Goal: Task Accomplishment & Management: Complete application form

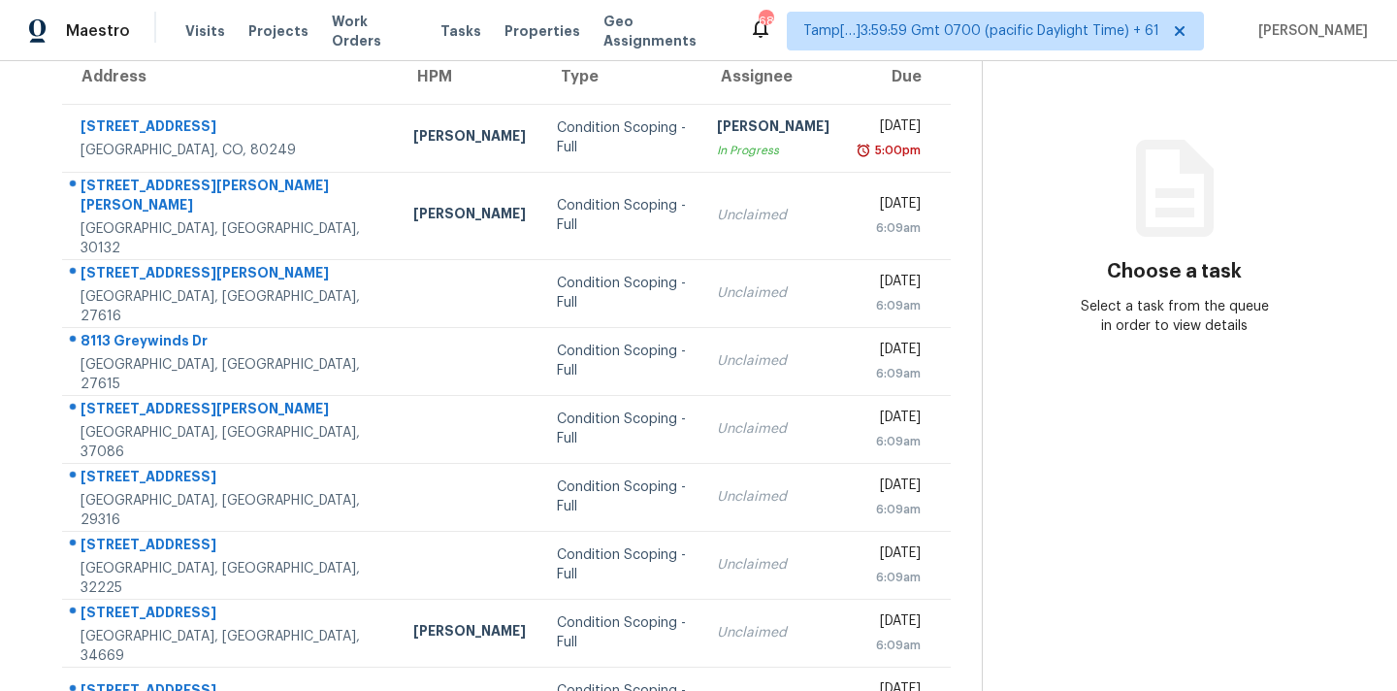
scroll to position [319, 0]
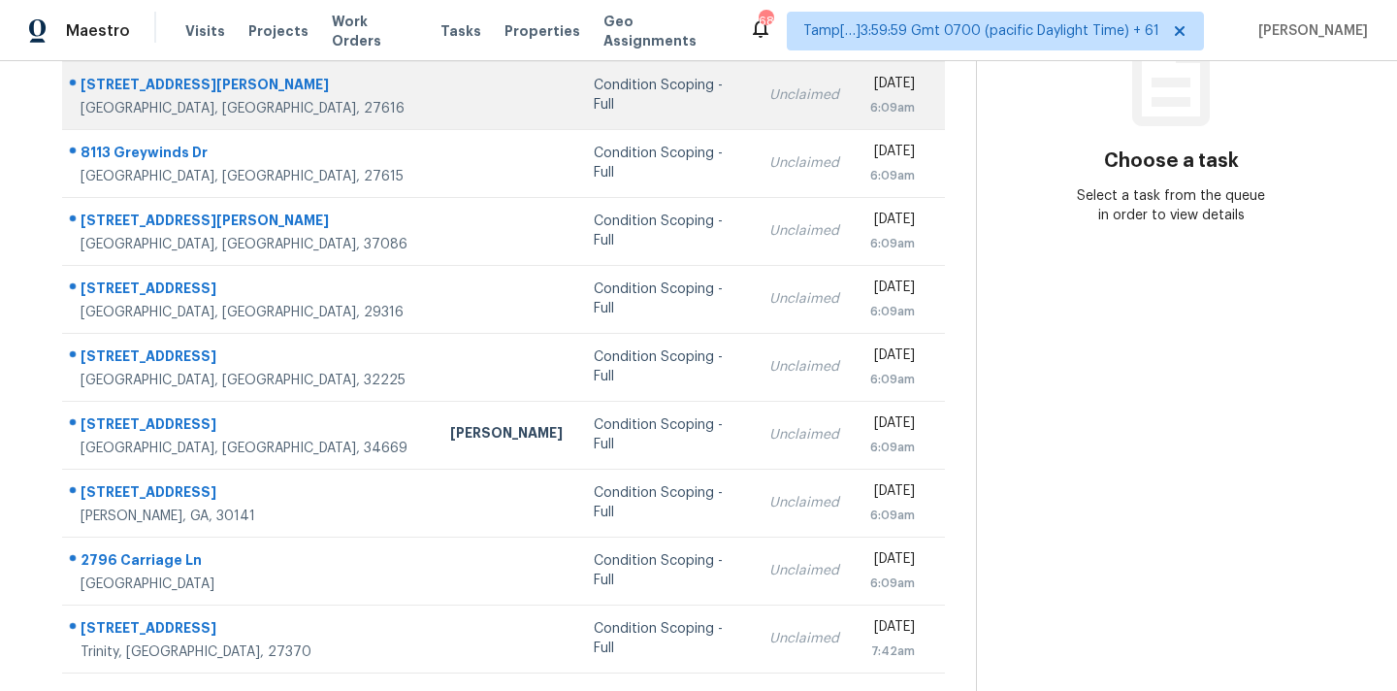
scroll to position [319, 0]
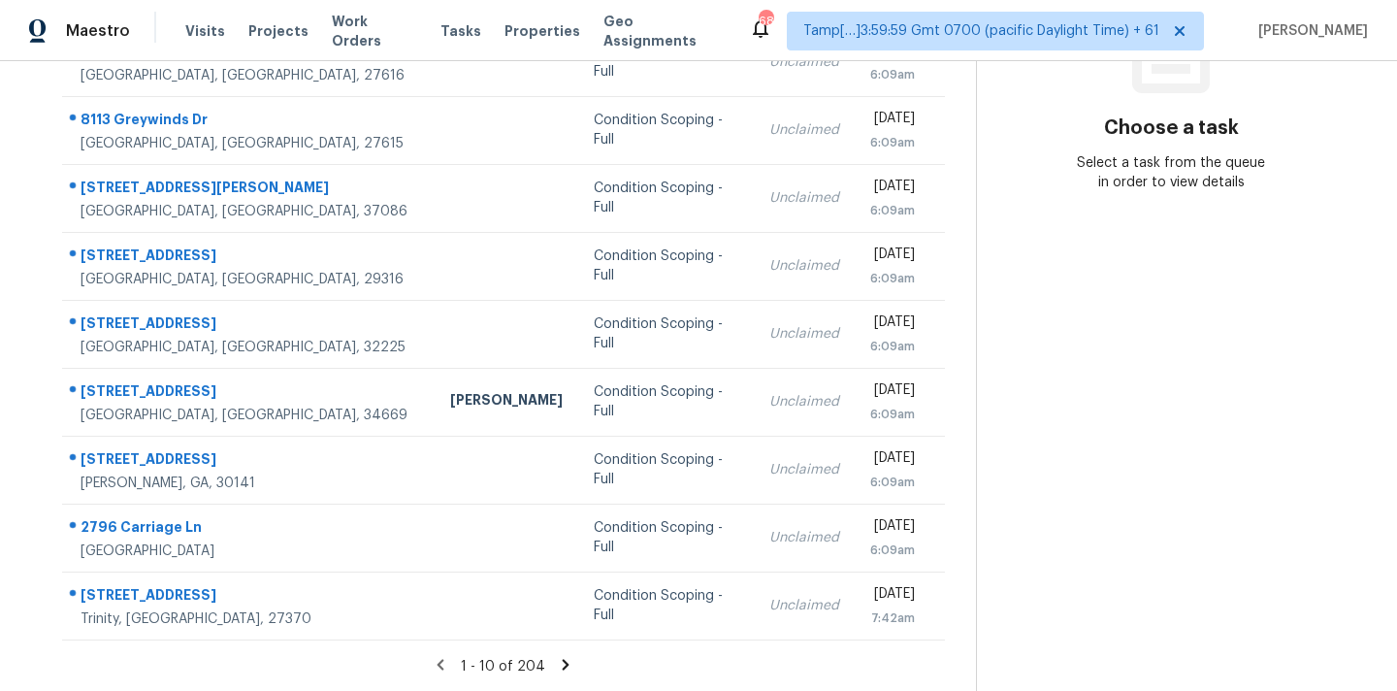
click at [563, 662] on icon at bounding box center [566, 664] width 7 height 11
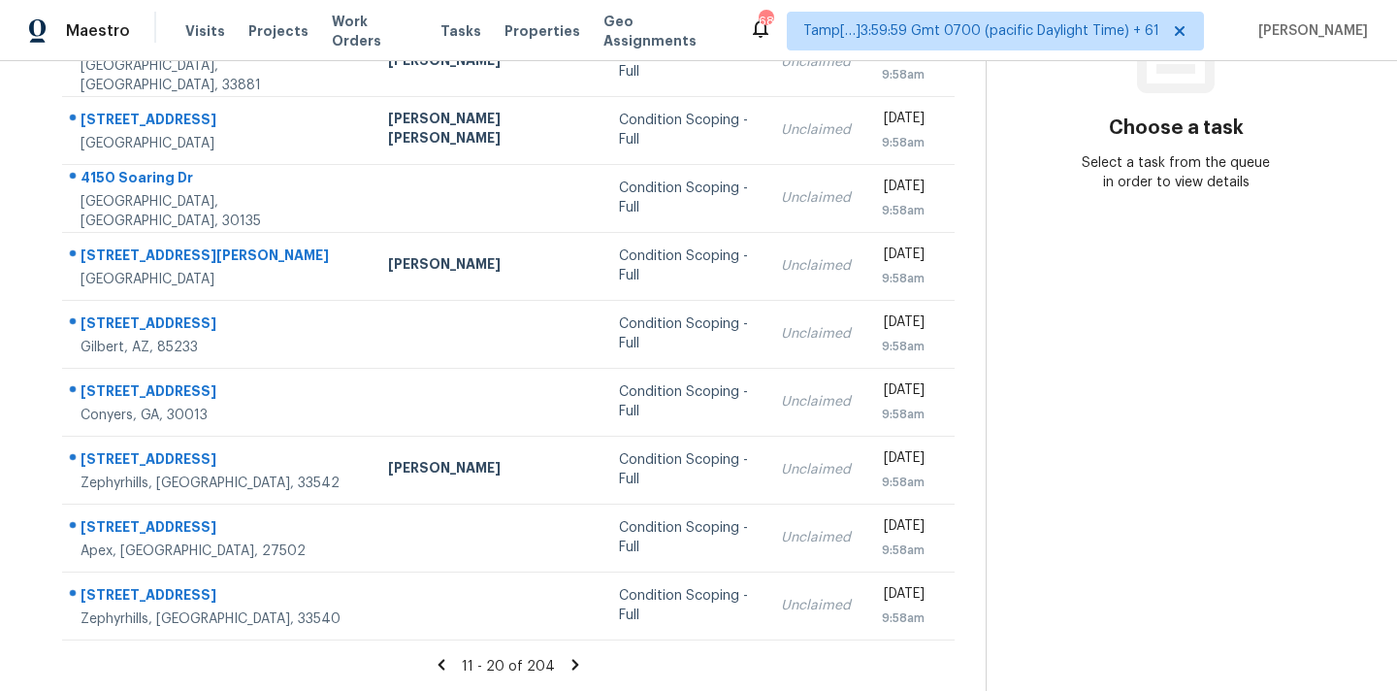
click at [566, 662] on icon at bounding box center [574, 664] width 17 height 17
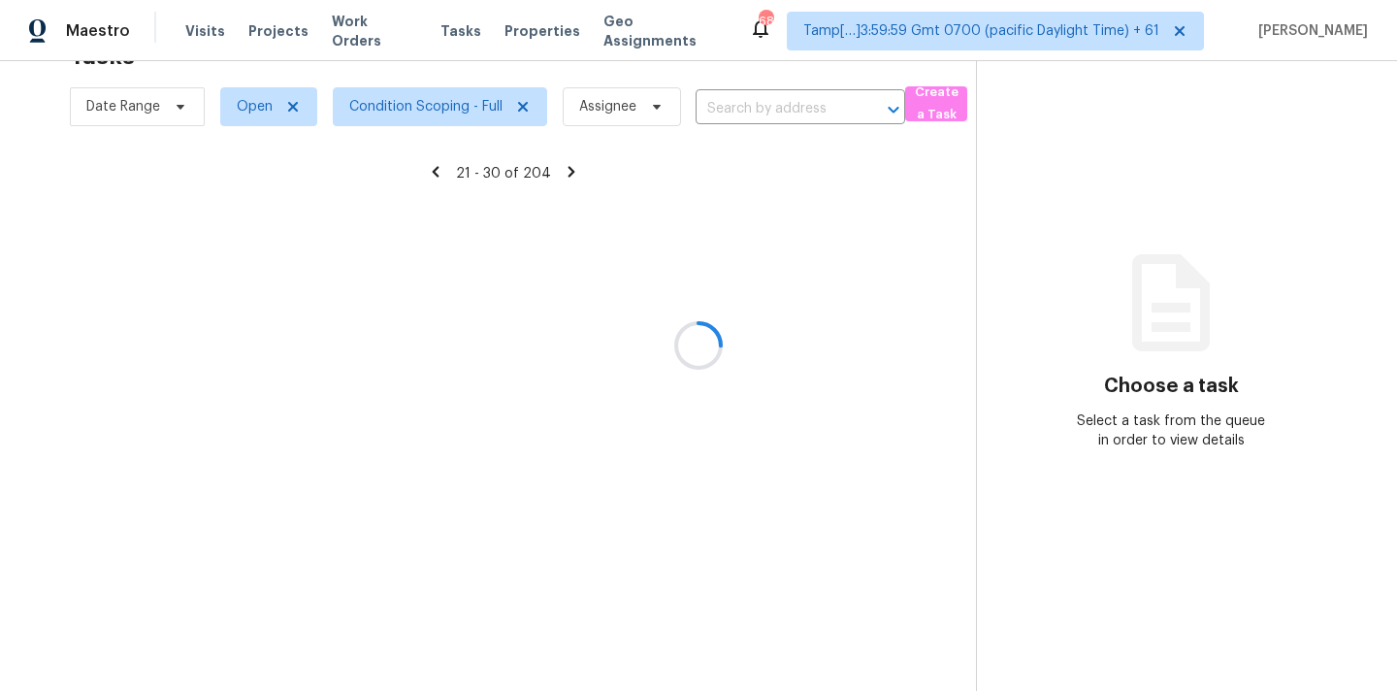
scroll to position [61, 0]
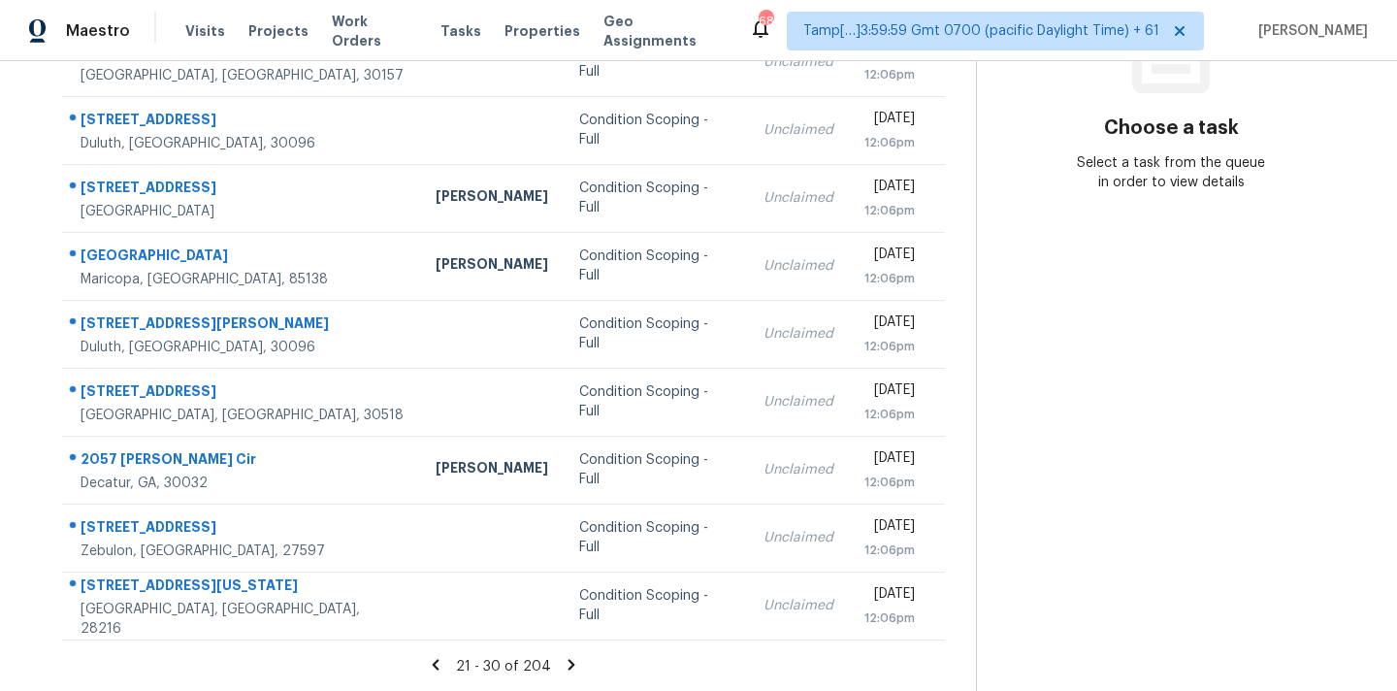
click at [563, 662] on icon at bounding box center [571, 664] width 17 height 17
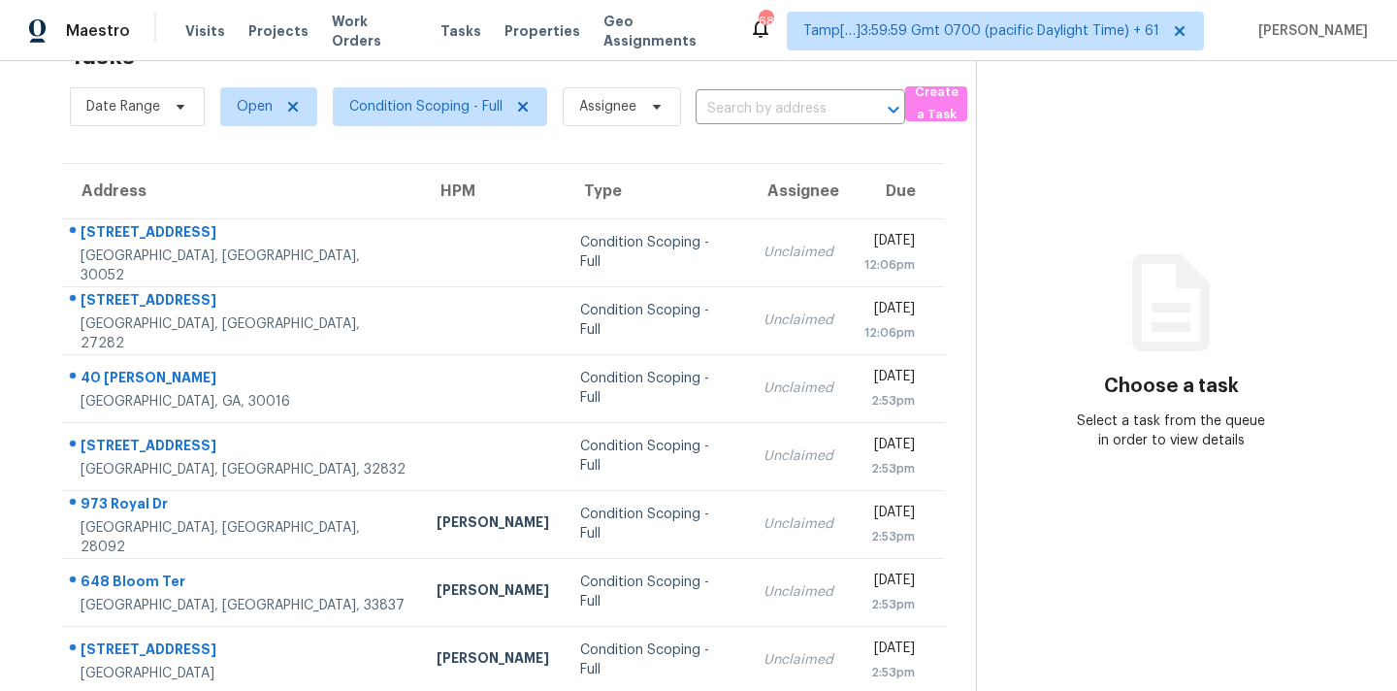
scroll to position [319, 0]
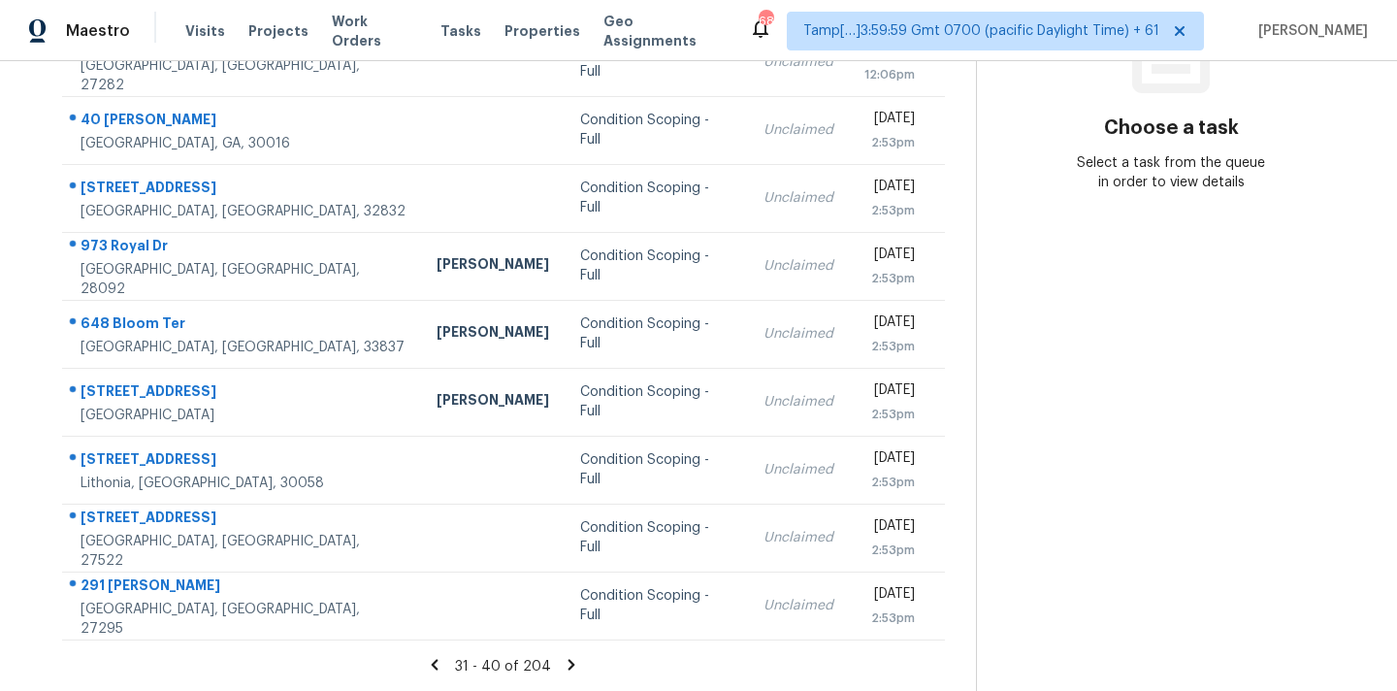
click at [563, 662] on icon at bounding box center [571, 664] width 17 height 17
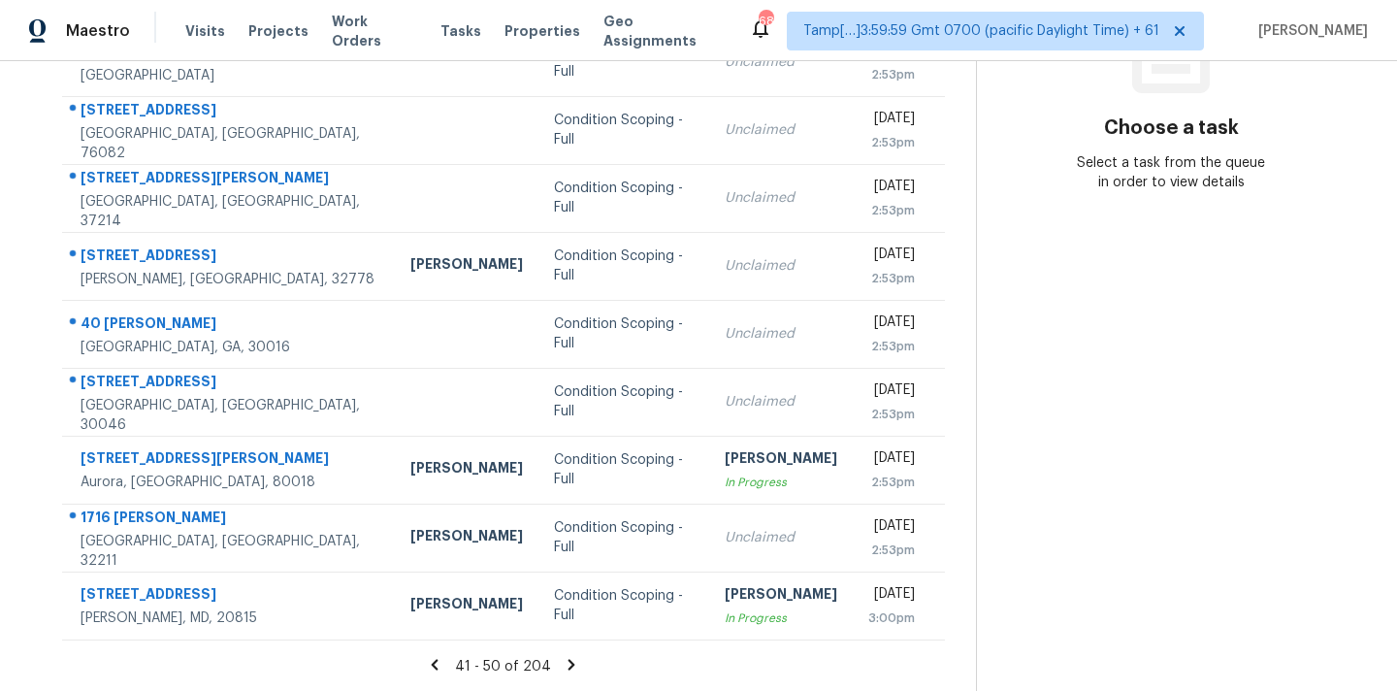
click at [563, 662] on icon at bounding box center [571, 664] width 17 height 17
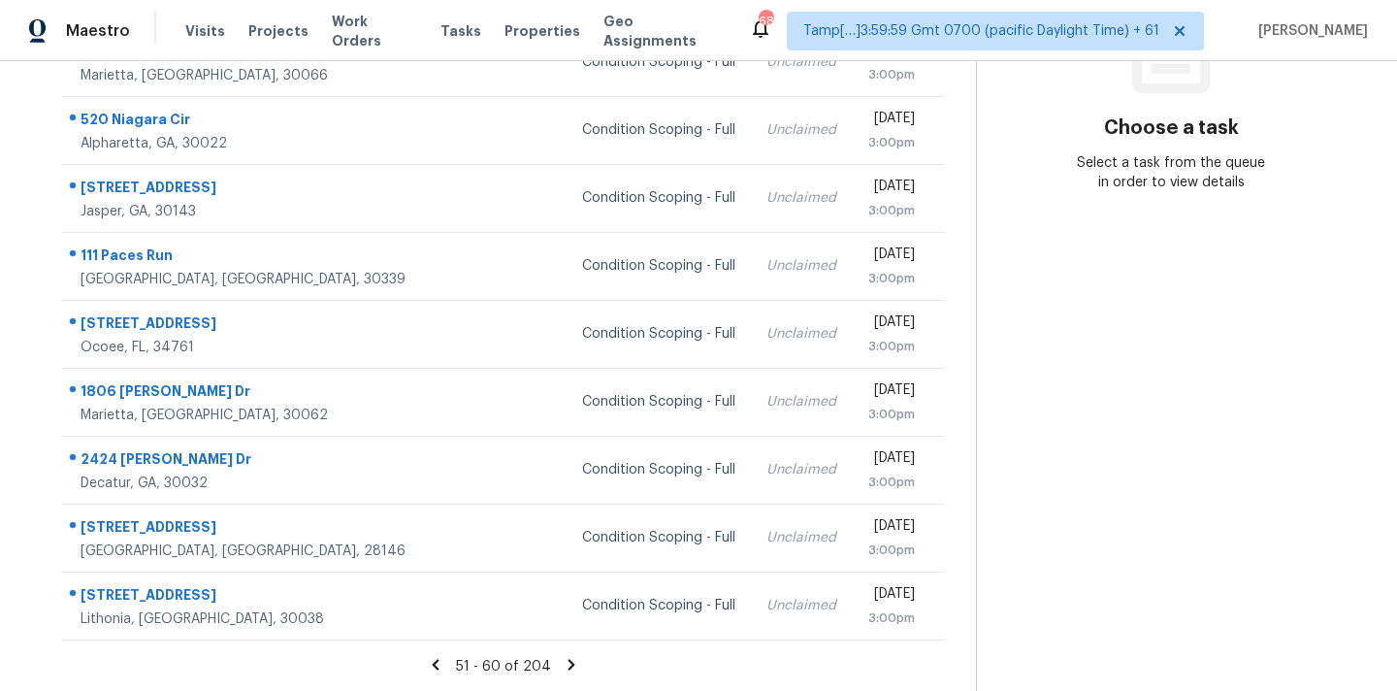
click at [565, 662] on icon at bounding box center [571, 664] width 17 height 17
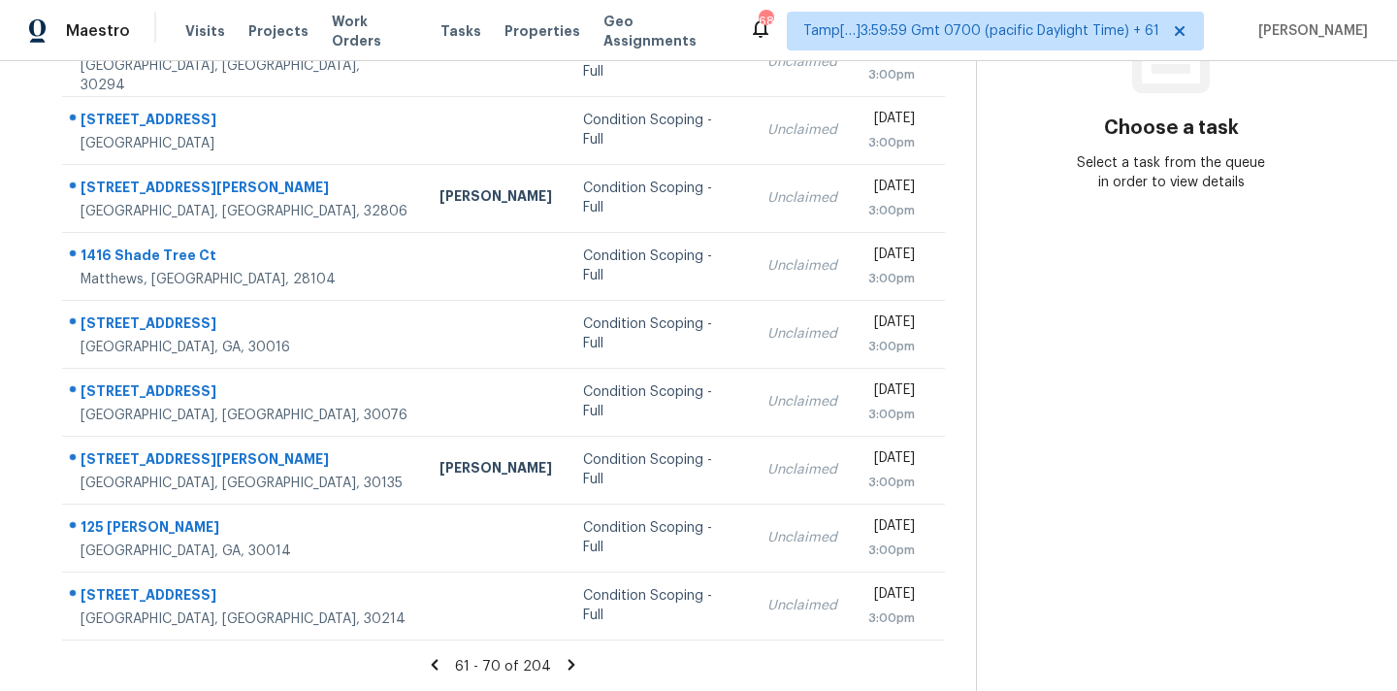
click at [568, 662] on icon at bounding box center [571, 664] width 7 height 11
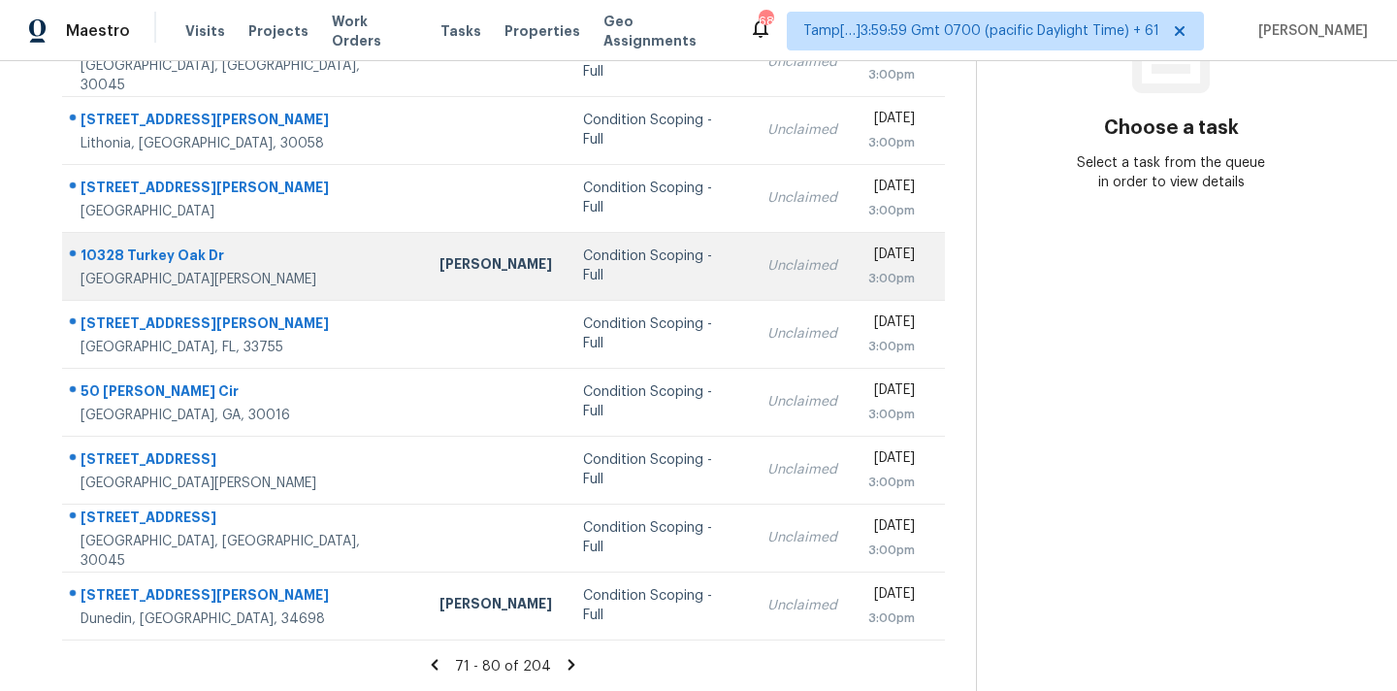
click at [752, 280] on td "Unclaimed" at bounding box center [802, 266] width 101 height 68
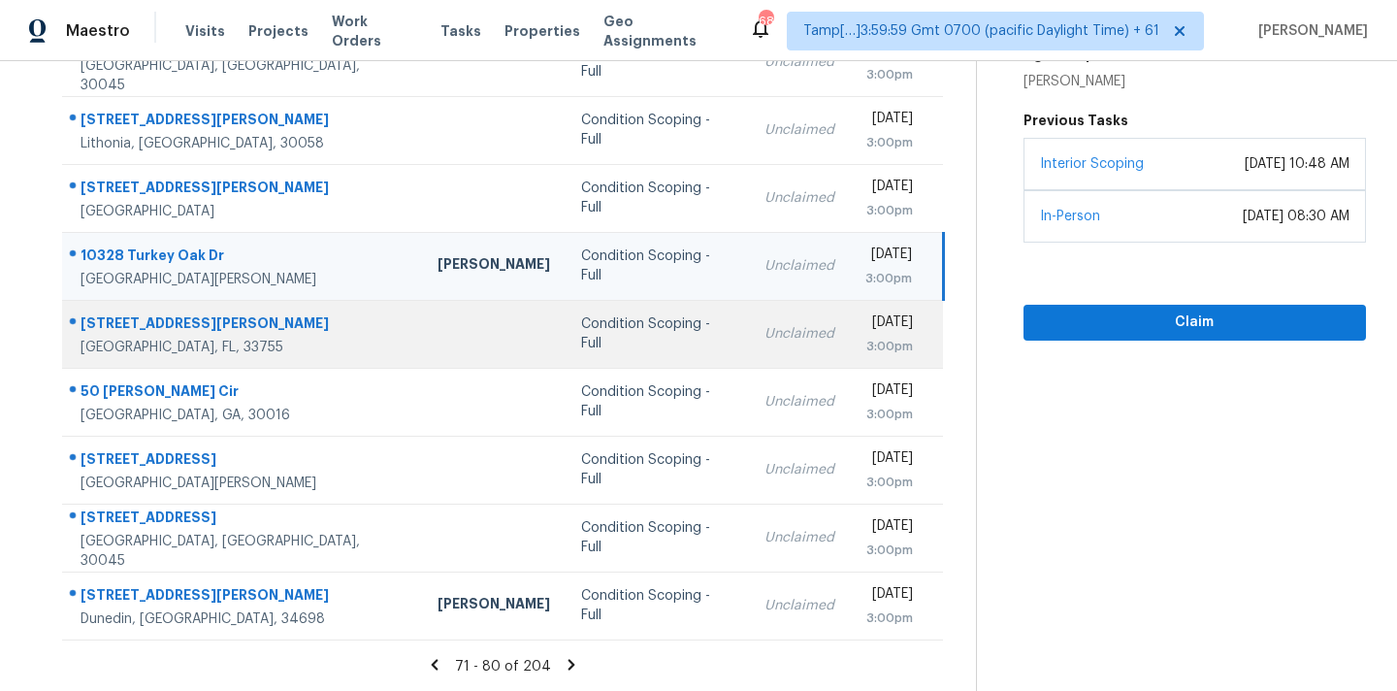
click at [764, 337] on div "Unclaimed" at bounding box center [799, 333] width 70 height 19
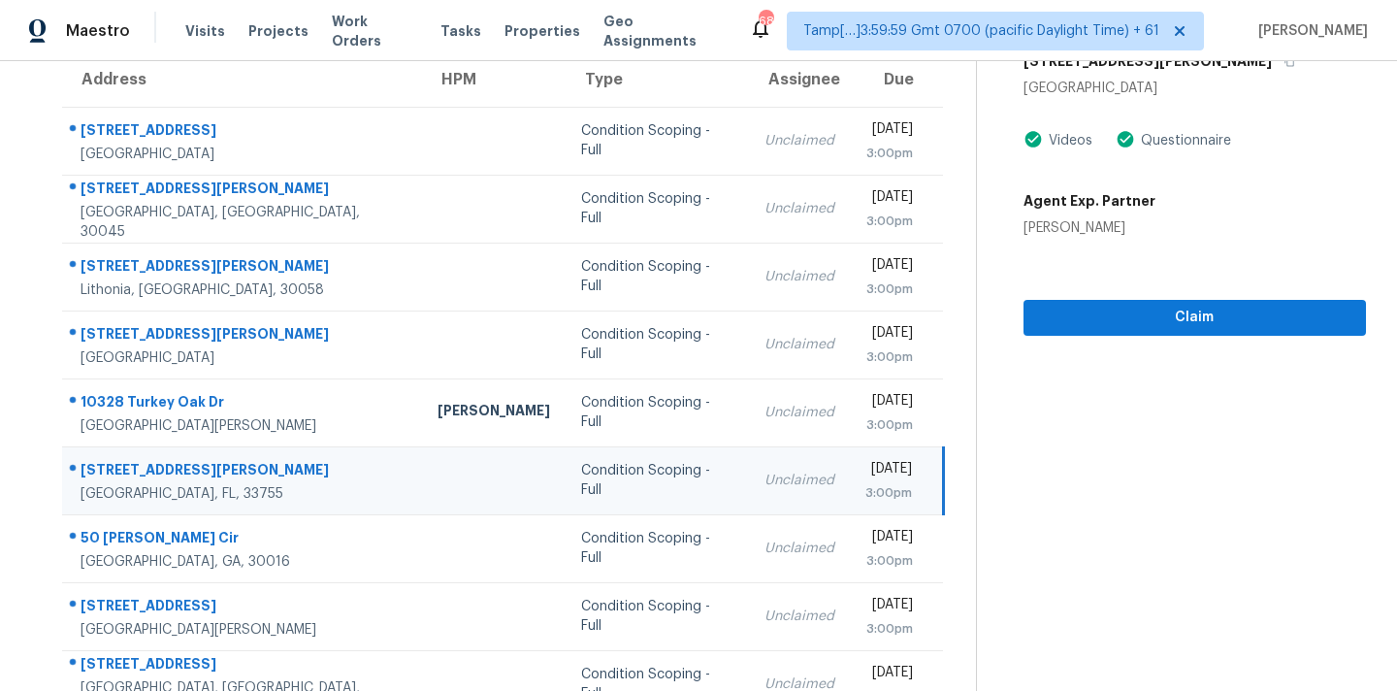
scroll to position [168, 0]
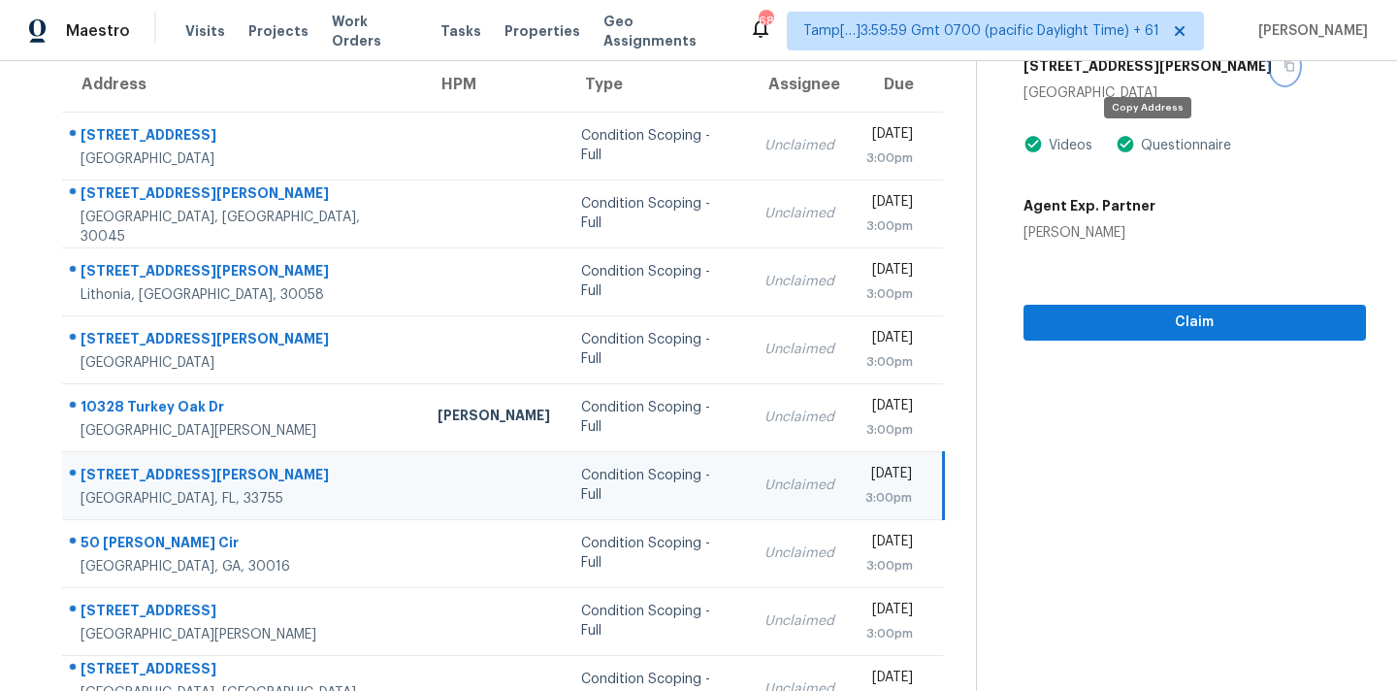
click at [1272, 74] on button "button" at bounding box center [1285, 65] width 26 height 35
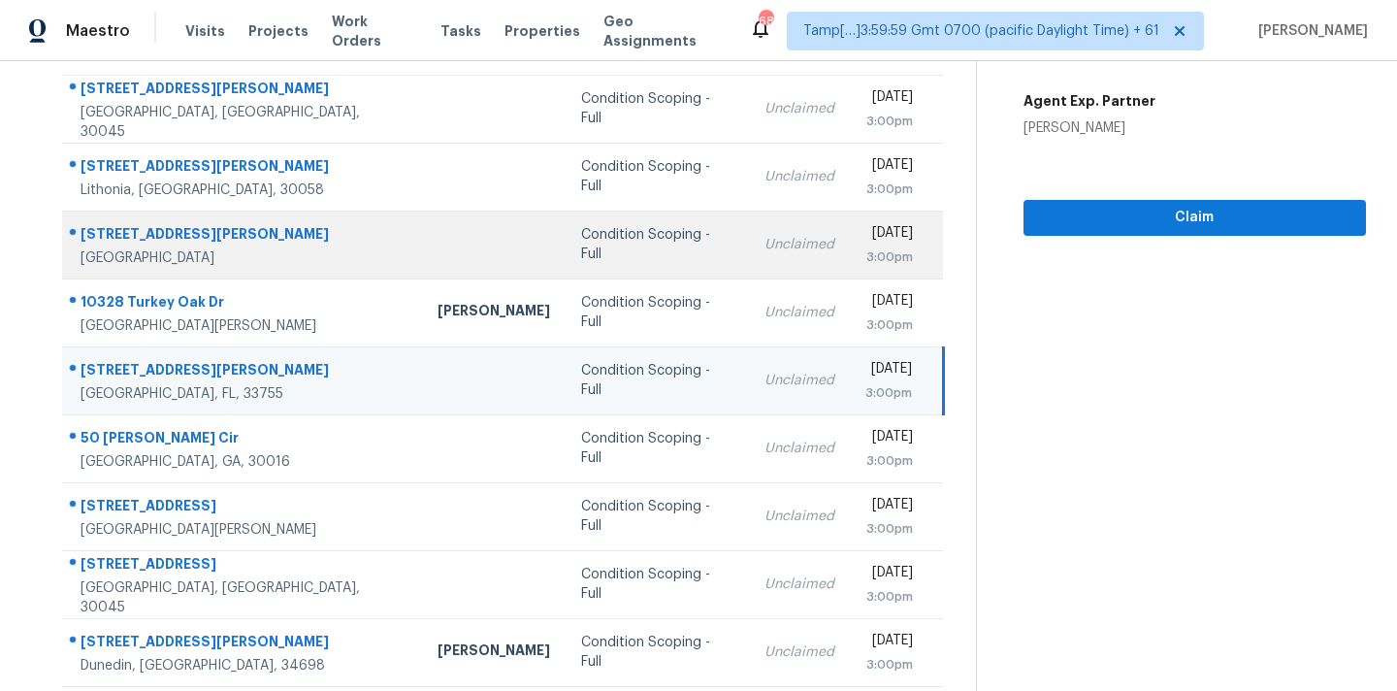
scroll to position [319, 0]
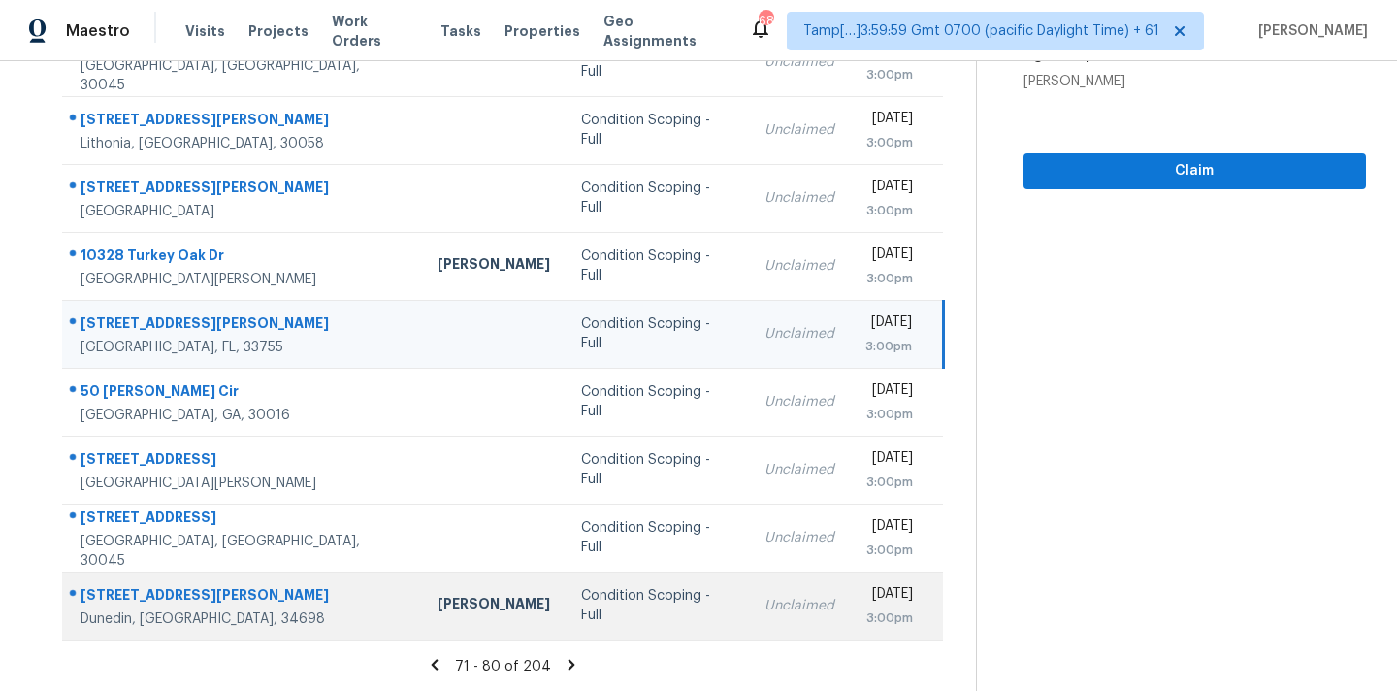
click at [565, 620] on td "Condition Scoping - Full" at bounding box center [656, 605] width 183 height 68
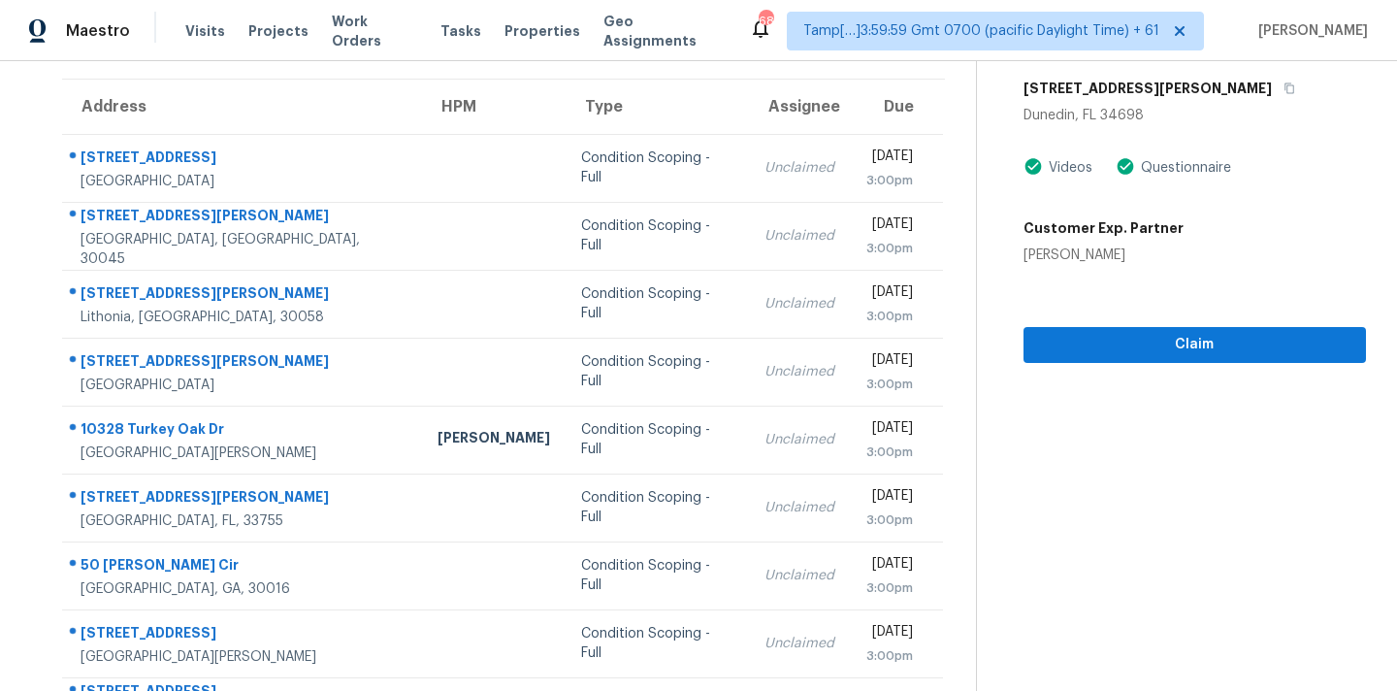
scroll to position [123, 0]
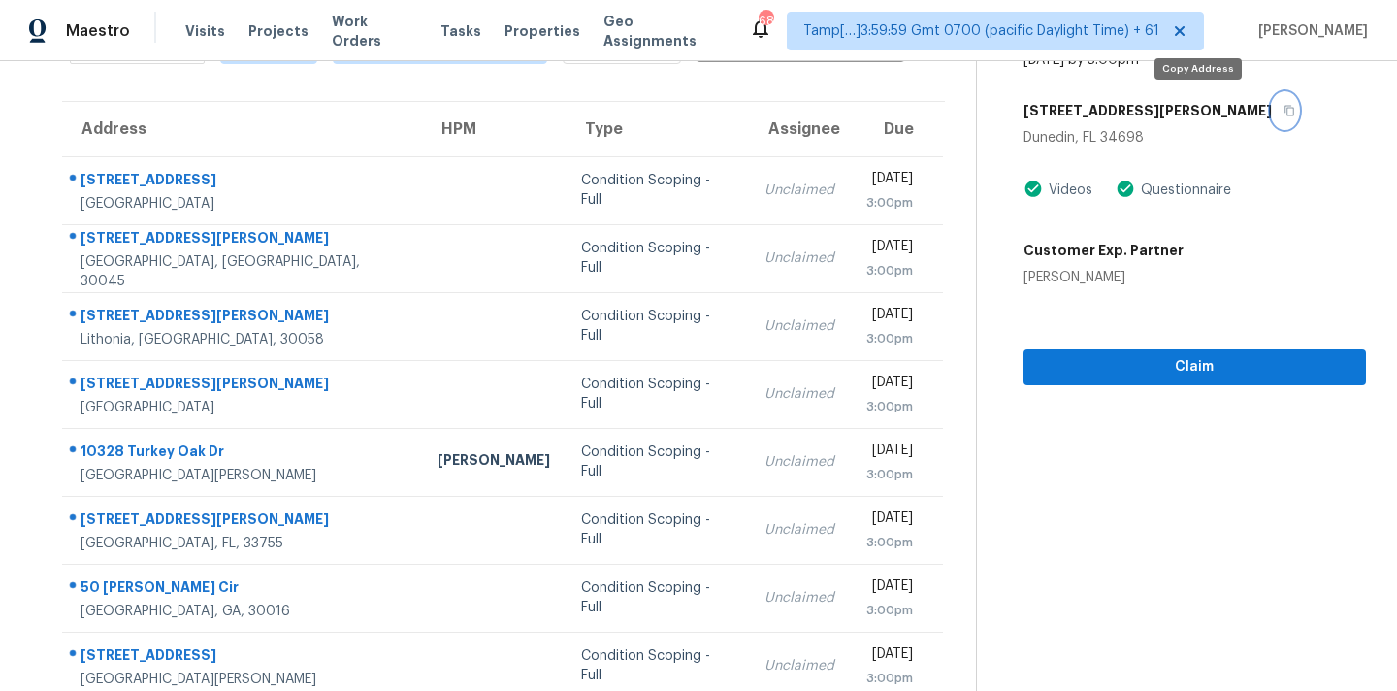
click at [1283, 109] on icon "button" at bounding box center [1289, 111] width 12 height 12
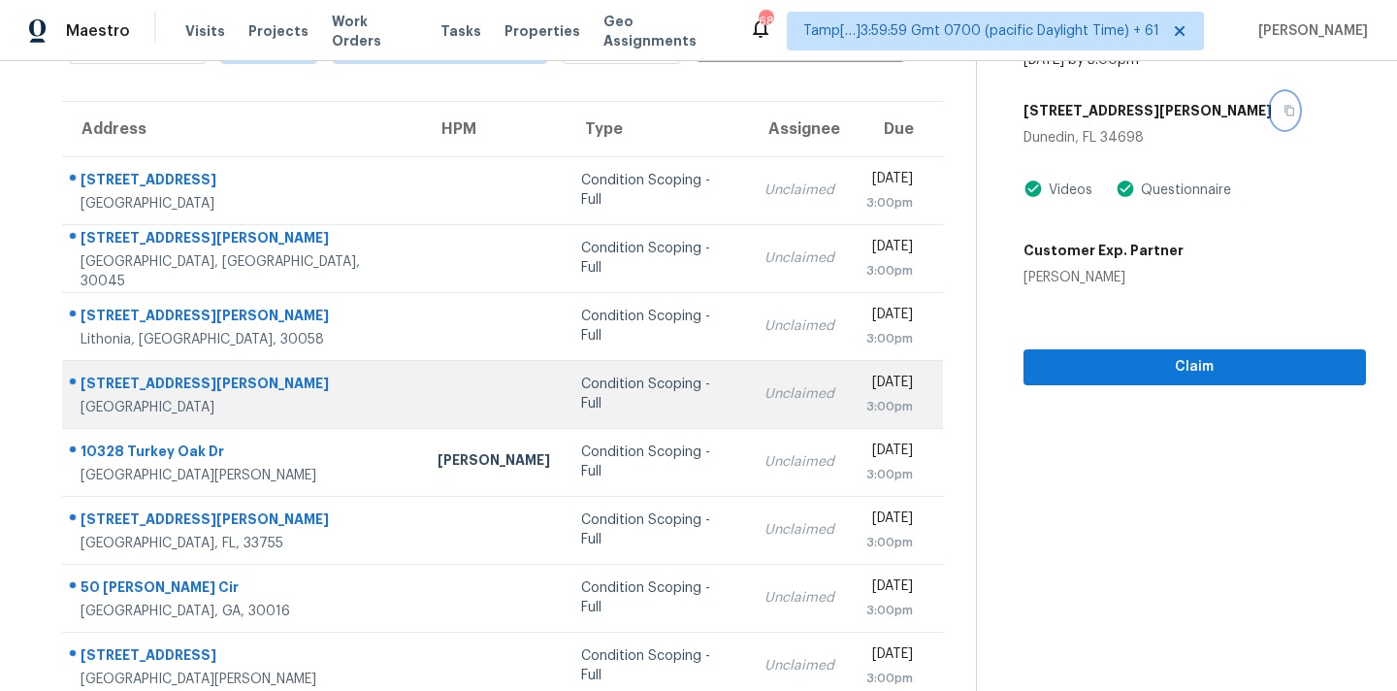
scroll to position [319, 0]
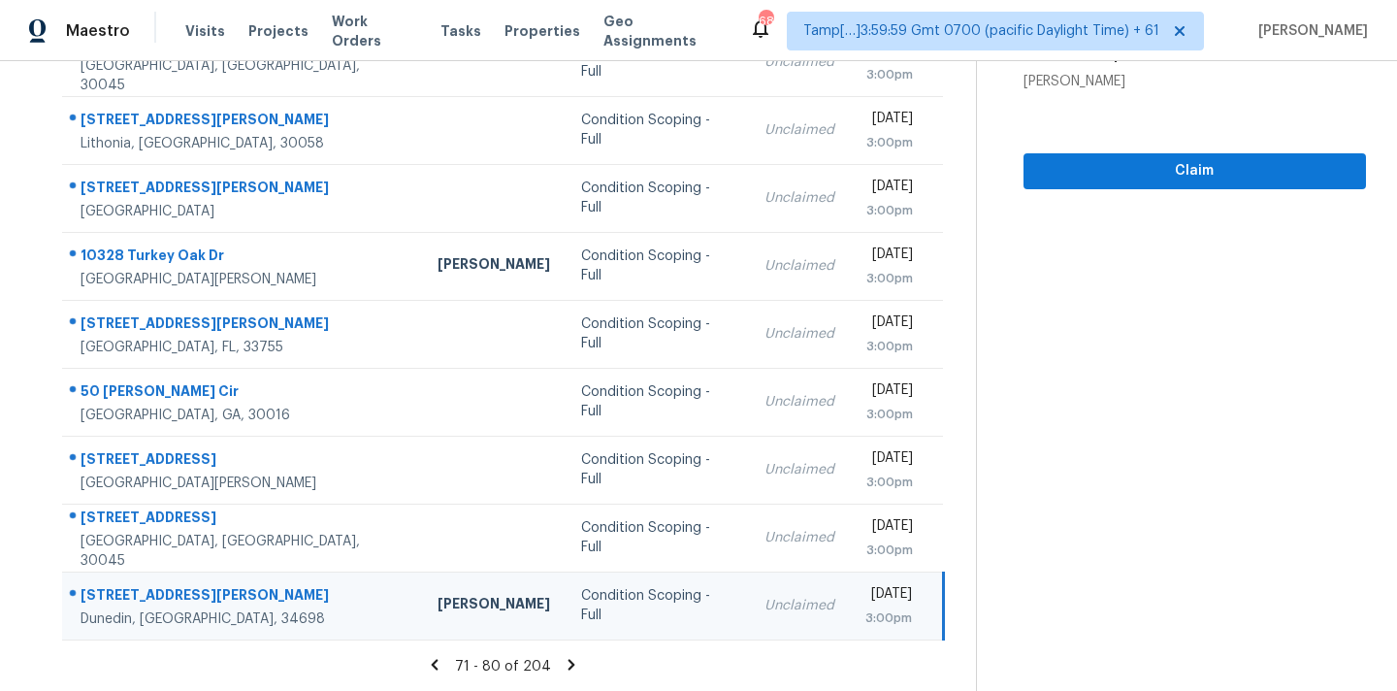
click at [563, 659] on icon at bounding box center [571, 664] width 17 height 17
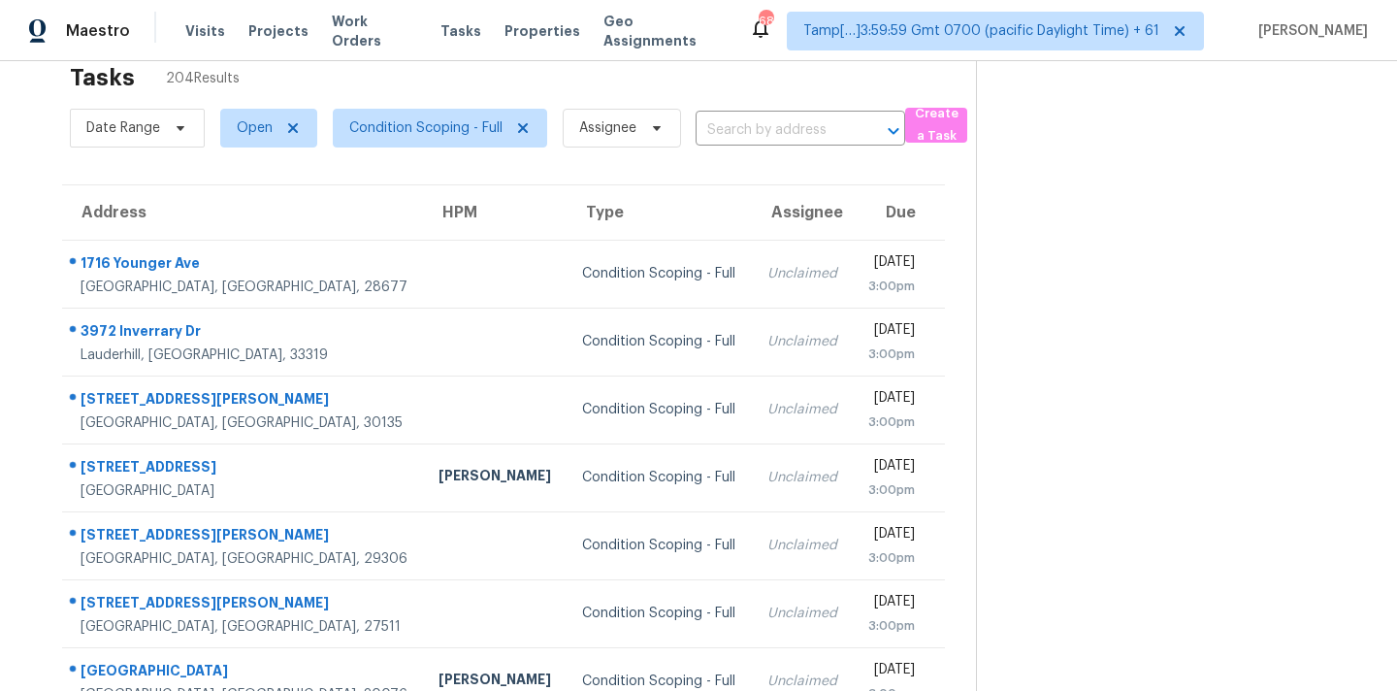
scroll to position [0, 0]
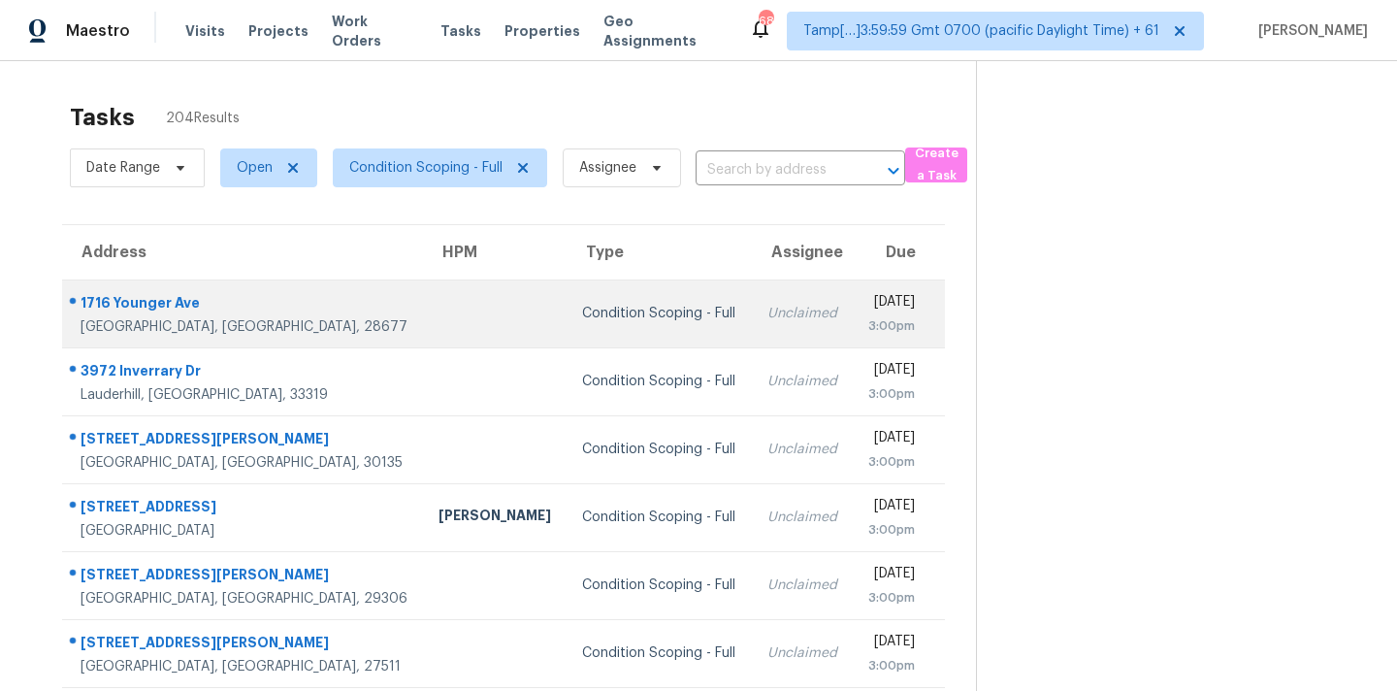
click at [752, 326] on td "Unclaimed" at bounding box center [802, 313] width 101 height 68
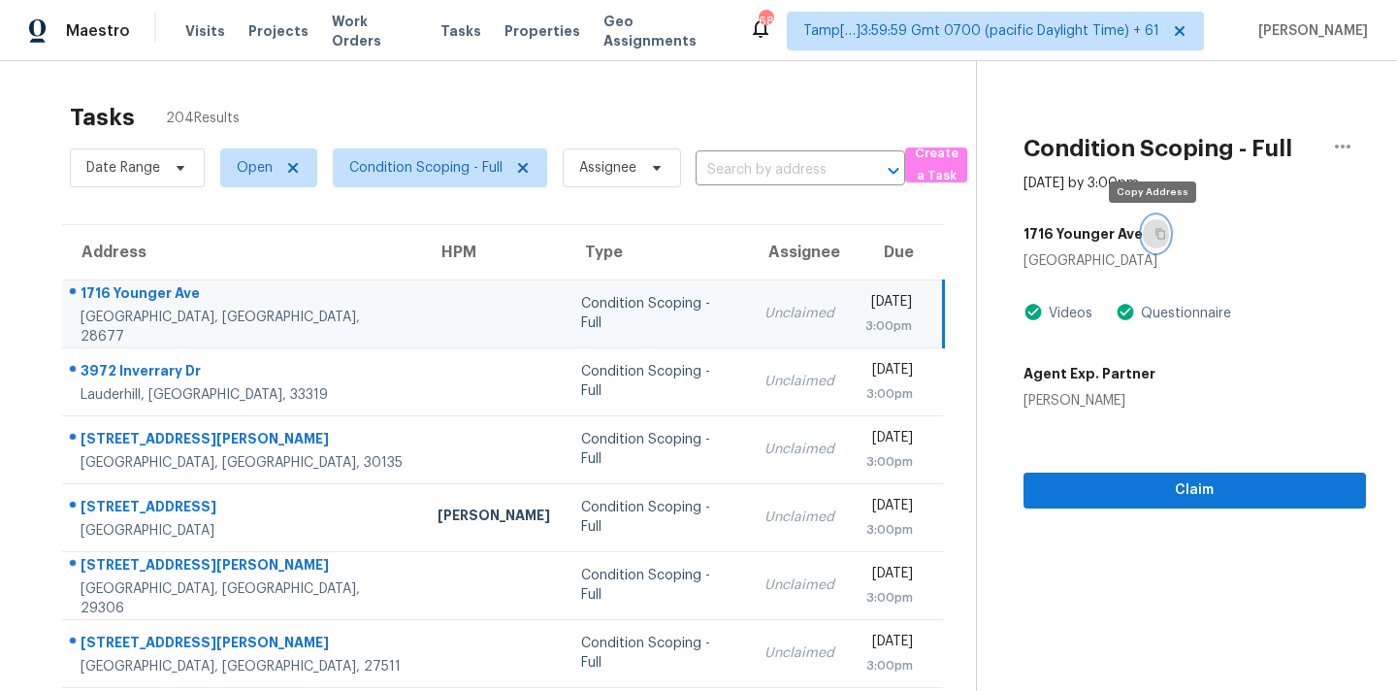
click at [1158, 237] on icon "button" at bounding box center [1160, 234] width 10 height 11
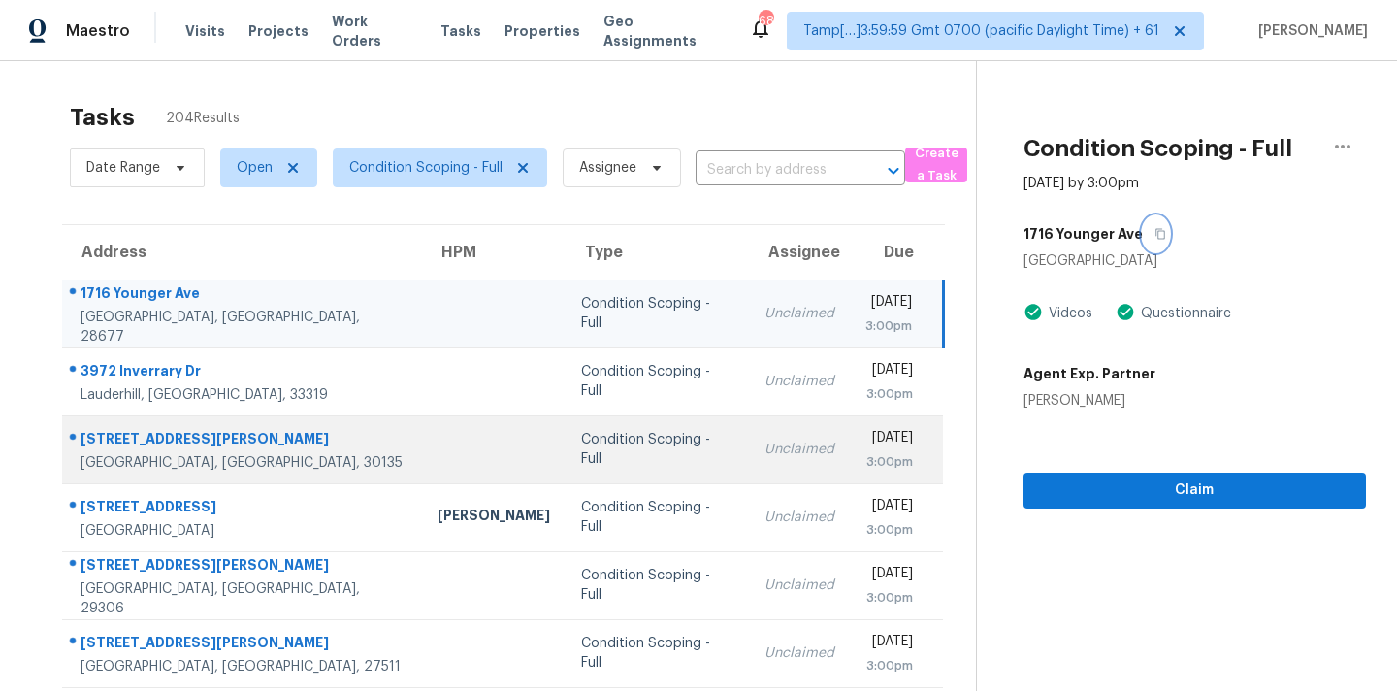
scroll to position [319, 0]
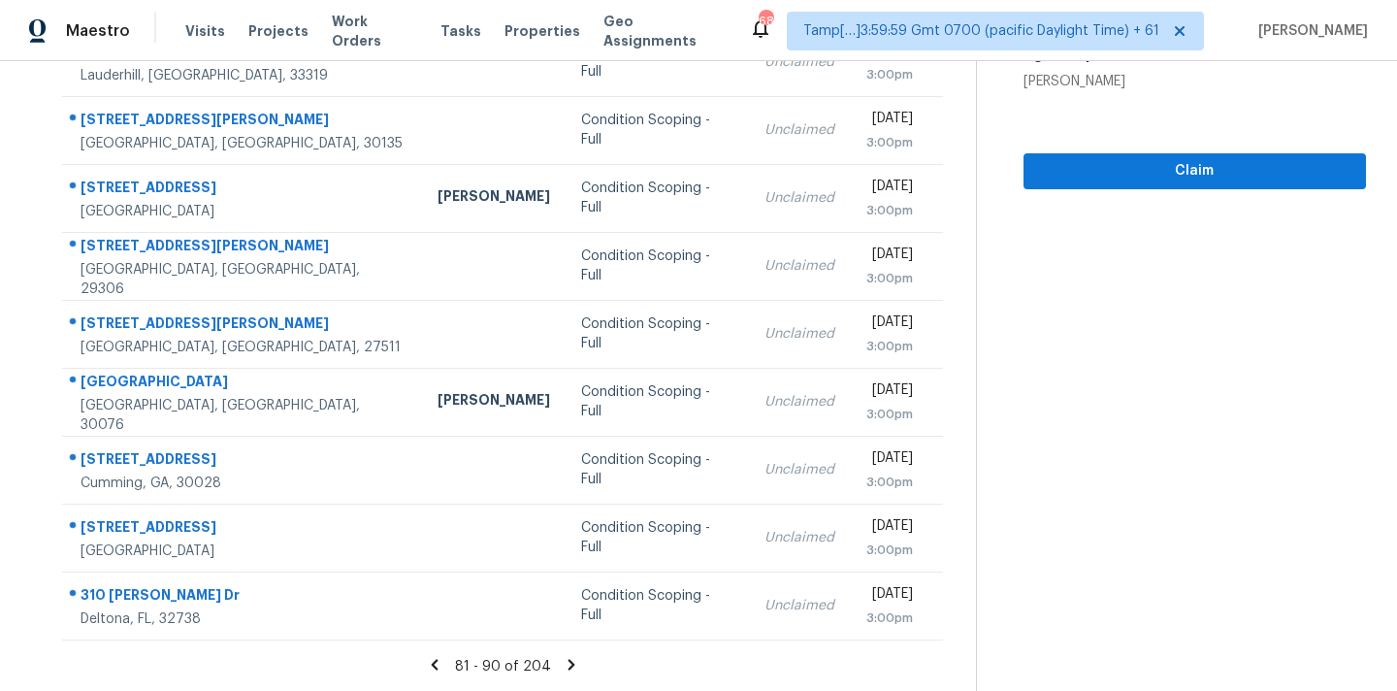
click at [571, 662] on icon at bounding box center [571, 664] width 17 height 17
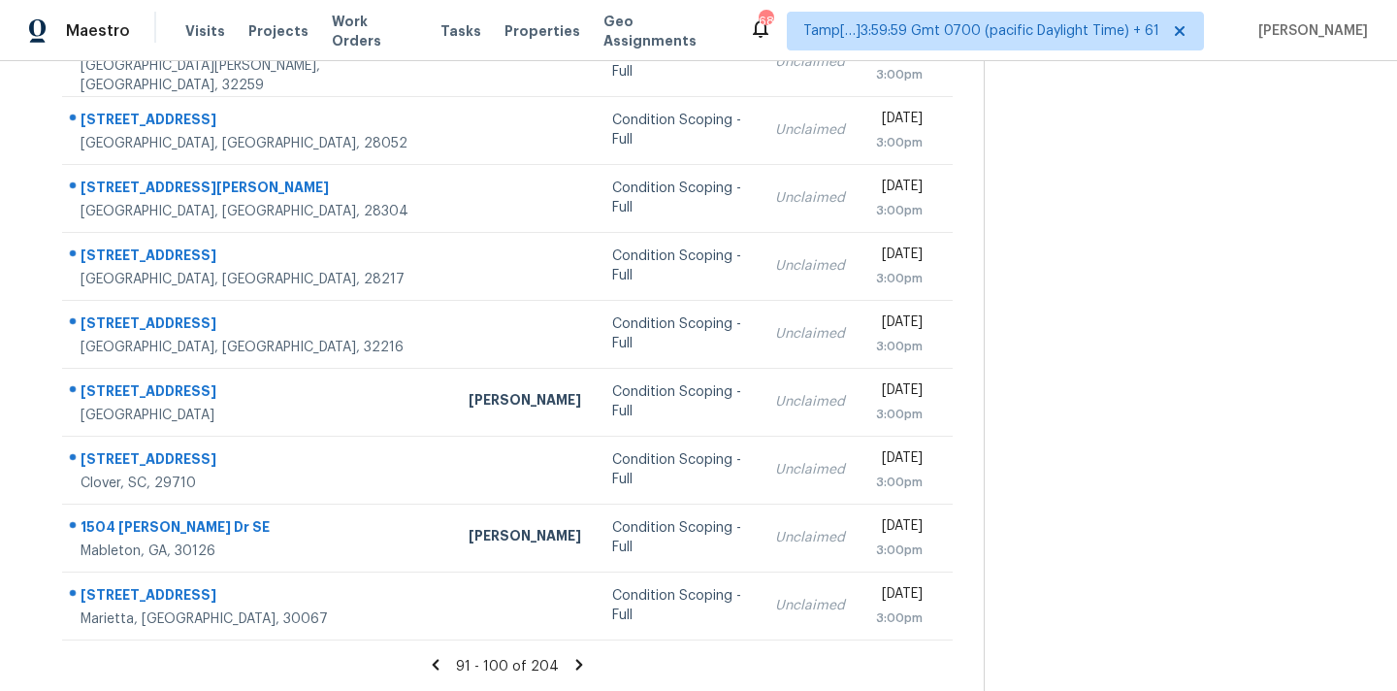
click at [575, 662] on icon at bounding box center [578, 664] width 7 height 11
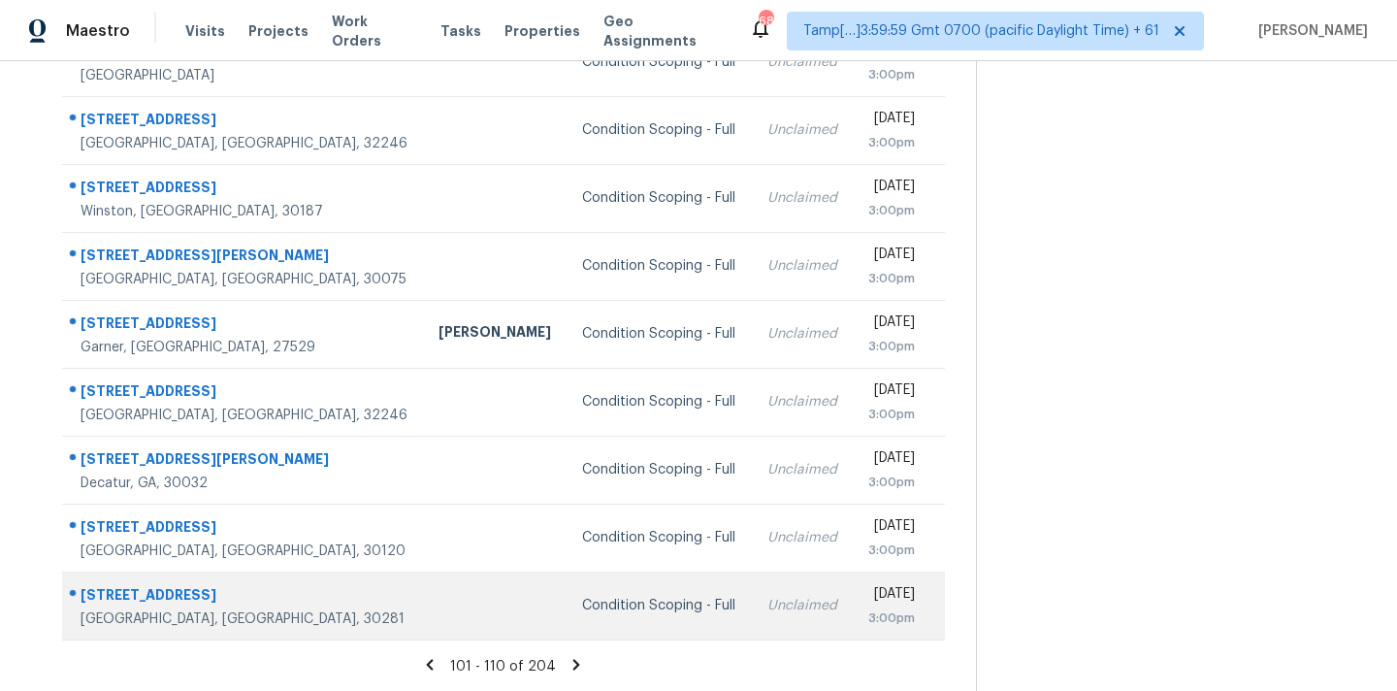
click at [593, 628] on td "Condition Scoping - Full" at bounding box center [658, 605] width 184 height 68
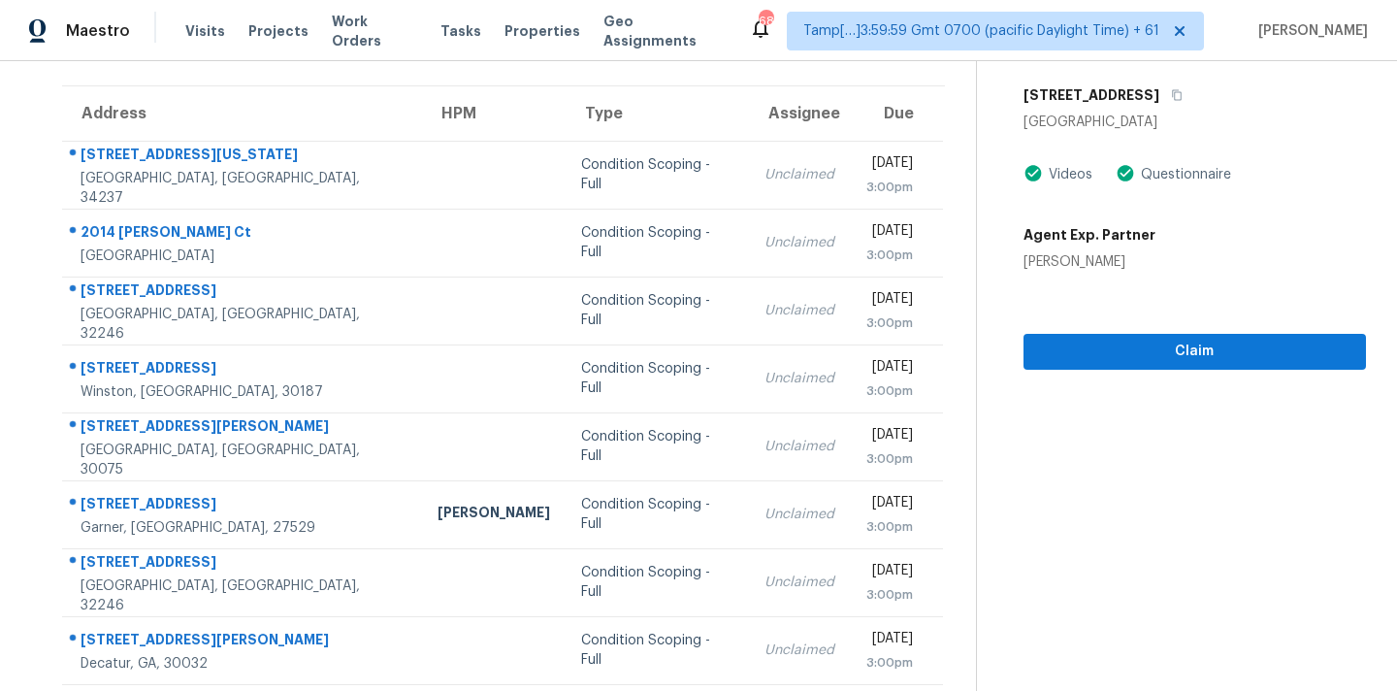
scroll to position [0, 0]
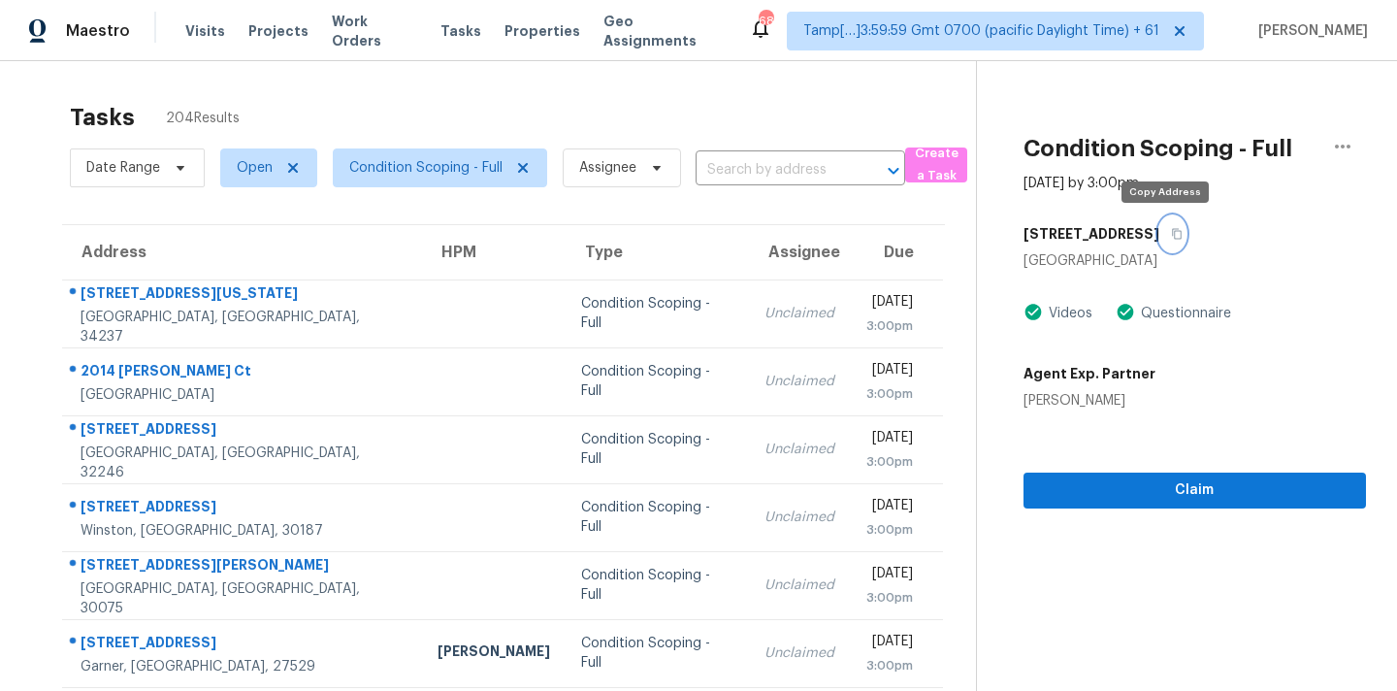
click at [1171, 234] on icon "button" at bounding box center [1177, 234] width 12 height 12
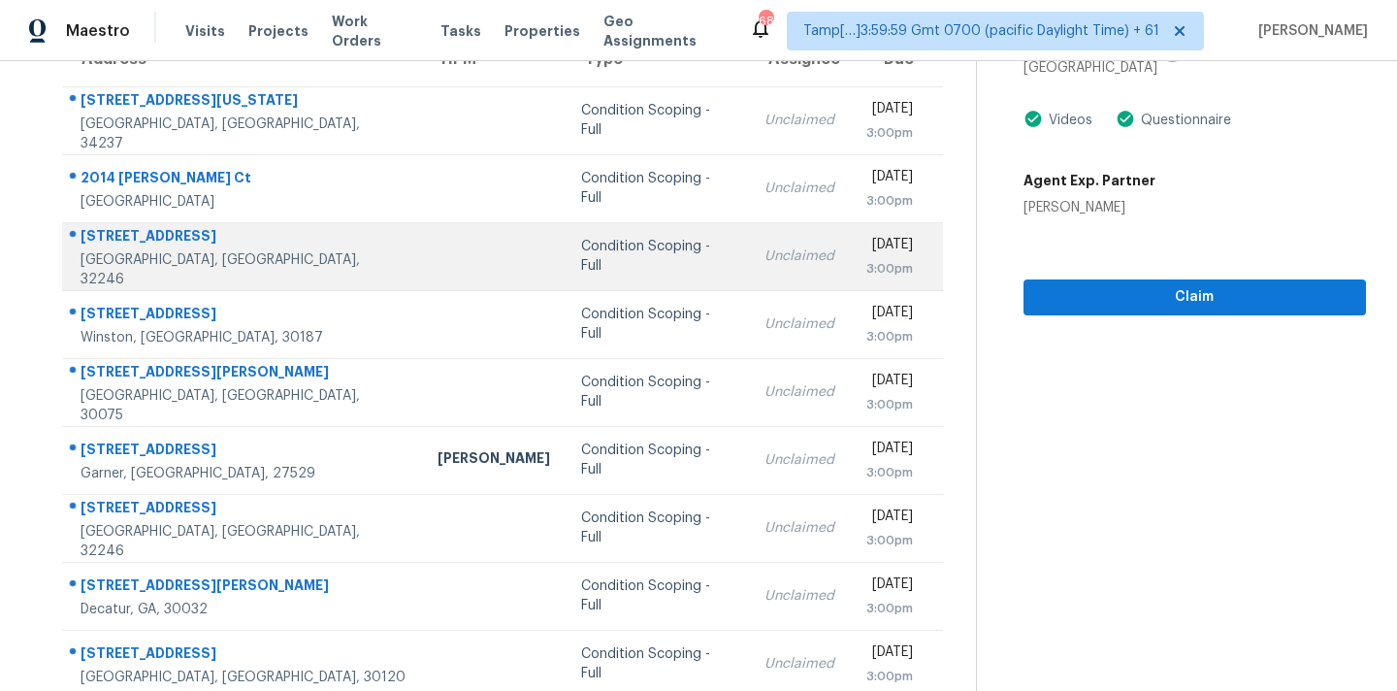
scroll to position [319, 0]
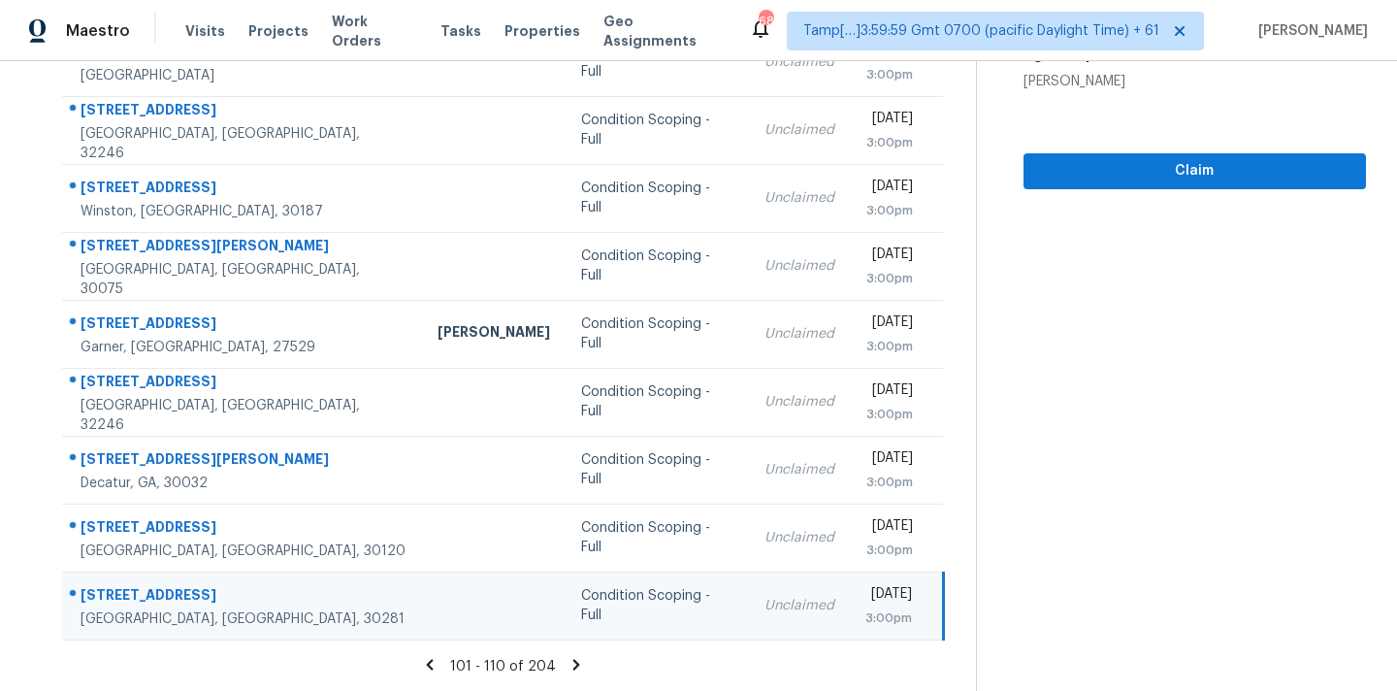
click at [567, 663] on icon at bounding box center [575, 664] width 17 height 17
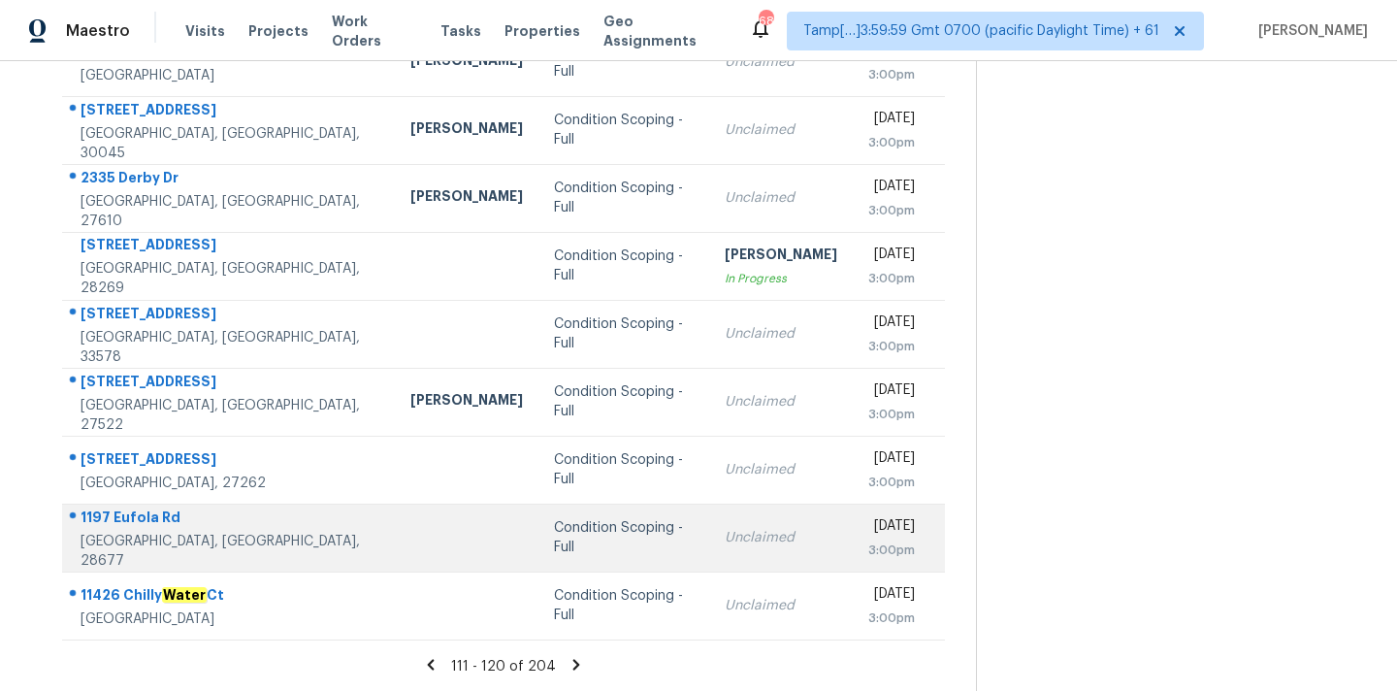
click at [538, 550] on td "Condition Scoping - Full" at bounding box center [623, 537] width 171 height 68
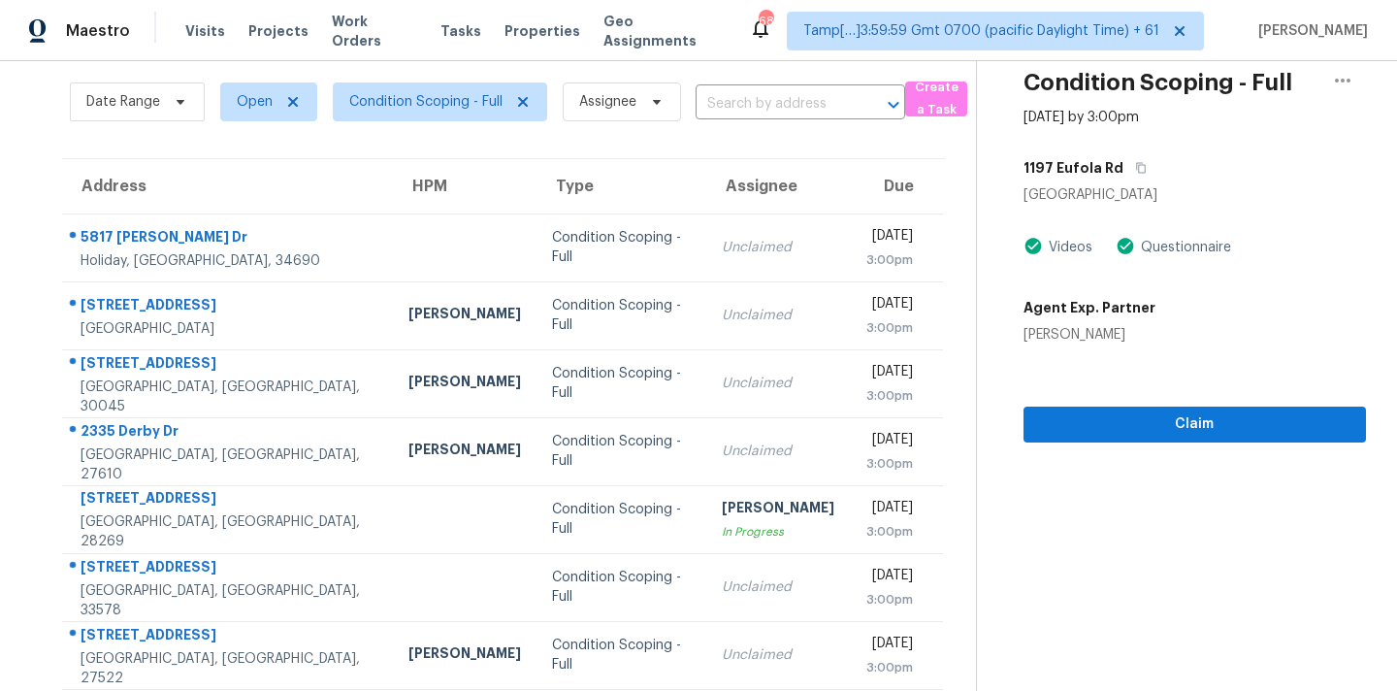
scroll to position [0, 0]
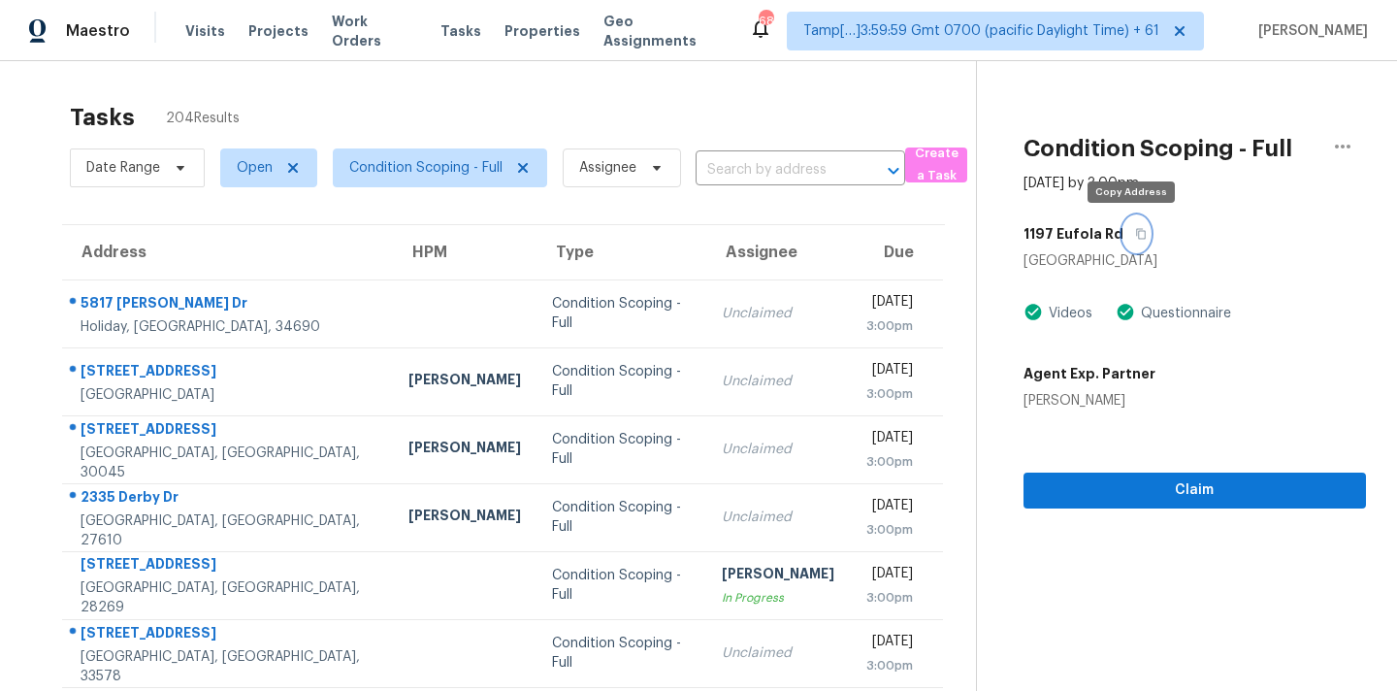
click at [1138, 238] on icon "button" at bounding box center [1141, 234] width 12 height 12
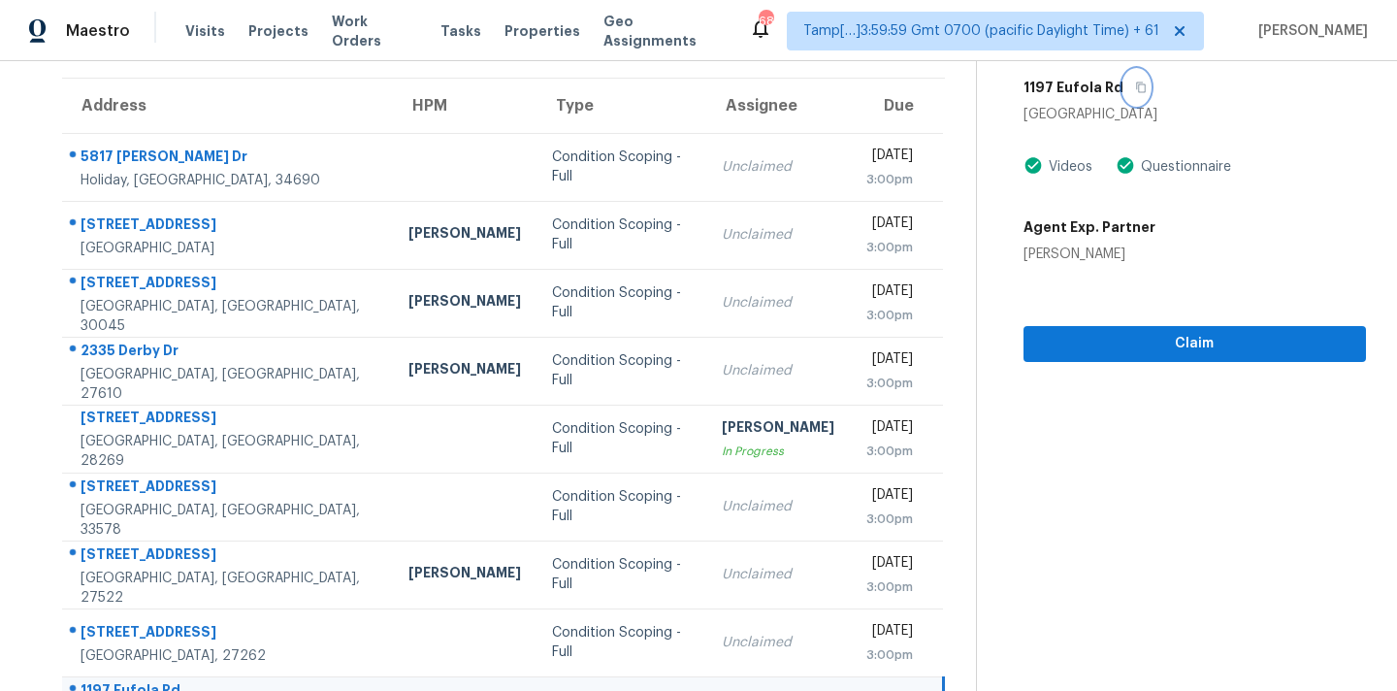
scroll to position [319, 0]
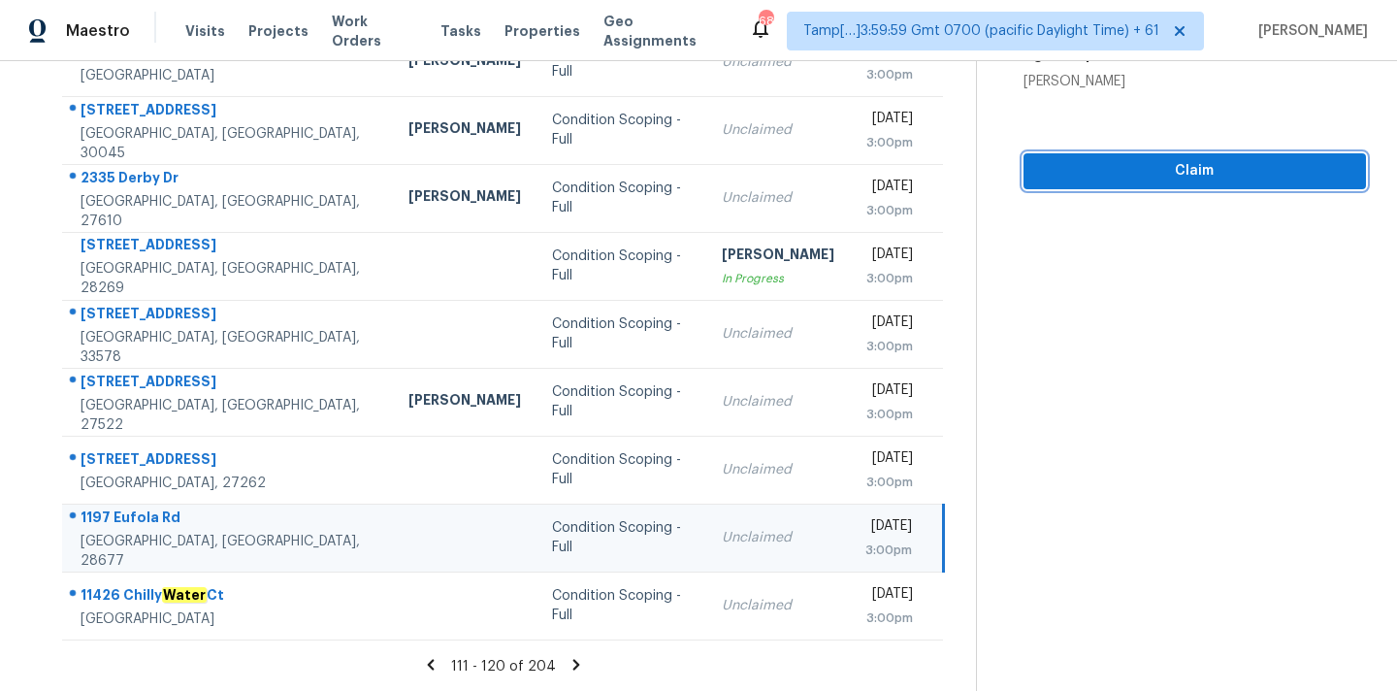
click at [1145, 178] on span "Claim" at bounding box center [1194, 171] width 311 height 24
click at [1145, 178] on span "Start Assessment" at bounding box center [1194, 171] width 311 height 24
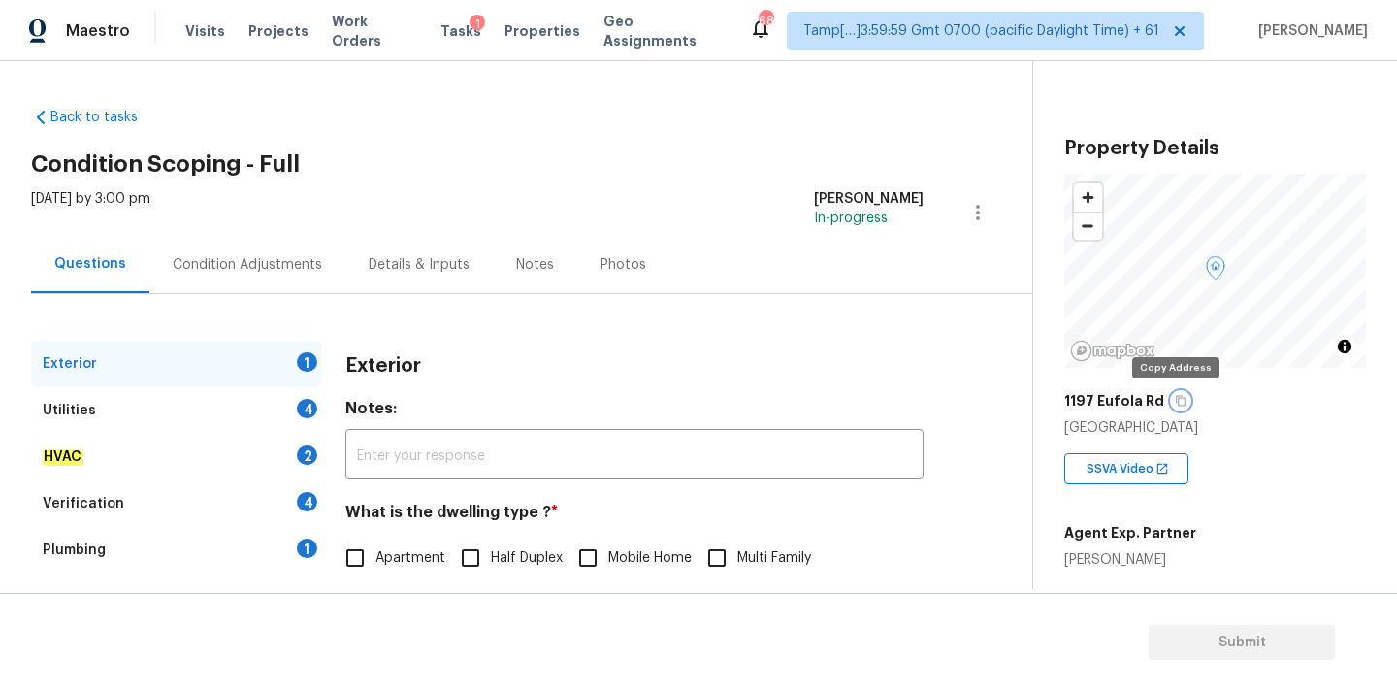
click at [1176, 404] on icon "button" at bounding box center [1181, 401] width 12 height 12
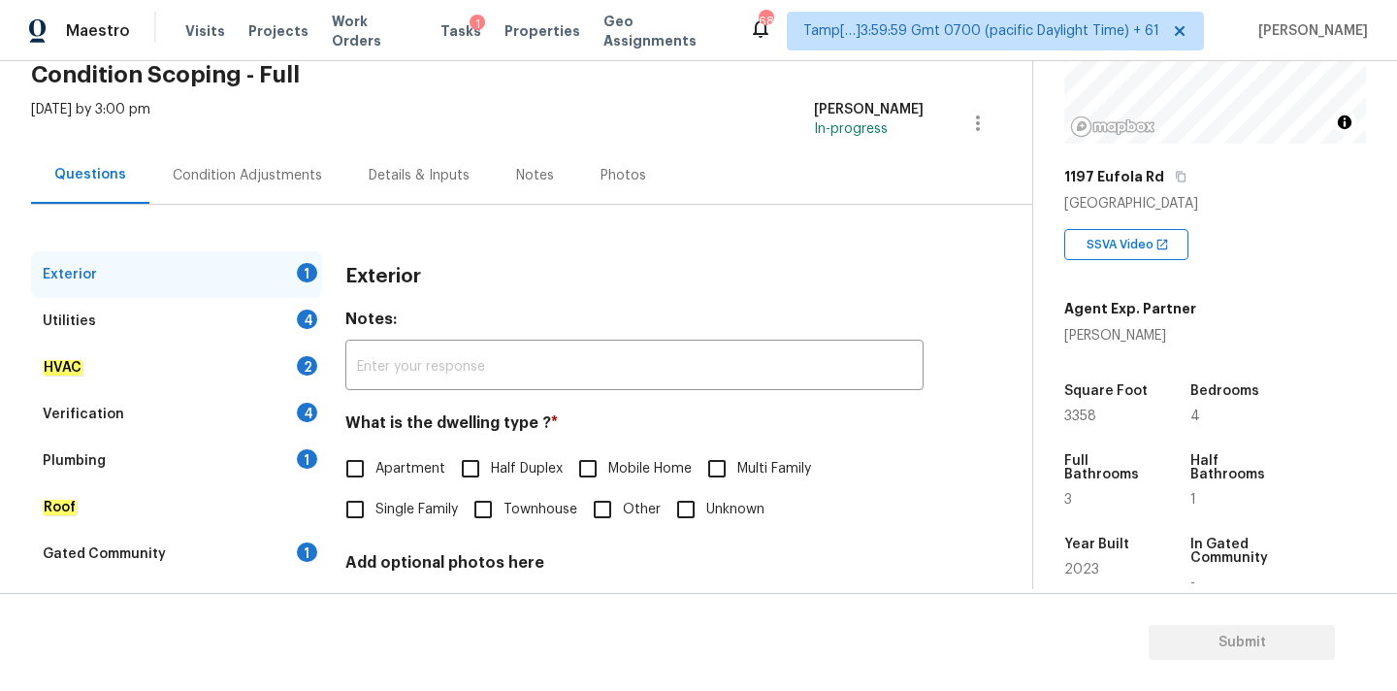
scroll to position [97, 0]
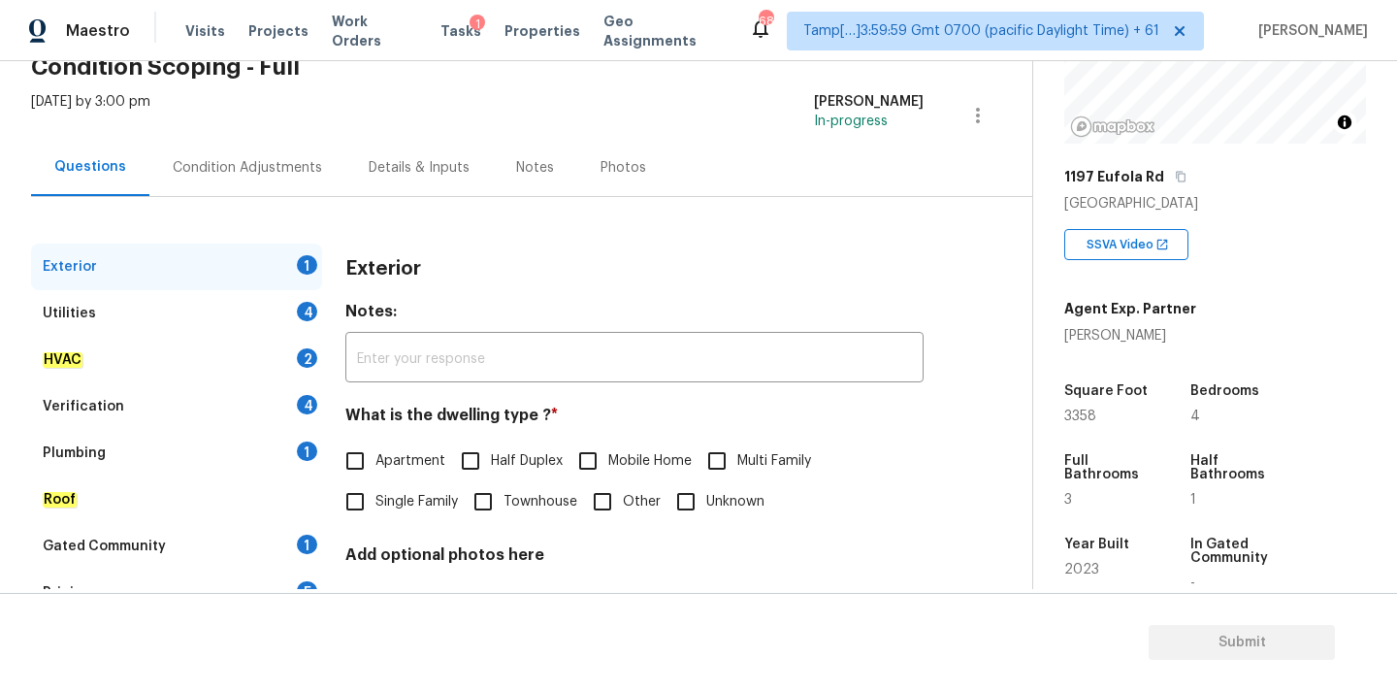
click at [422, 504] on span "Single Family" at bounding box center [416, 502] width 82 height 20
click at [375, 504] on input "Single Family" at bounding box center [355, 501] width 41 height 41
checkbox input "true"
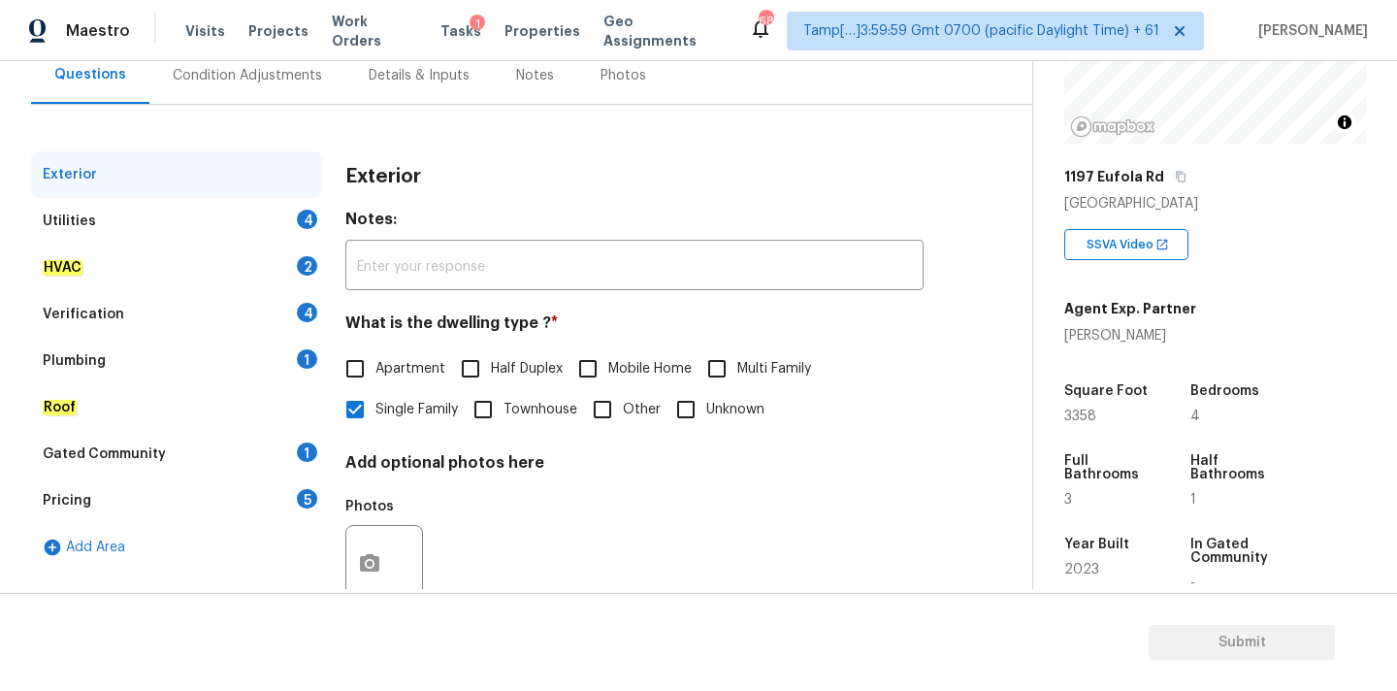
scroll to position [218, 0]
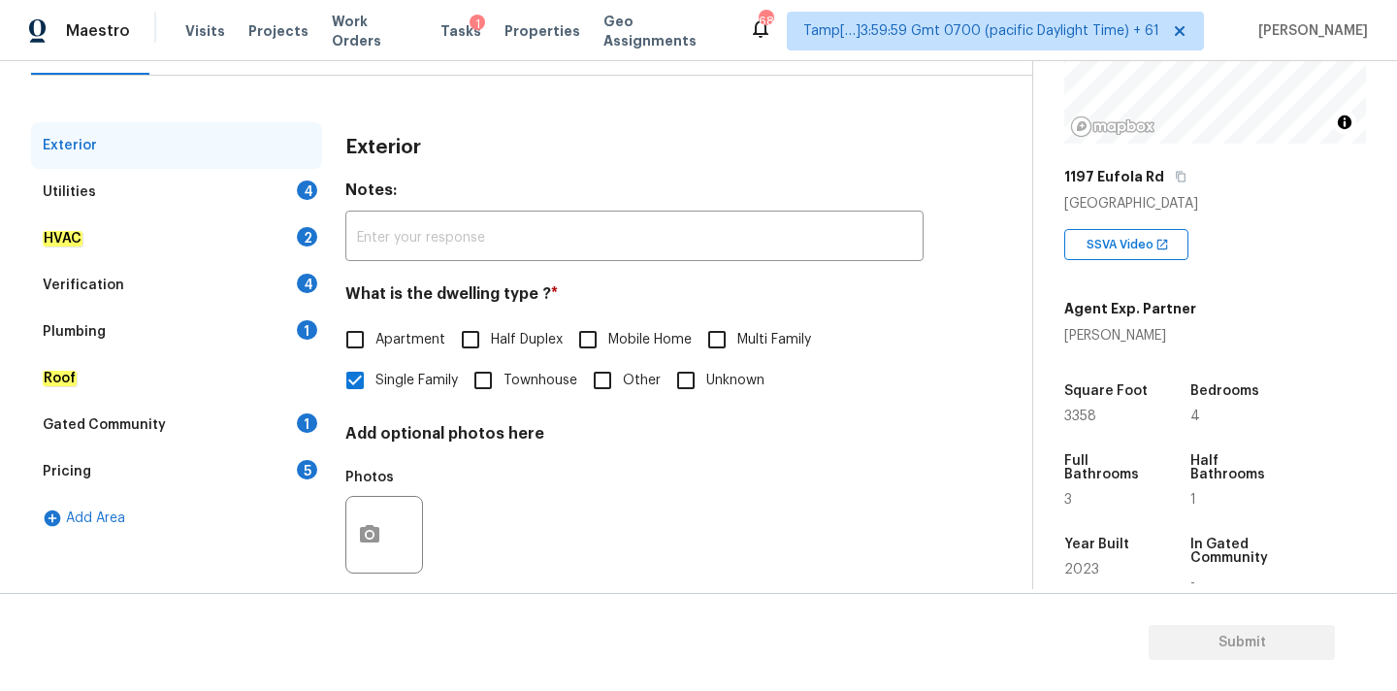
click at [277, 193] on div "Utilities 4" at bounding box center [176, 192] width 291 height 47
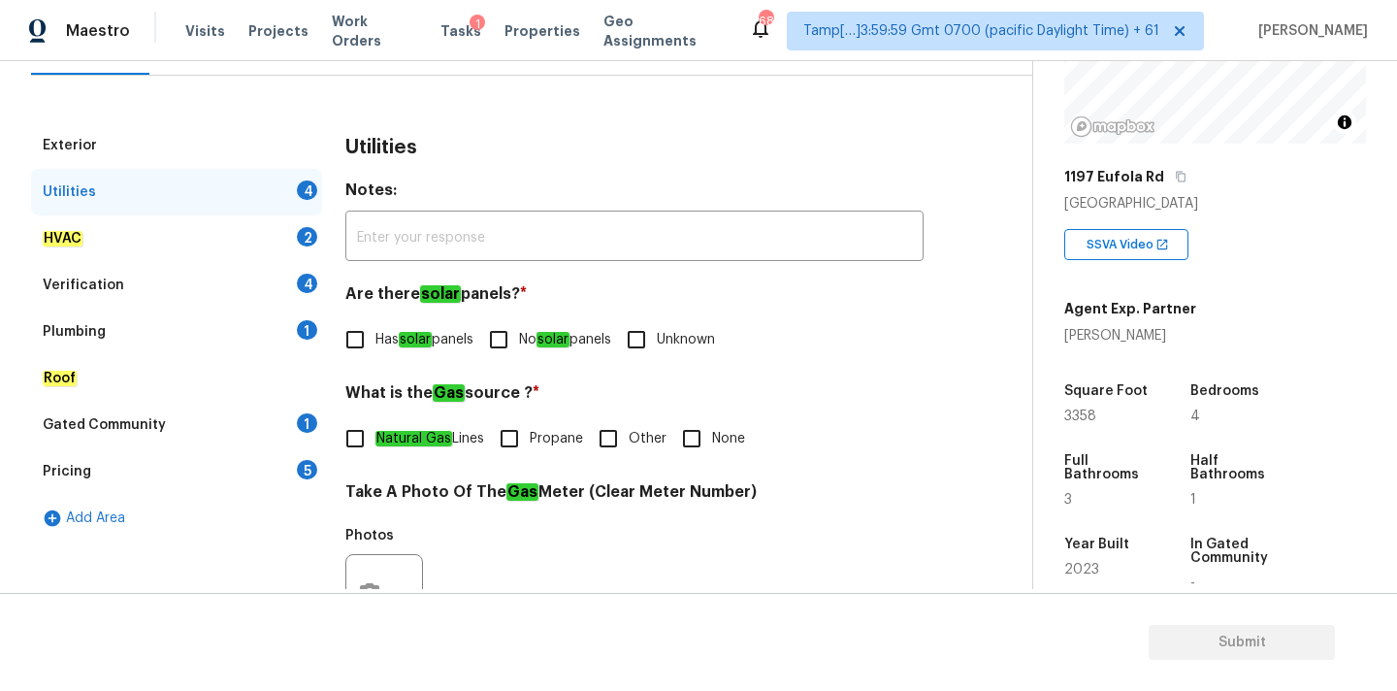
click at [538, 346] on span "No solar panels" at bounding box center [565, 340] width 92 height 20
click at [519, 346] on input "No solar panels" at bounding box center [498, 339] width 41 height 41
checkbox input "true"
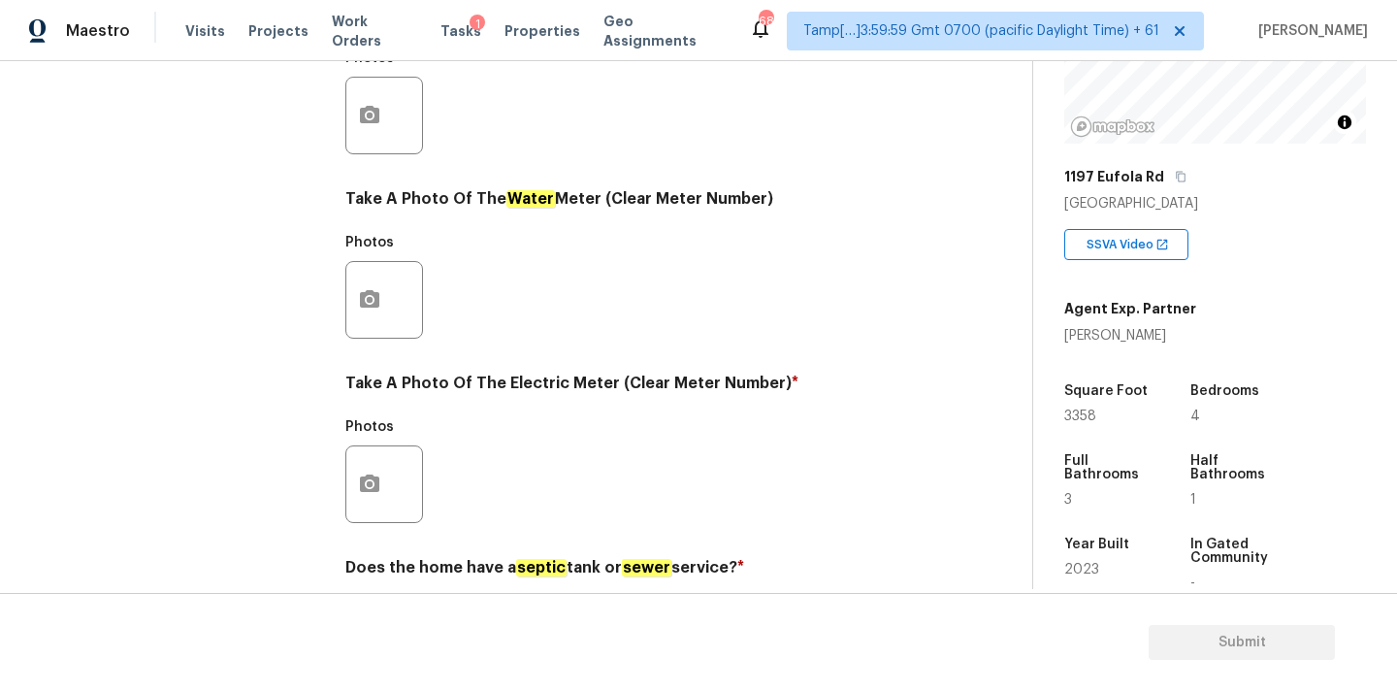
scroll to position [769, 0]
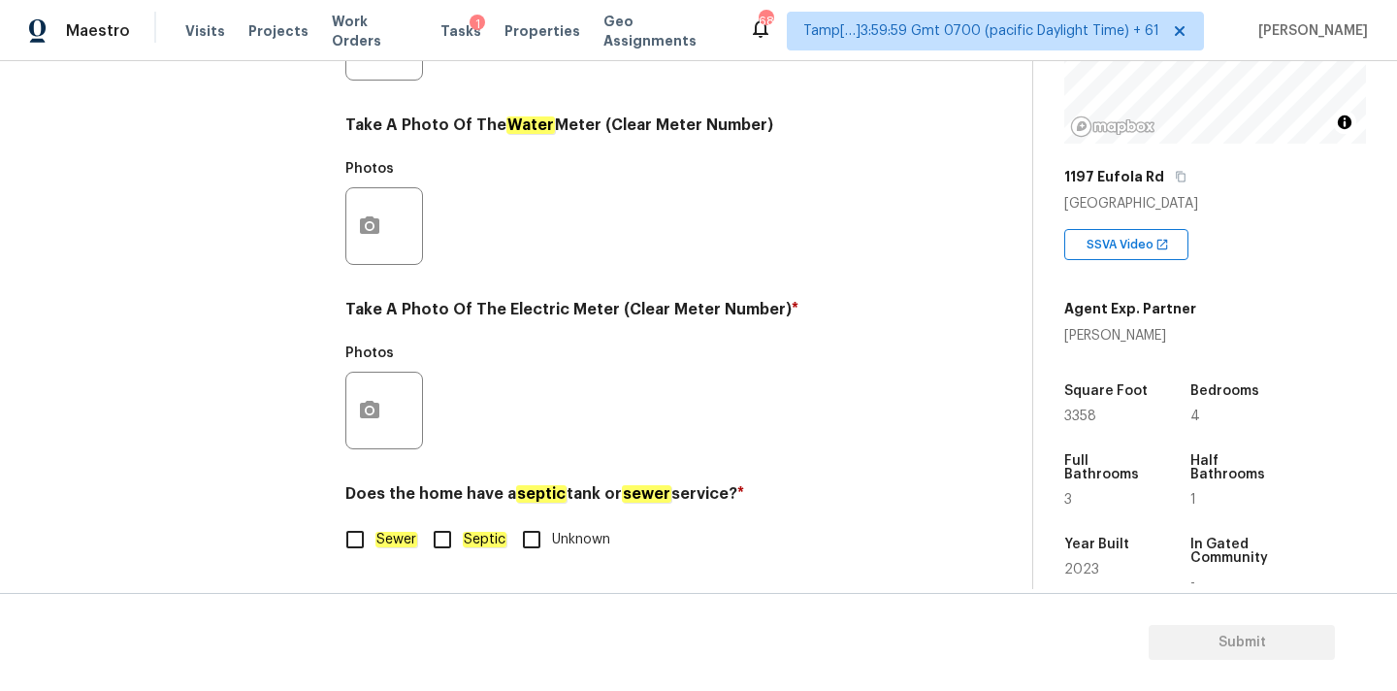
click at [396, 534] on em "Sewer" at bounding box center [396, 540] width 42 height 16
click at [375, 534] on input "Sewer" at bounding box center [355, 539] width 41 height 41
checkbox input "true"
click at [461, 529] on input "Septic" at bounding box center [442, 539] width 41 height 41
checkbox input "true"
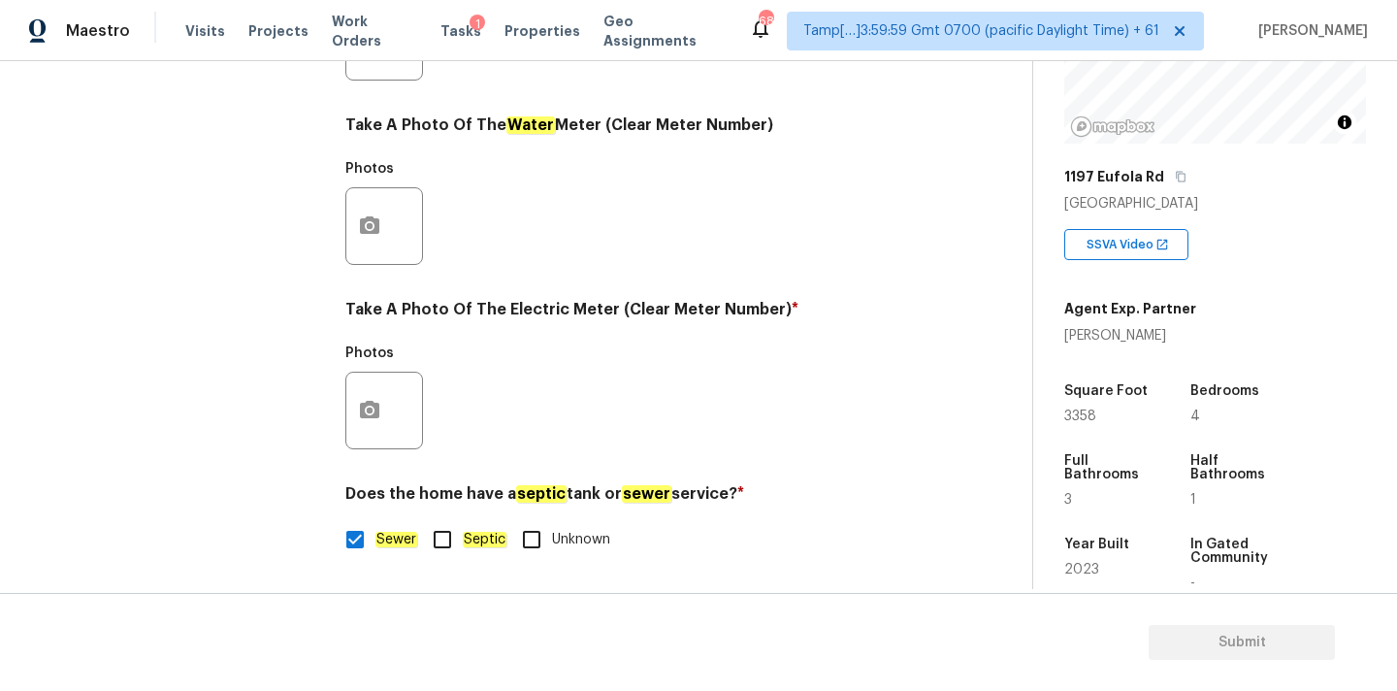
checkbox input "false"
click at [377, 416] on icon "button" at bounding box center [369, 409] width 19 height 17
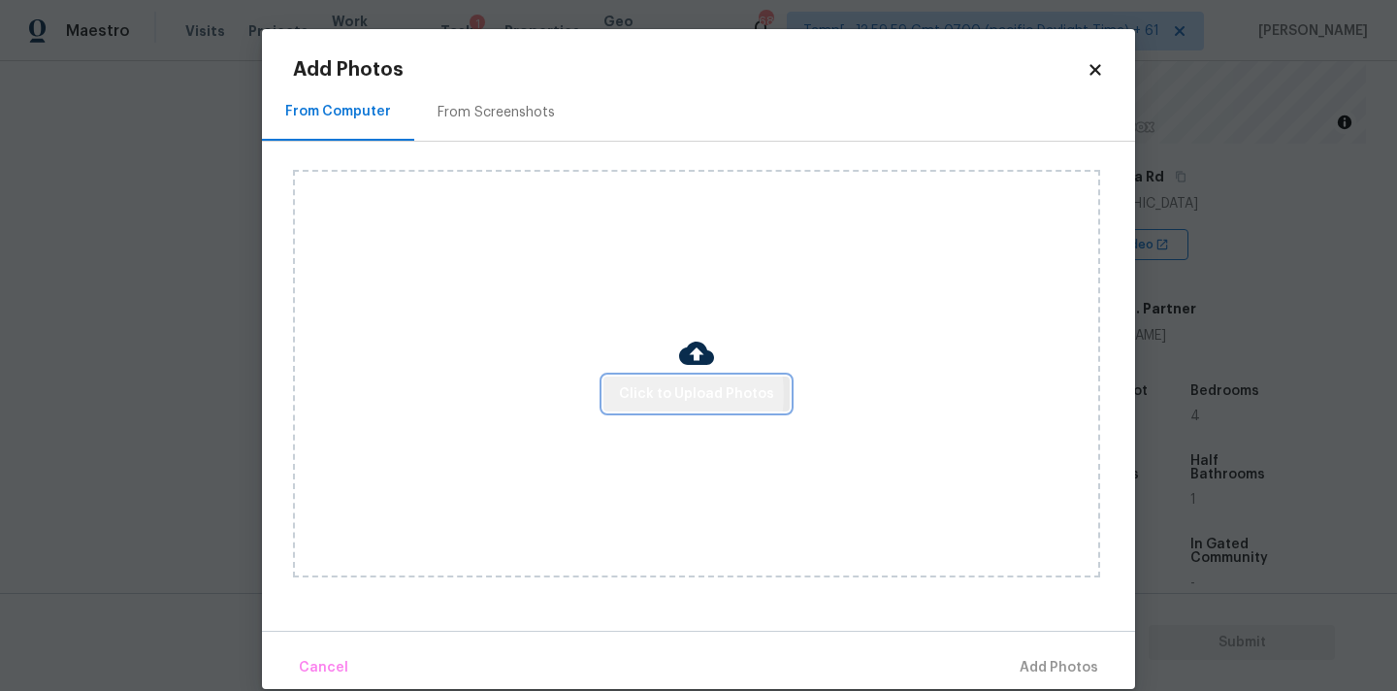
click at [667, 394] on span "Click to Upload Photos" at bounding box center [696, 394] width 155 height 24
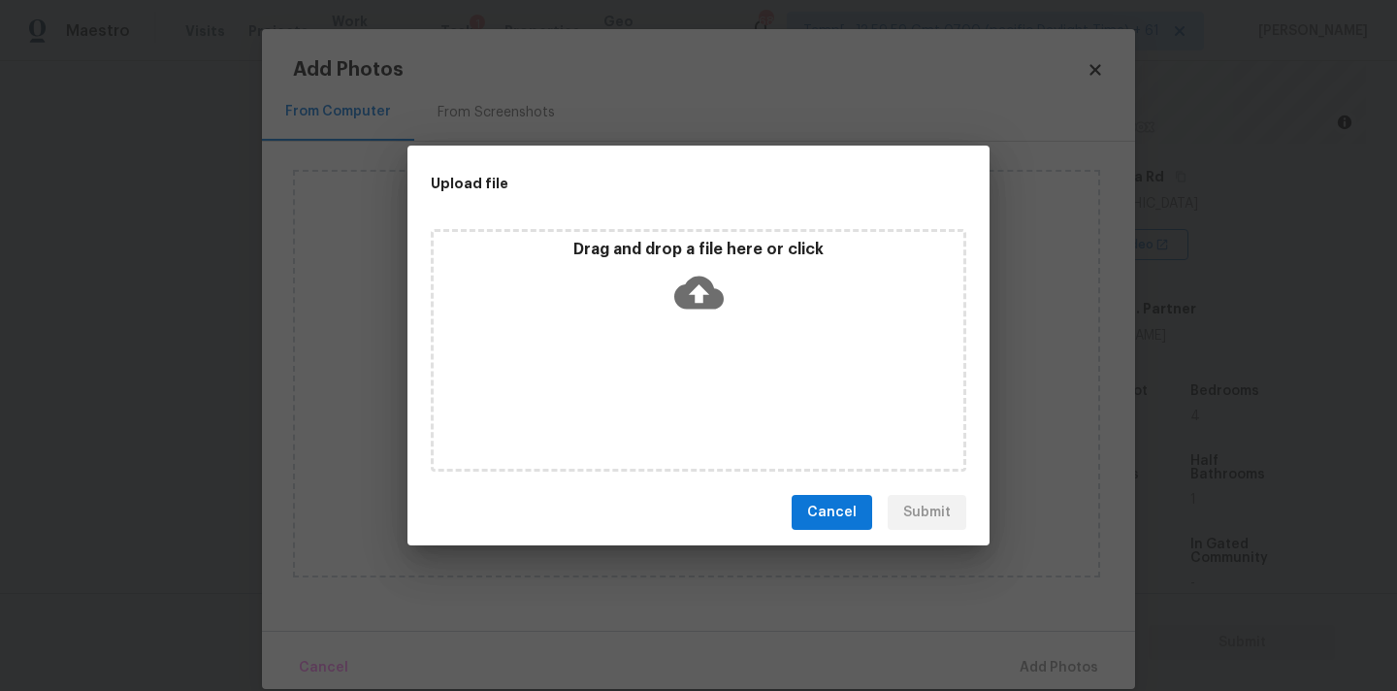
click at [699, 294] on icon at bounding box center [698, 292] width 49 height 49
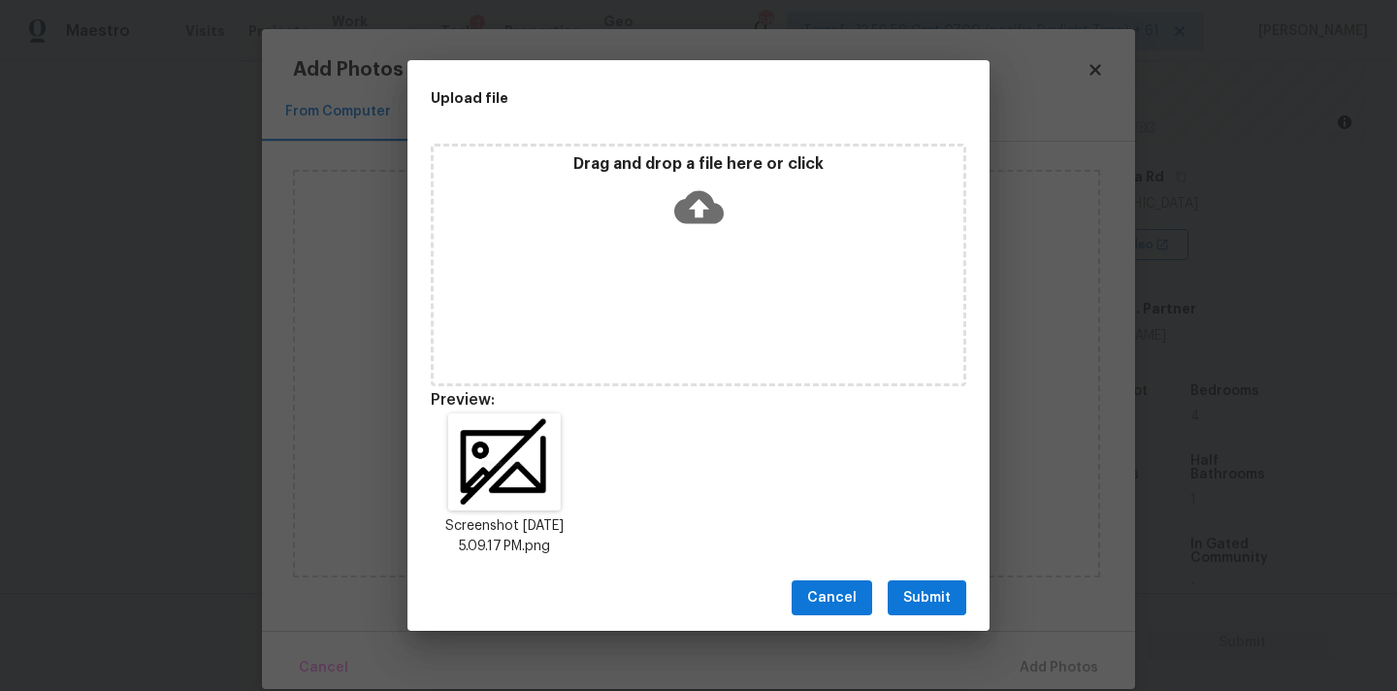
click at [955, 604] on button "Submit" at bounding box center [927, 598] width 79 height 36
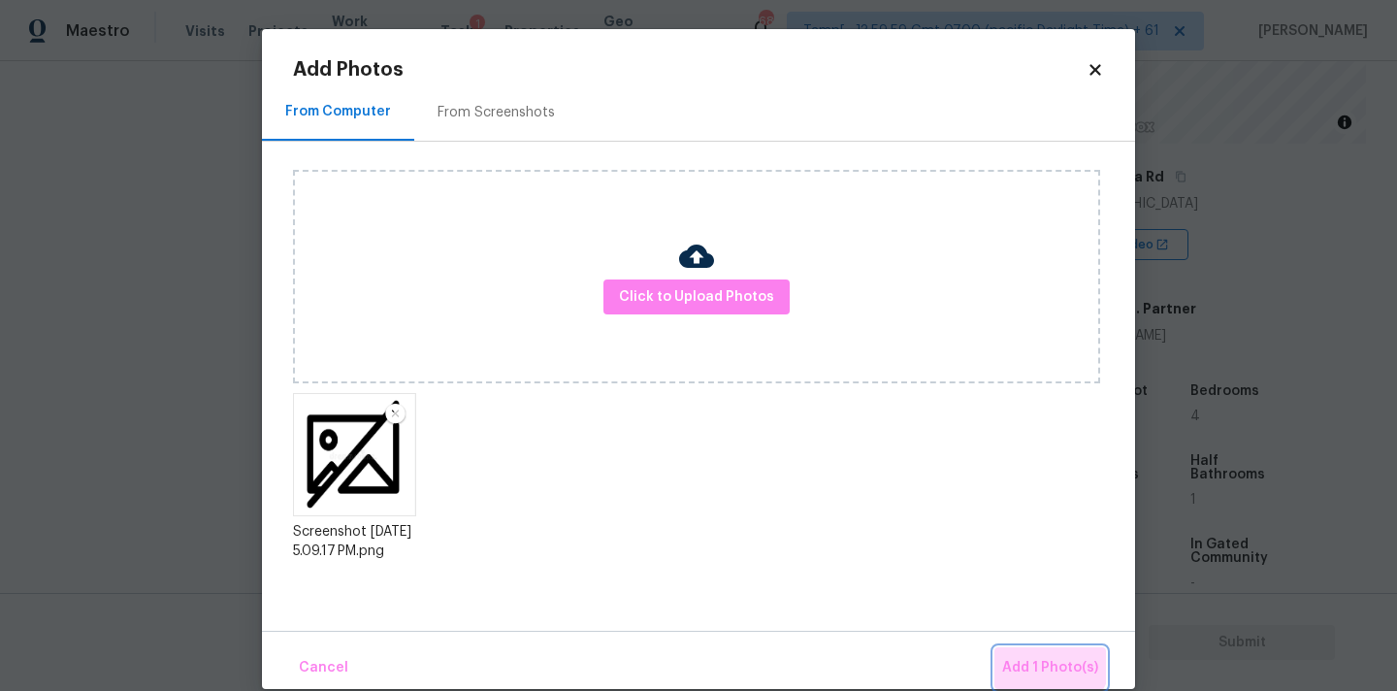
click at [1043, 653] on button "Add 1 Photo(s)" at bounding box center [1050, 668] width 112 height 42
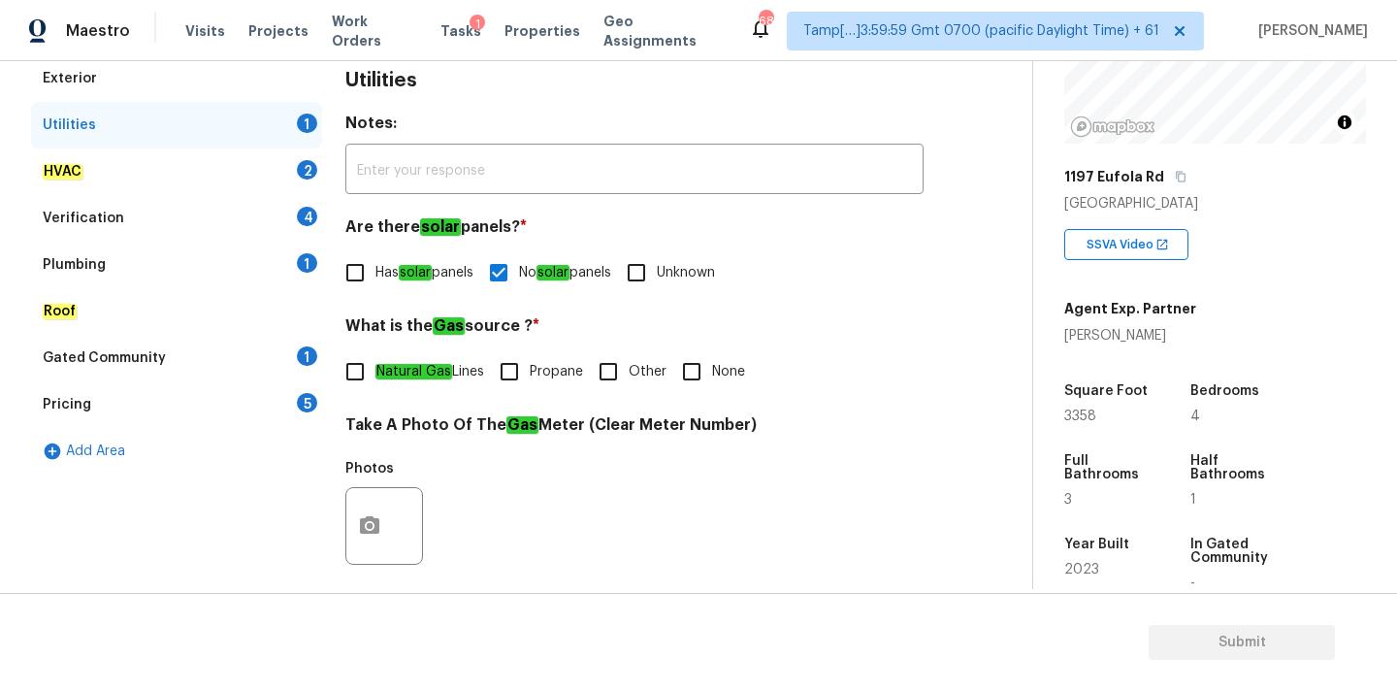
scroll to position [192, 0]
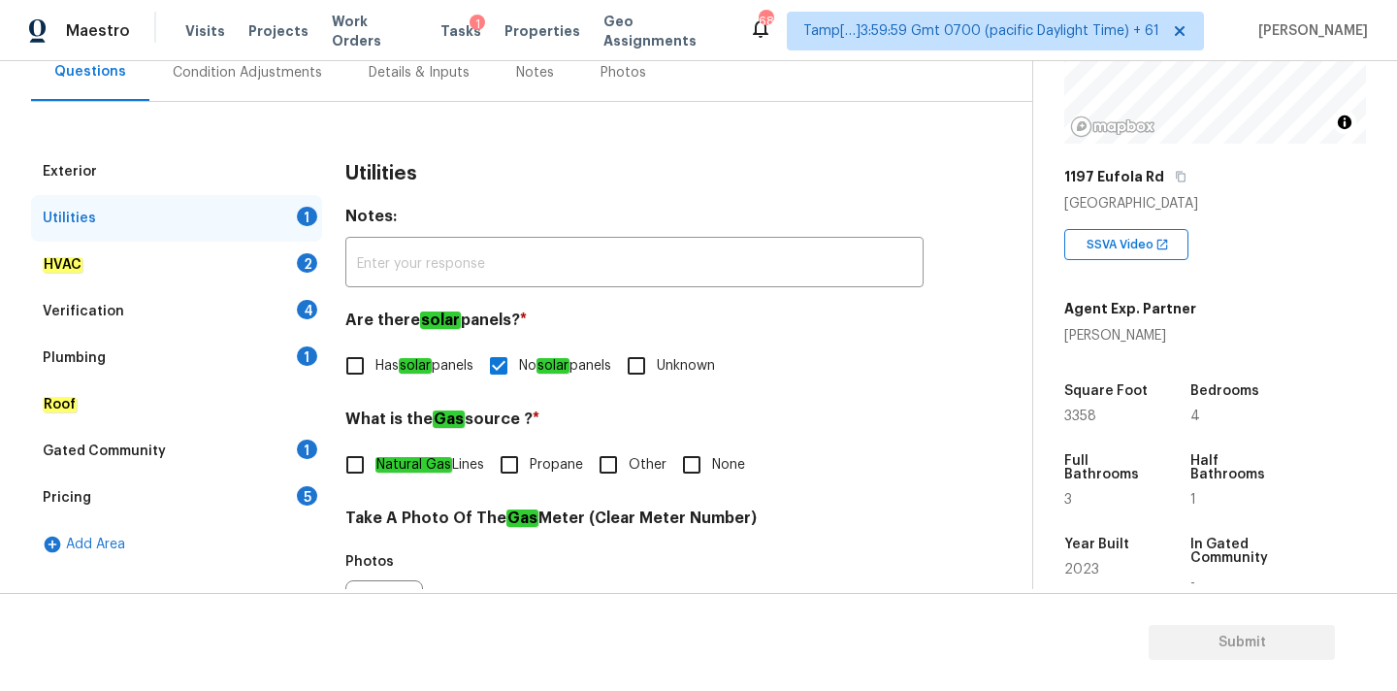
click at [242, 263] on div "HVAC 2" at bounding box center [176, 265] width 291 height 47
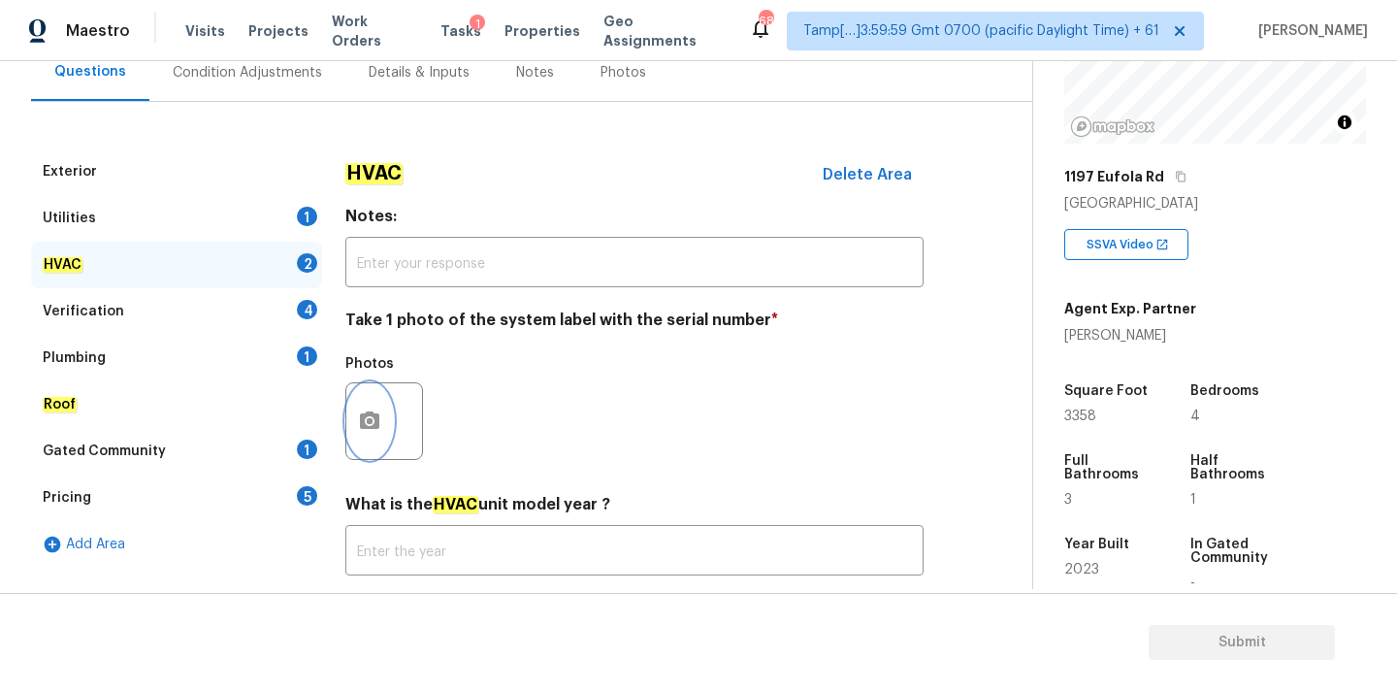
click at [370, 422] on circle "button" at bounding box center [370, 421] width 6 height 6
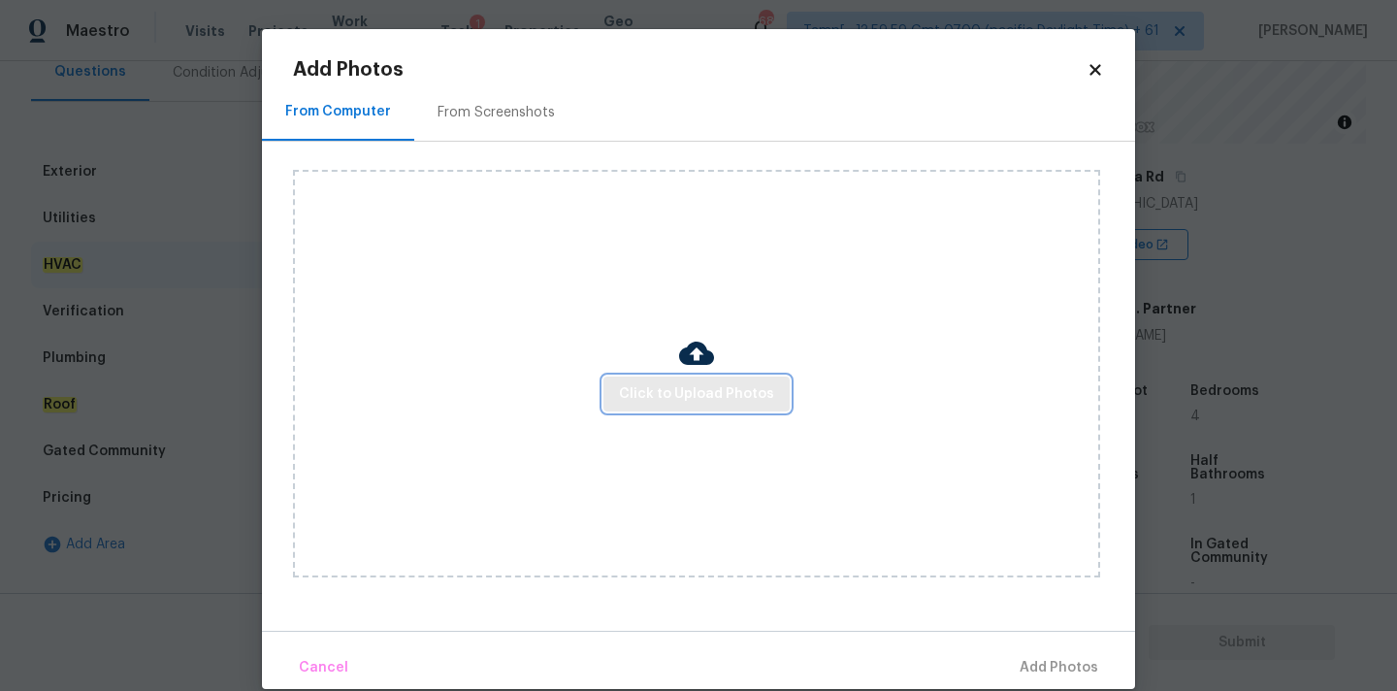
click at [640, 403] on span "Click to Upload Photos" at bounding box center [696, 394] width 155 height 24
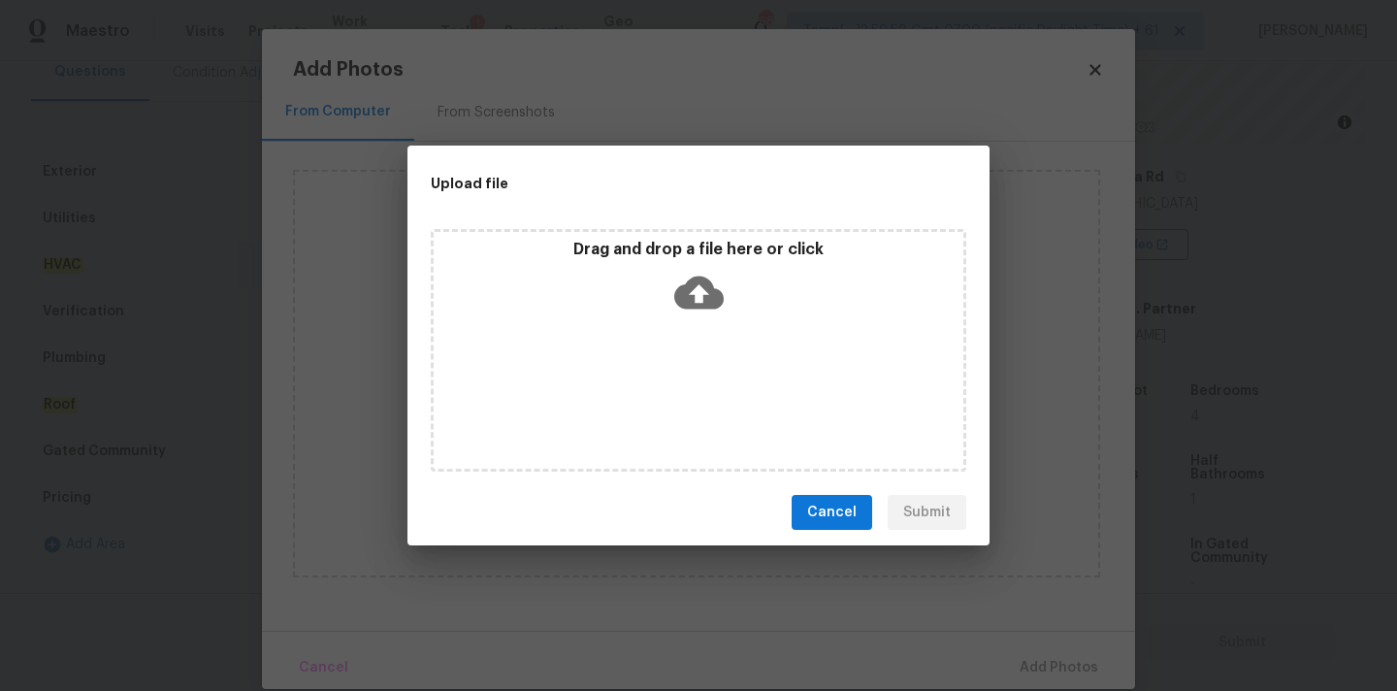
click at [694, 300] on icon at bounding box center [698, 292] width 49 height 49
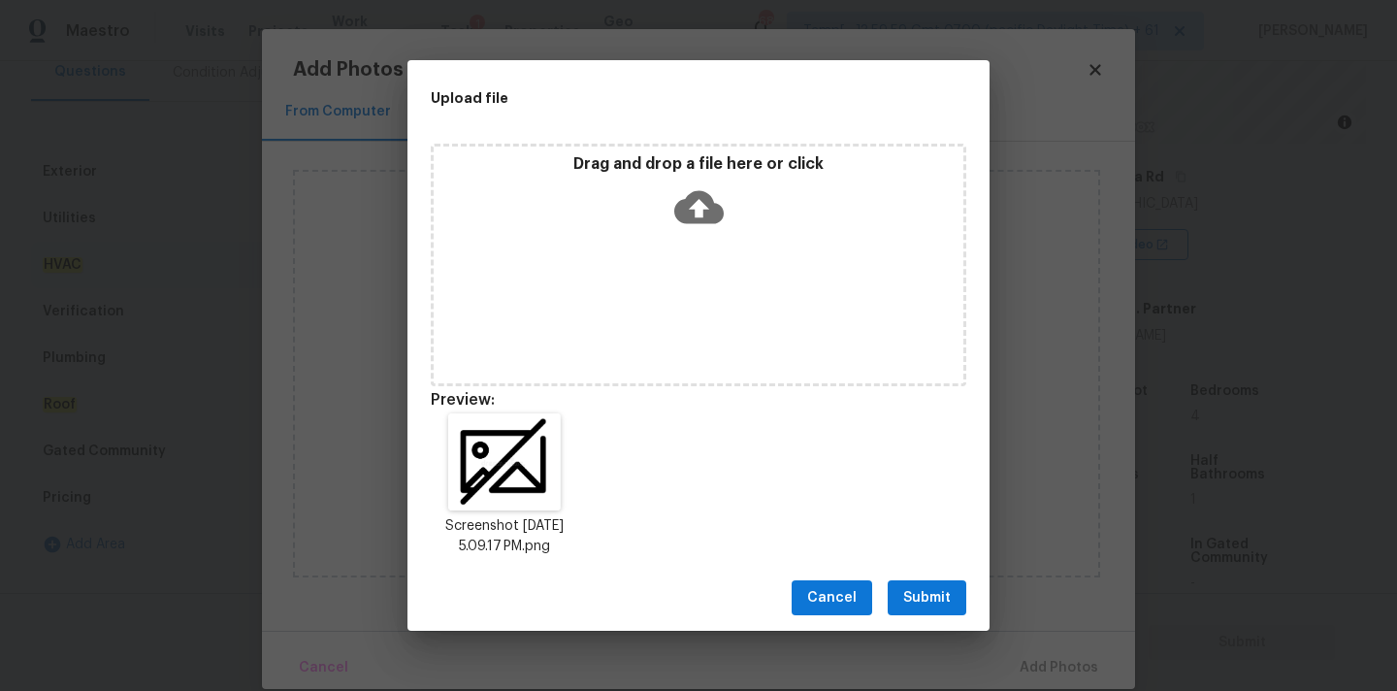
click at [940, 588] on span "Submit" at bounding box center [927, 598] width 48 height 24
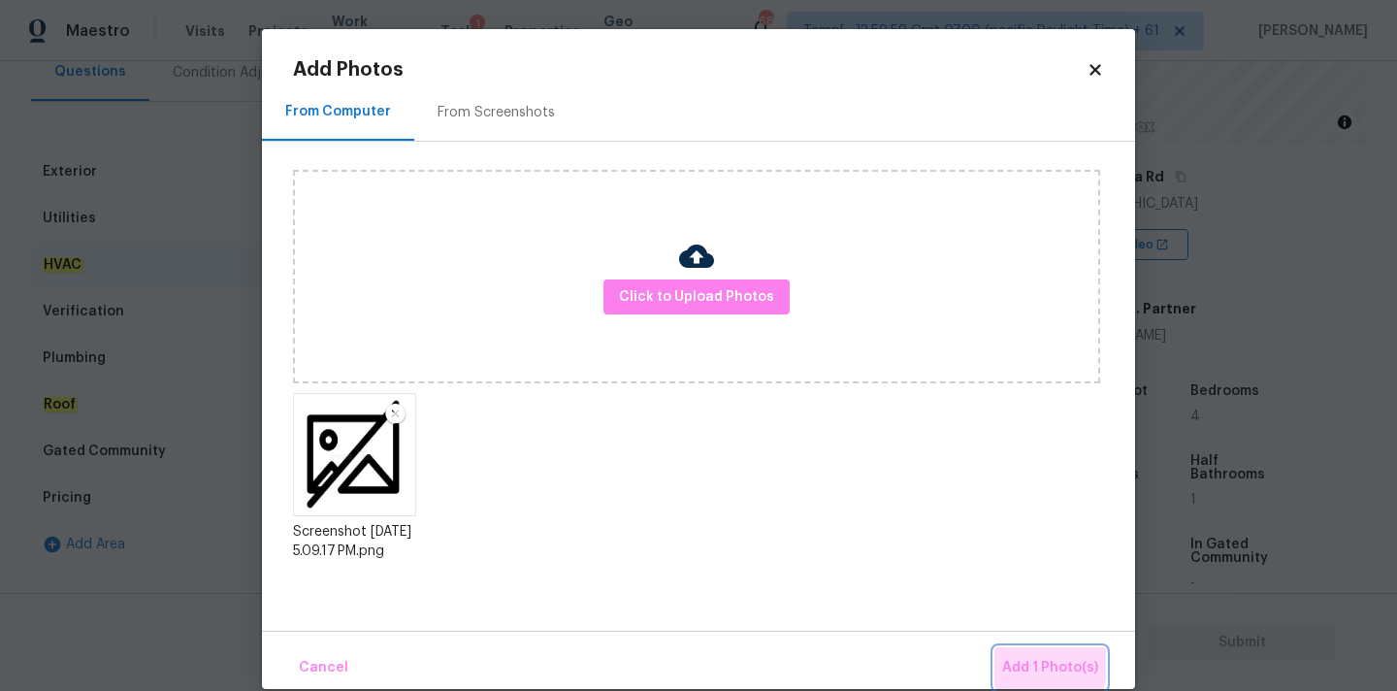
click at [1042, 663] on span "Add 1 Photo(s)" at bounding box center [1050, 668] width 96 height 24
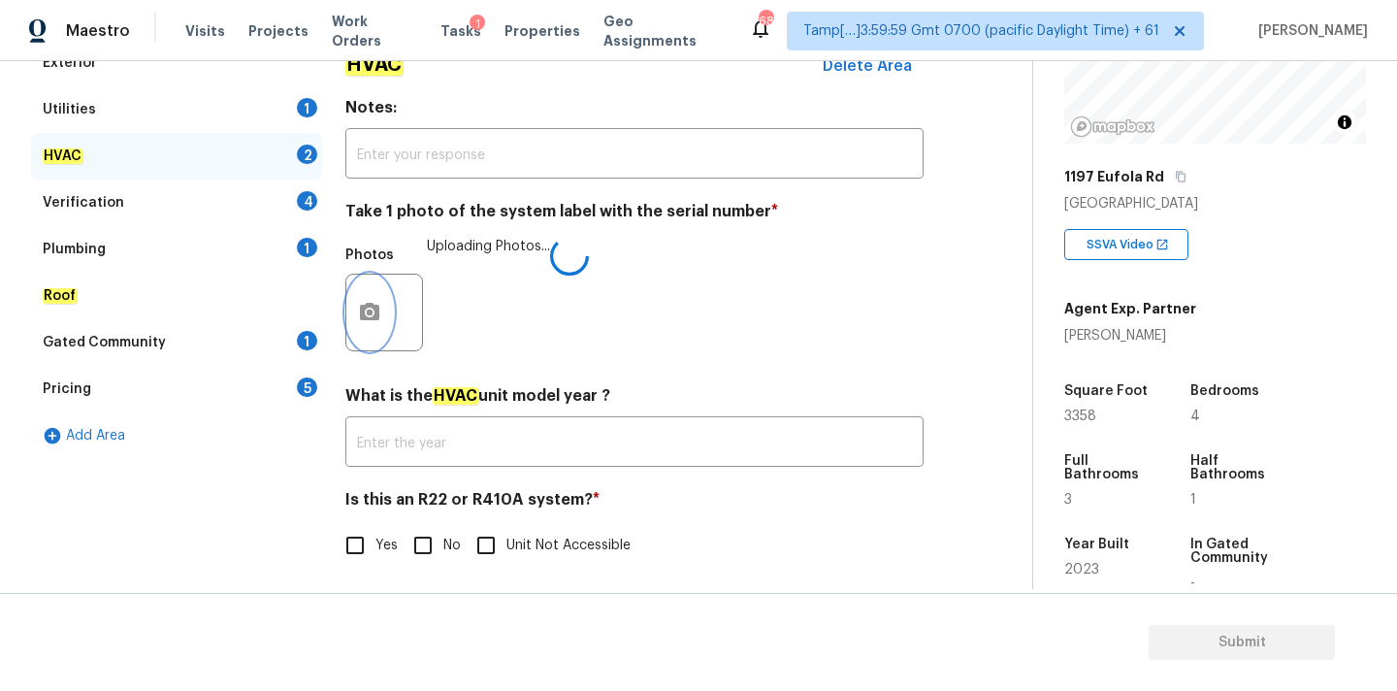
scroll to position [307, 0]
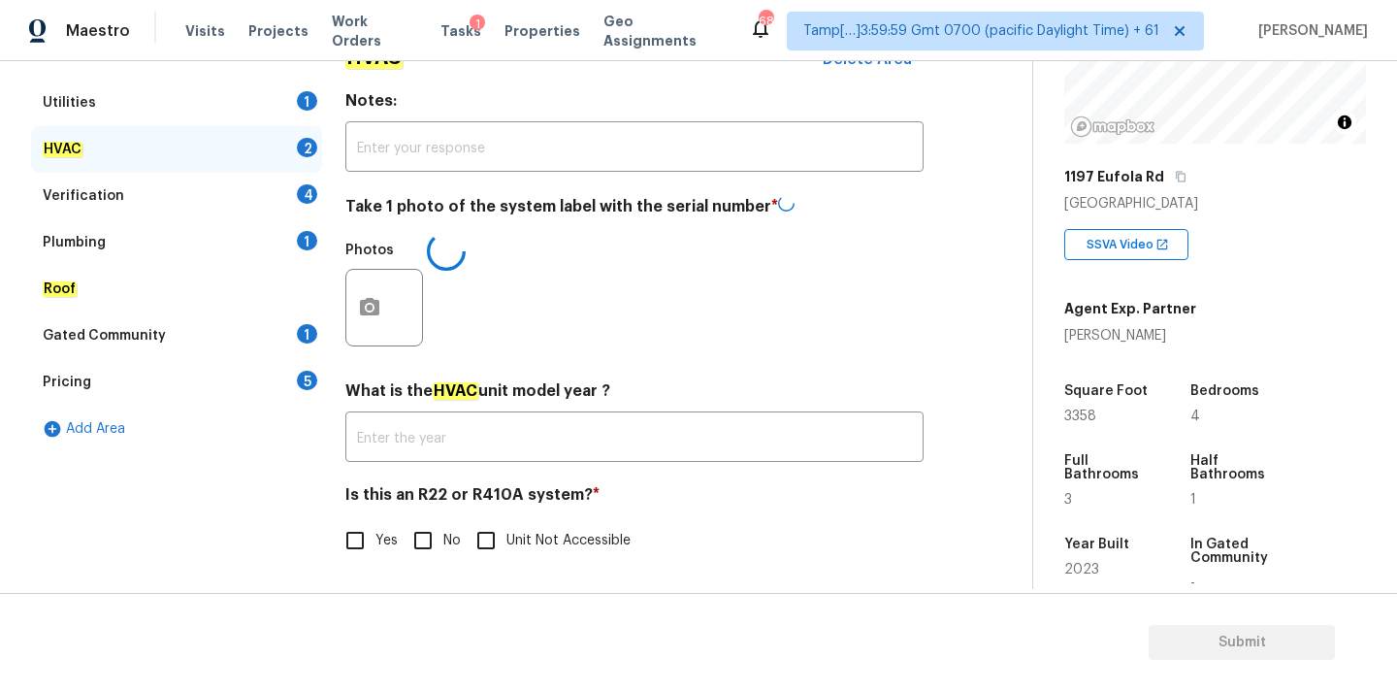
click at [432, 537] on input "No" at bounding box center [423, 540] width 41 height 41
checkbox input "true"
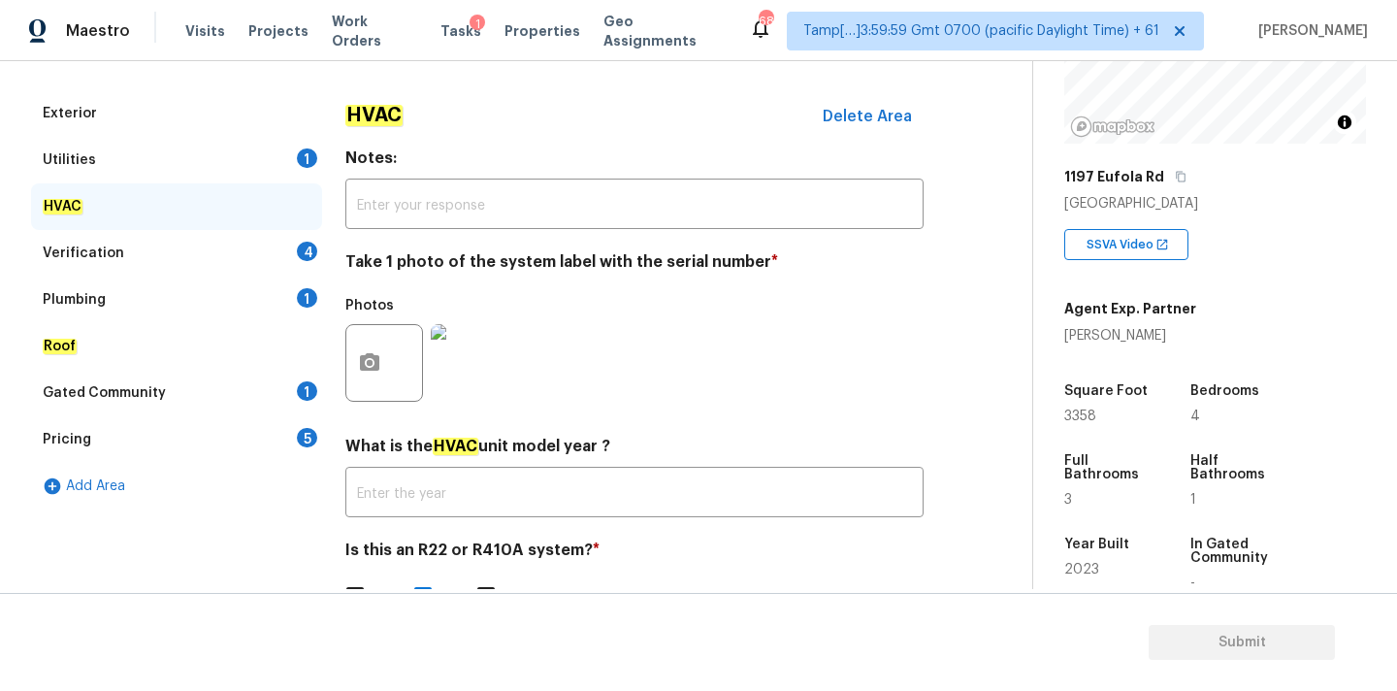
scroll to position [184, 0]
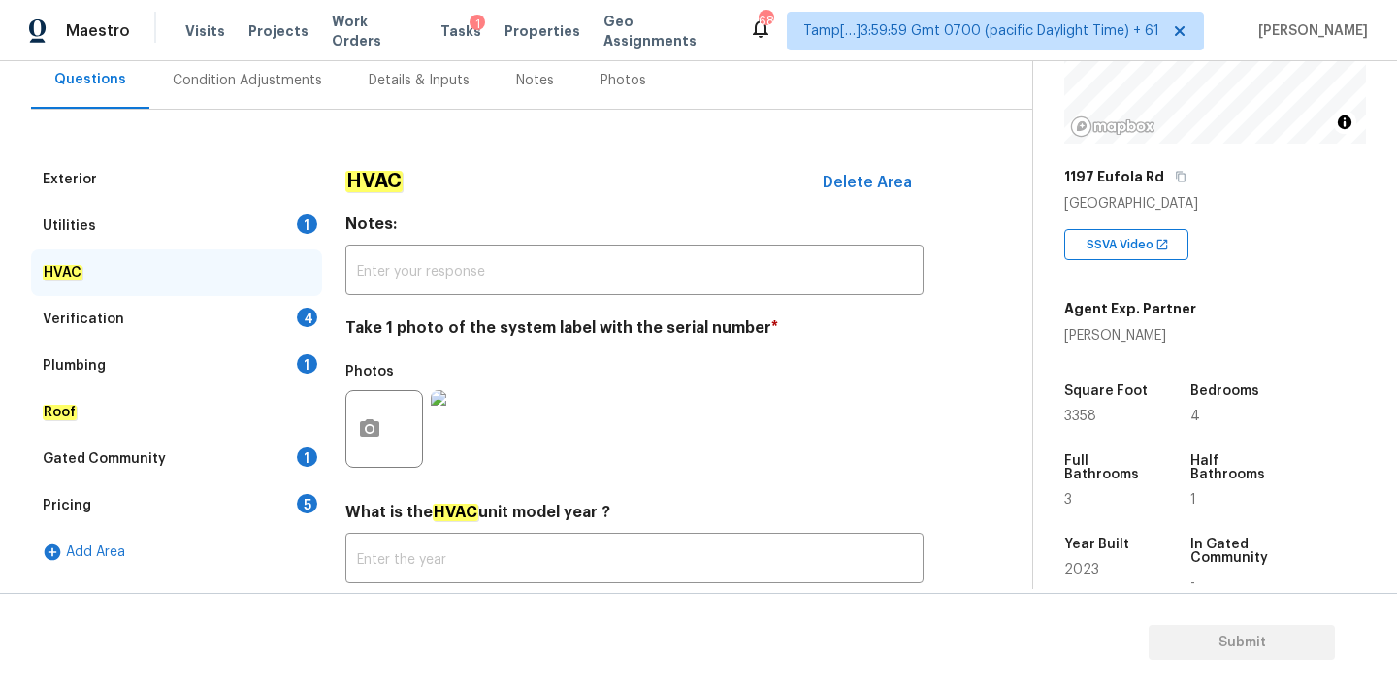
click at [168, 222] on div "Utilities 1" at bounding box center [176, 226] width 291 height 47
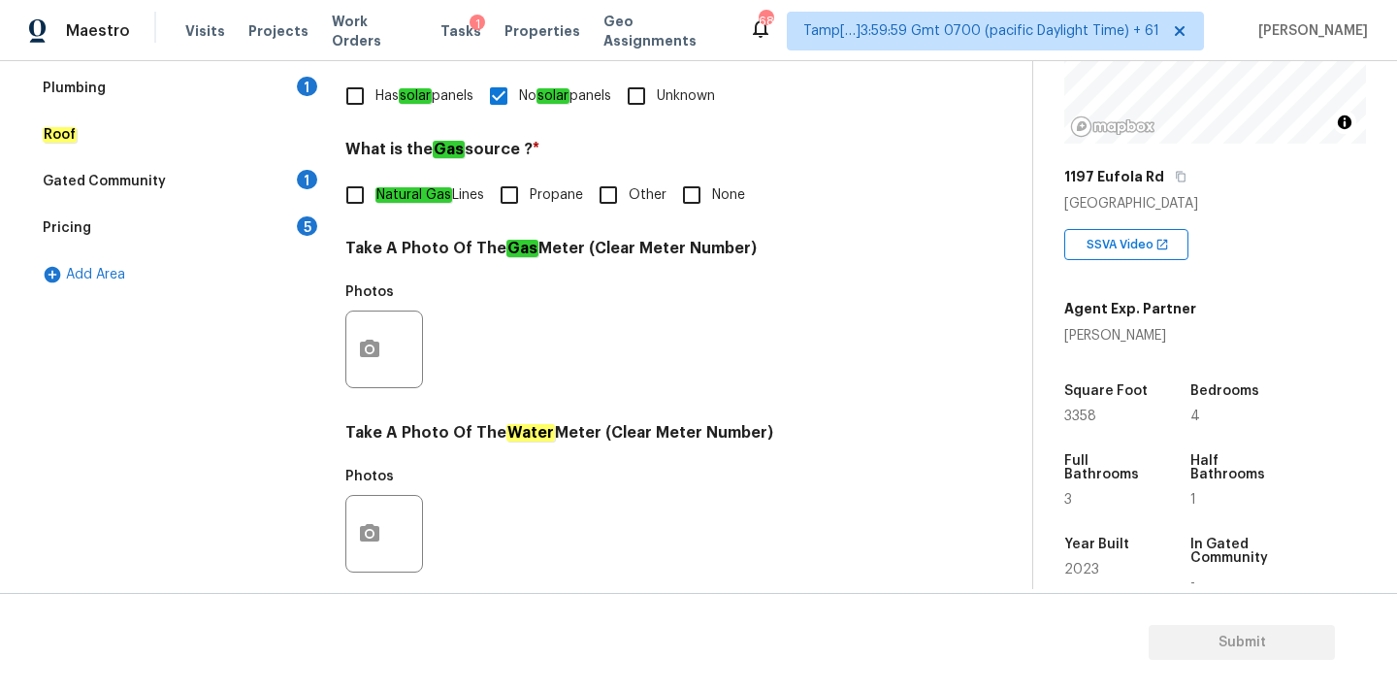
scroll to position [342, 0]
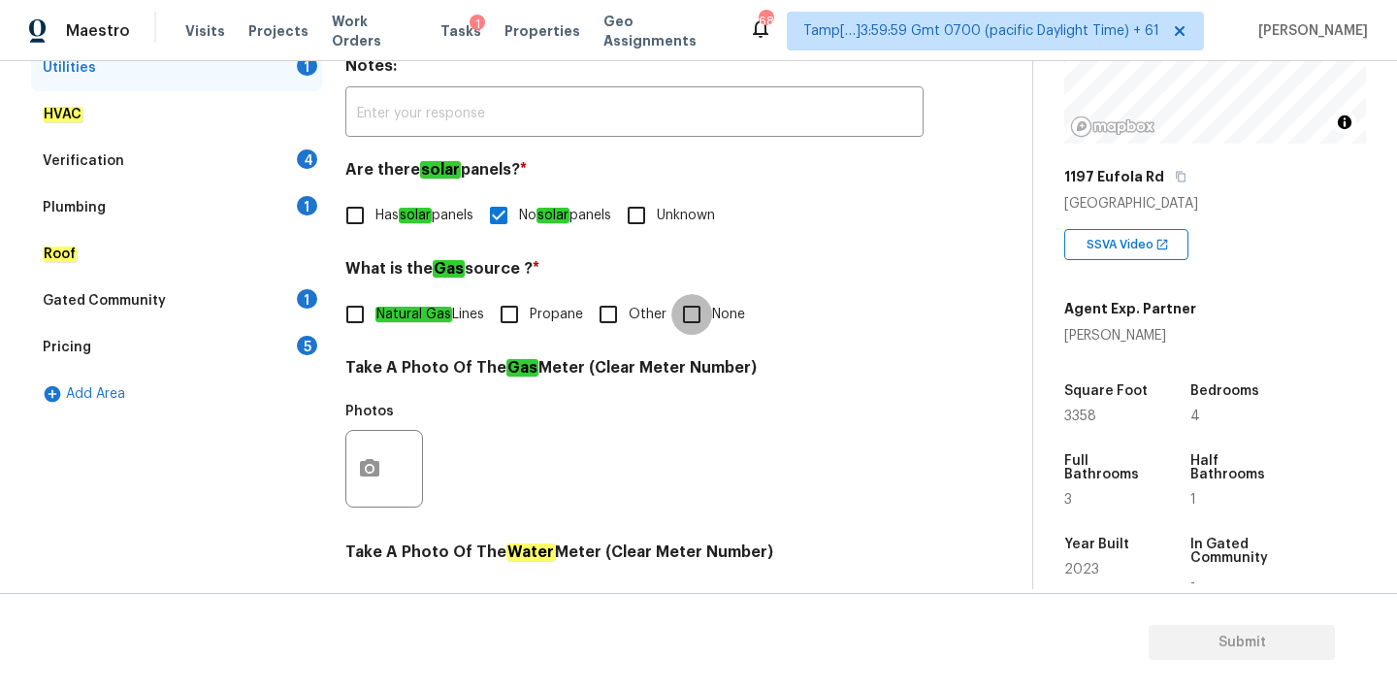
click at [683, 315] on input "None" at bounding box center [691, 314] width 41 height 41
checkbox input "true"
click at [186, 161] on div "Verification 4" at bounding box center [176, 161] width 291 height 47
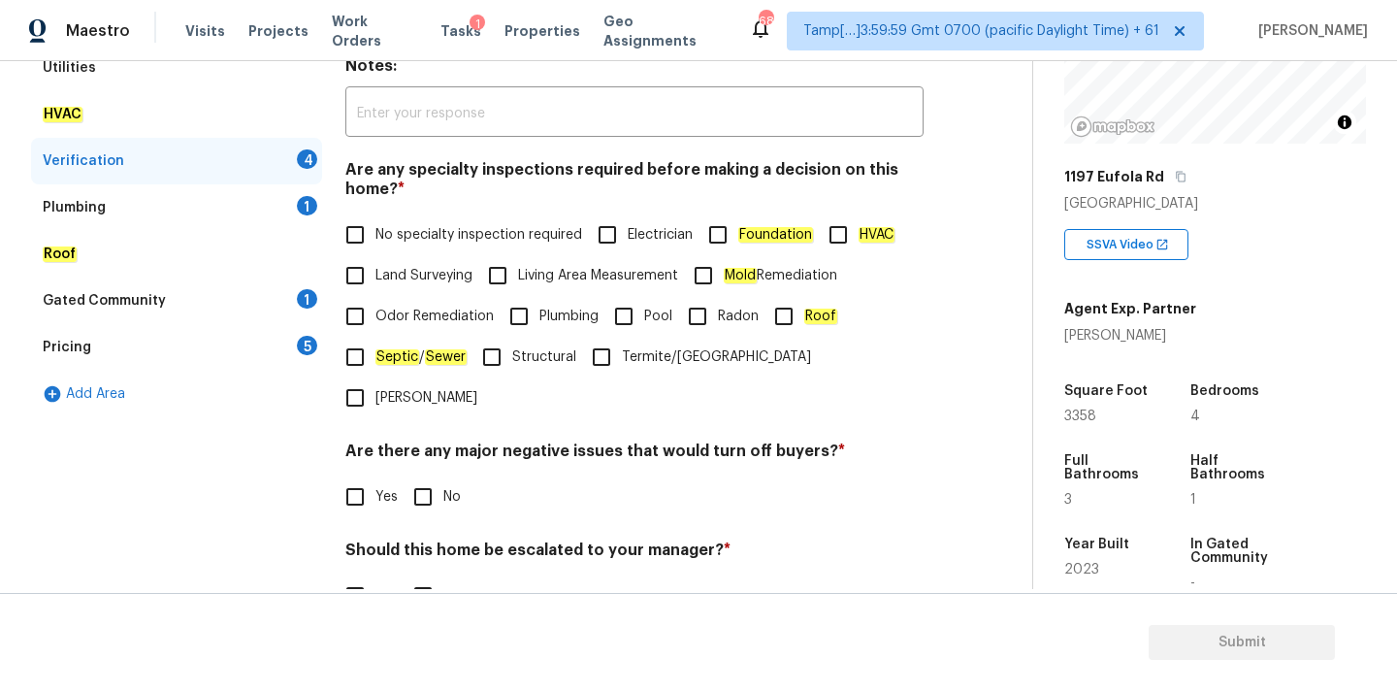
click at [371, 234] on input "No specialty inspection required" at bounding box center [355, 234] width 41 height 41
checkbox input "true"
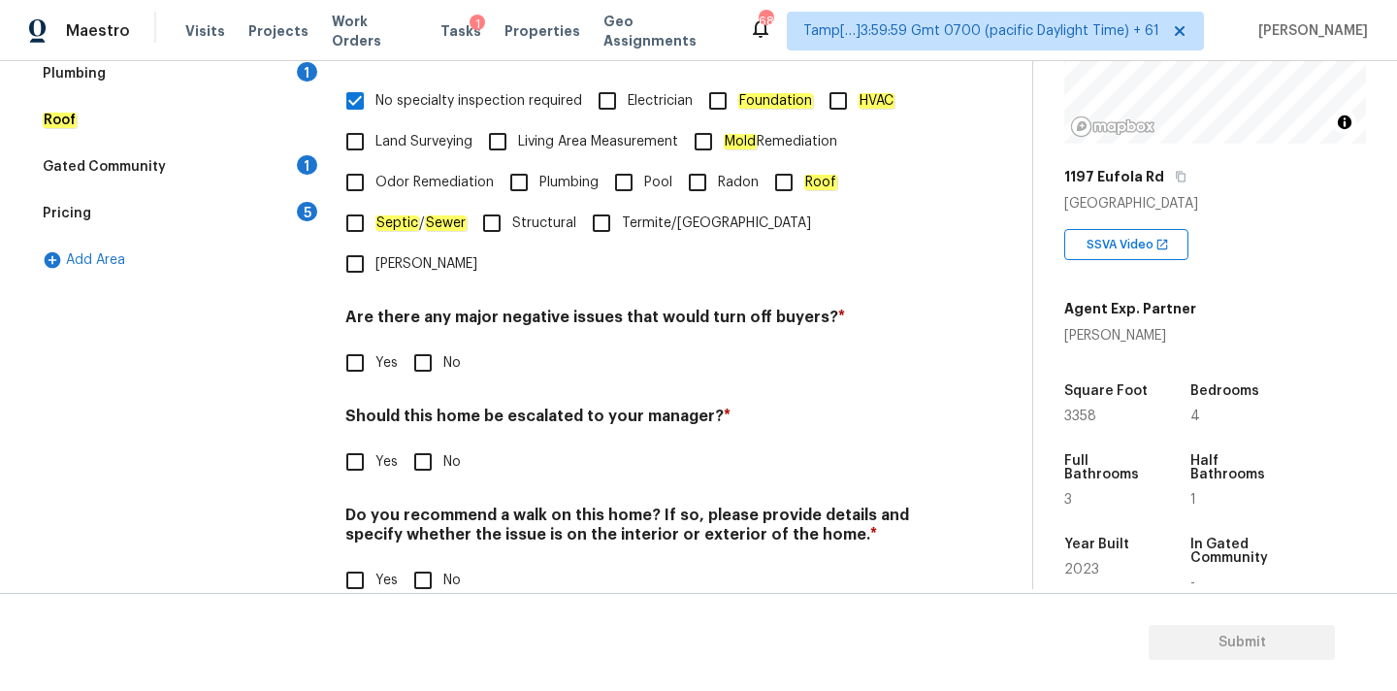
click at [436, 342] on input "No" at bounding box center [423, 362] width 41 height 41
checkbox input "true"
click at [435, 408] on div "Should this home be escalated to your manager? * Yes No" at bounding box center [634, 446] width 578 height 76
click at [435, 441] on input "No" at bounding box center [423, 461] width 41 height 41
checkbox input "true"
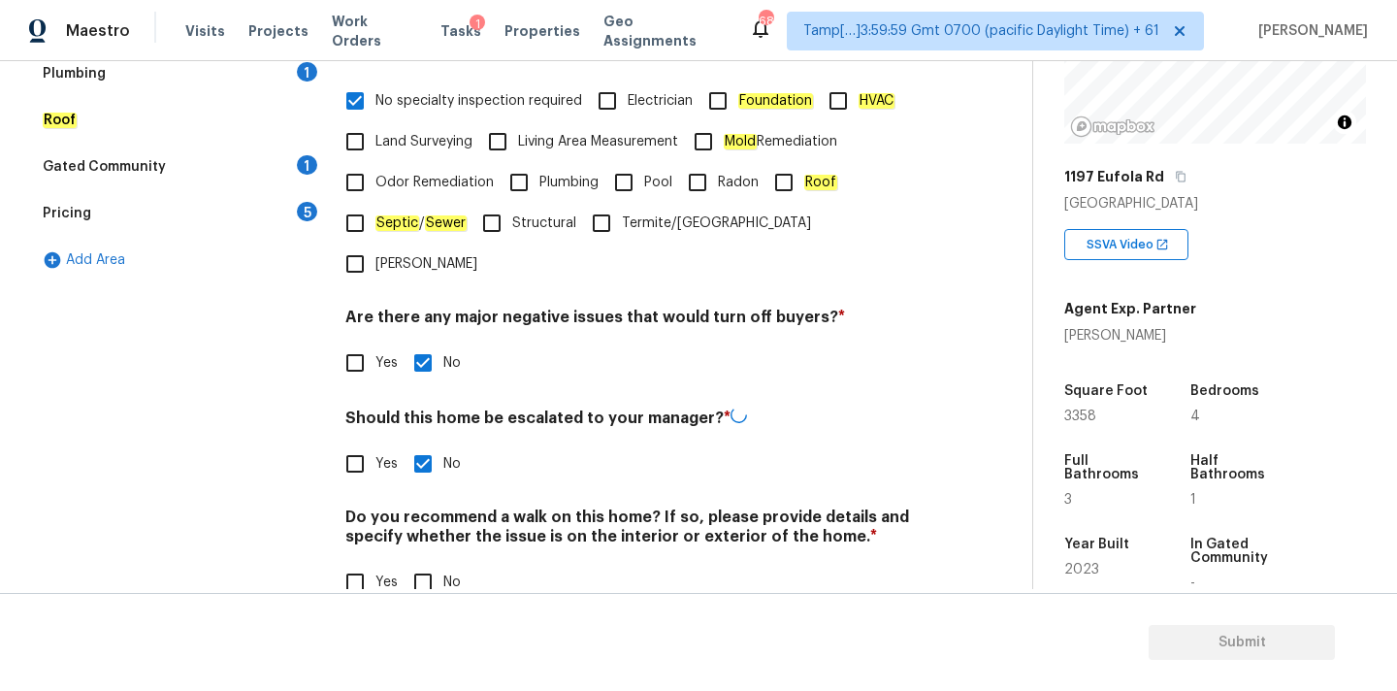
click at [435, 562] on input "No" at bounding box center [423, 582] width 41 height 41
checkbox input "true"
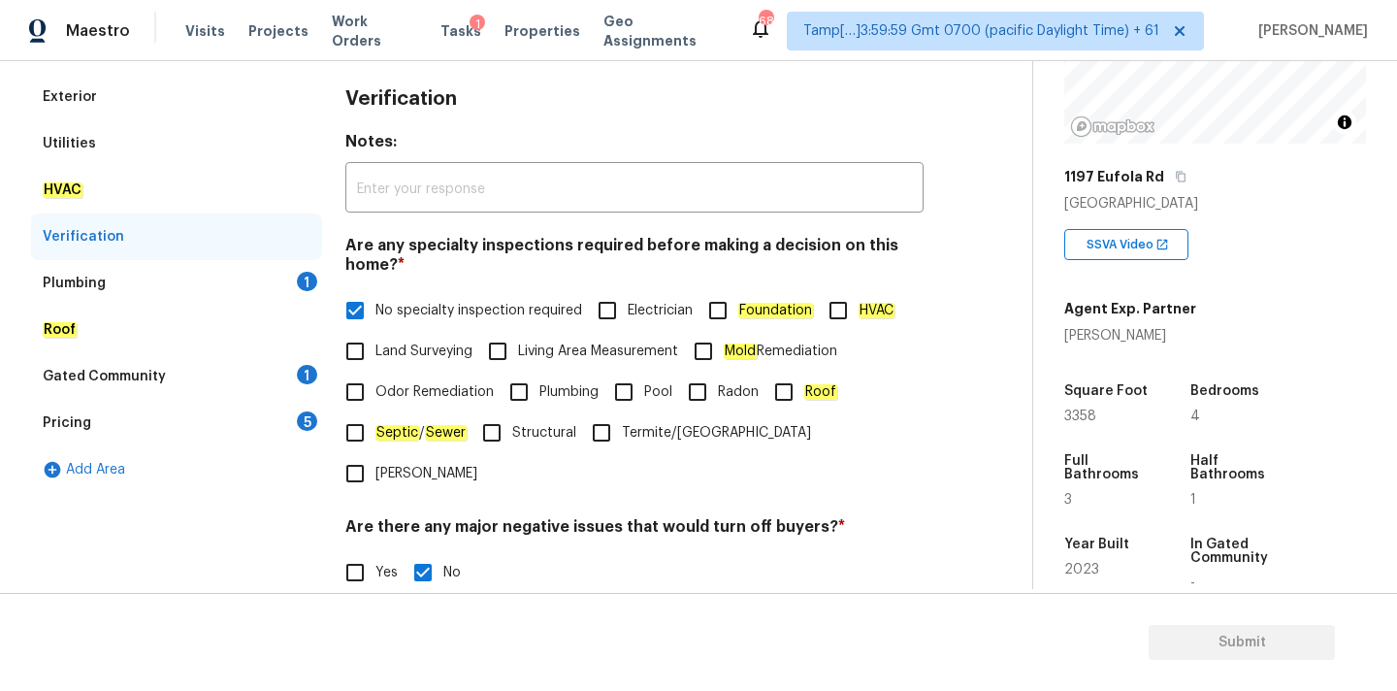
click at [142, 272] on div "Plumbing 1" at bounding box center [176, 283] width 291 height 47
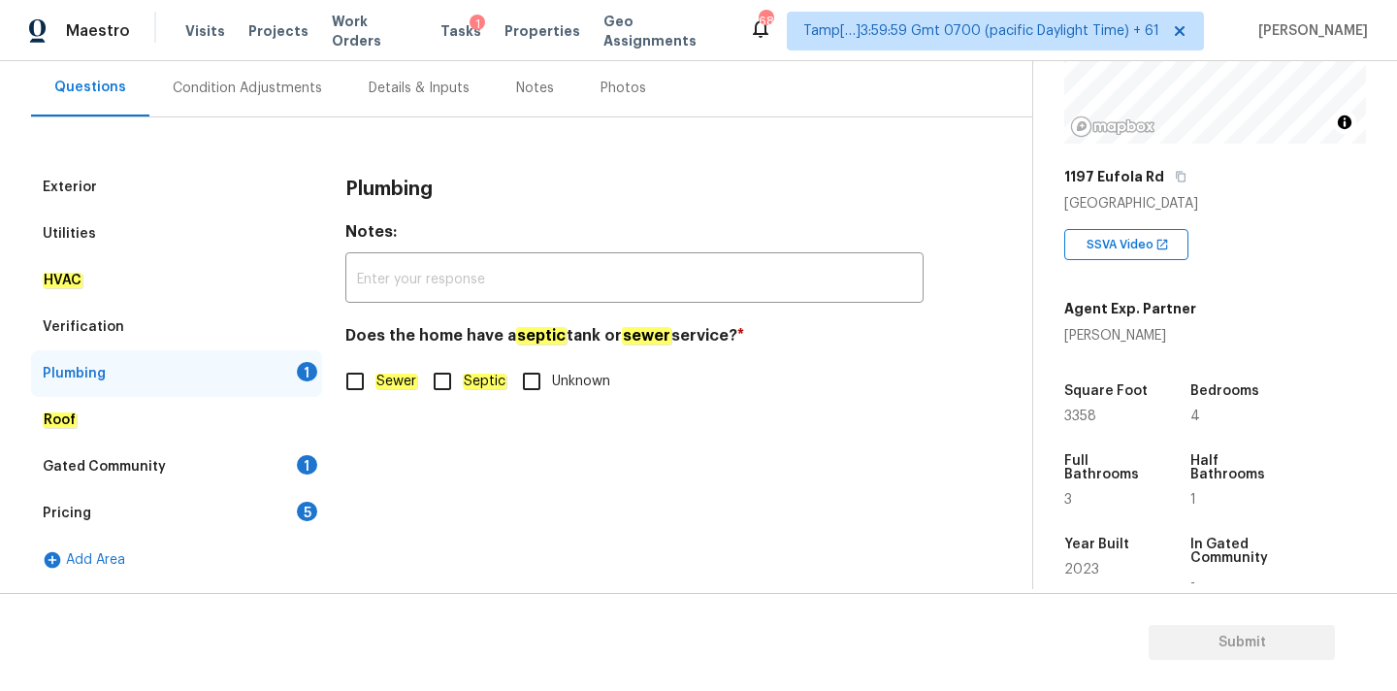
click at [360, 394] on input "Sewer" at bounding box center [355, 381] width 41 height 41
checkbox input "true"
click at [437, 389] on input "Septic" at bounding box center [442, 381] width 41 height 41
checkbox input "true"
checkbox input "false"
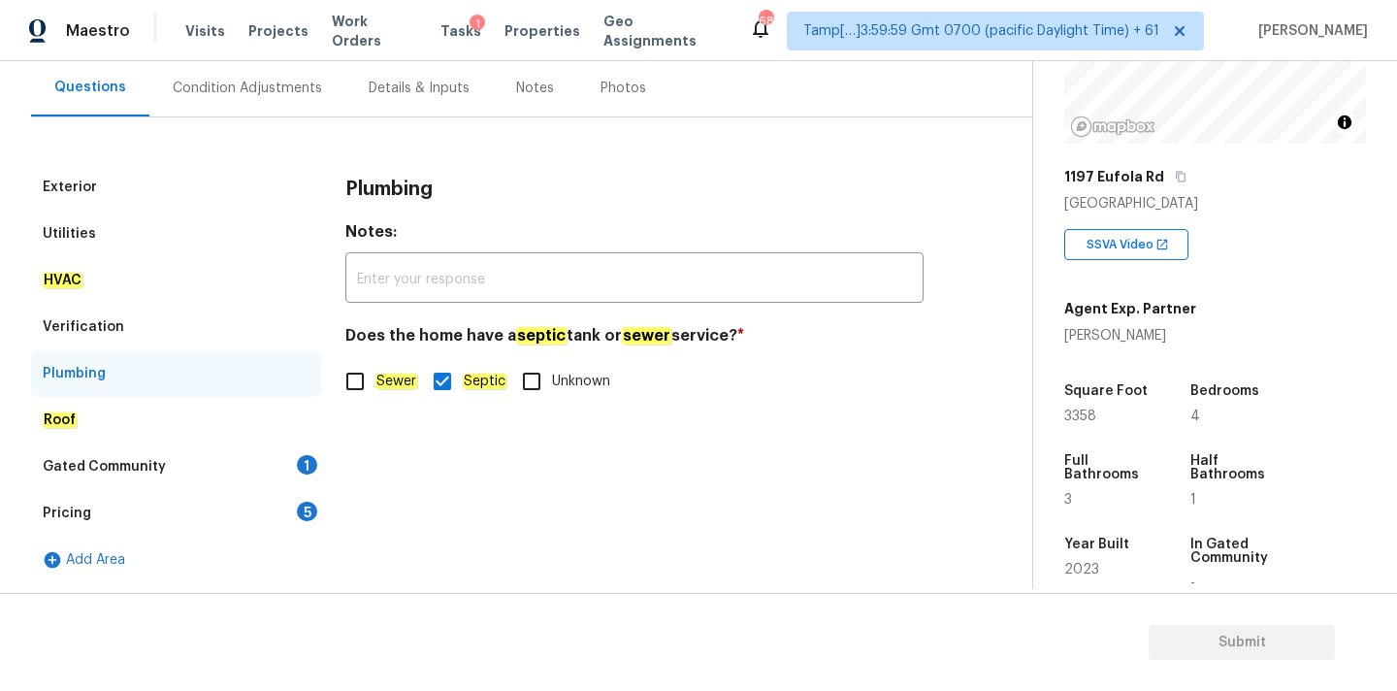
click at [272, 464] on div "Gated Community 1" at bounding box center [176, 466] width 291 height 47
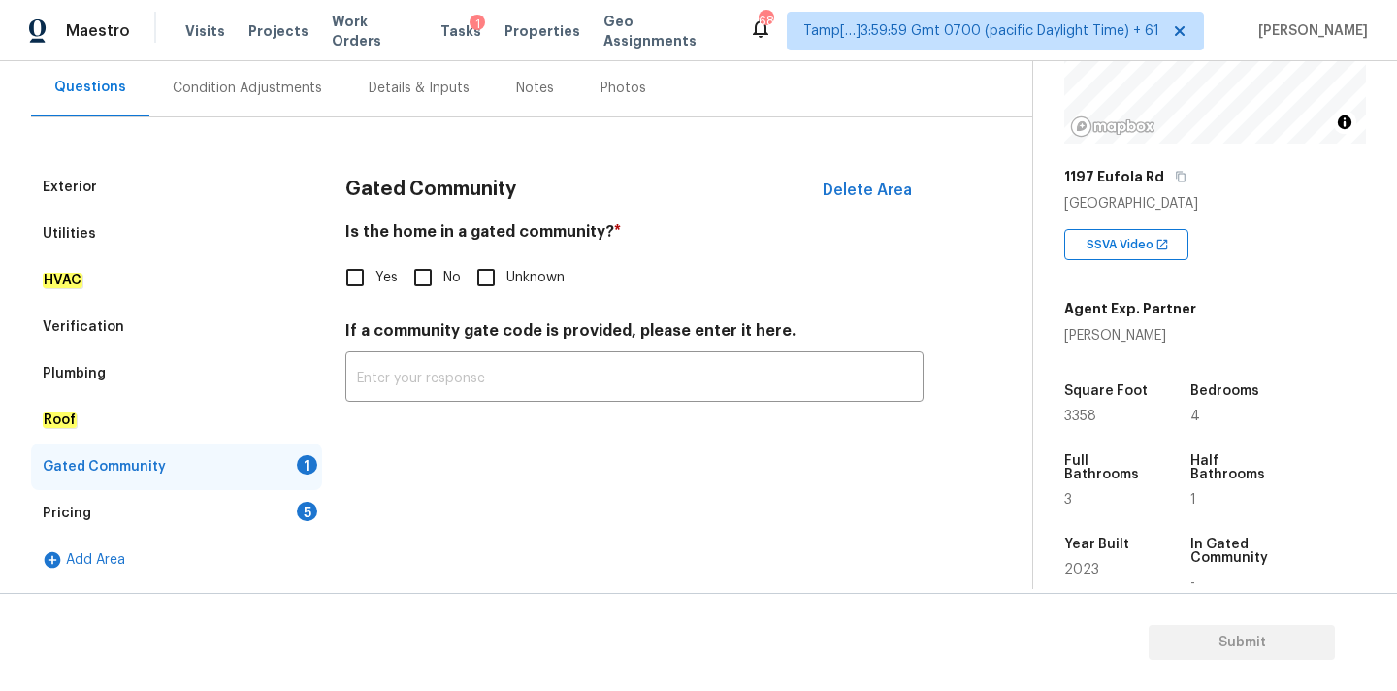
click at [430, 276] on input "No" at bounding box center [423, 277] width 41 height 41
checkbox input "true"
click at [273, 517] on div "Pricing 5" at bounding box center [176, 513] width 291 height 47
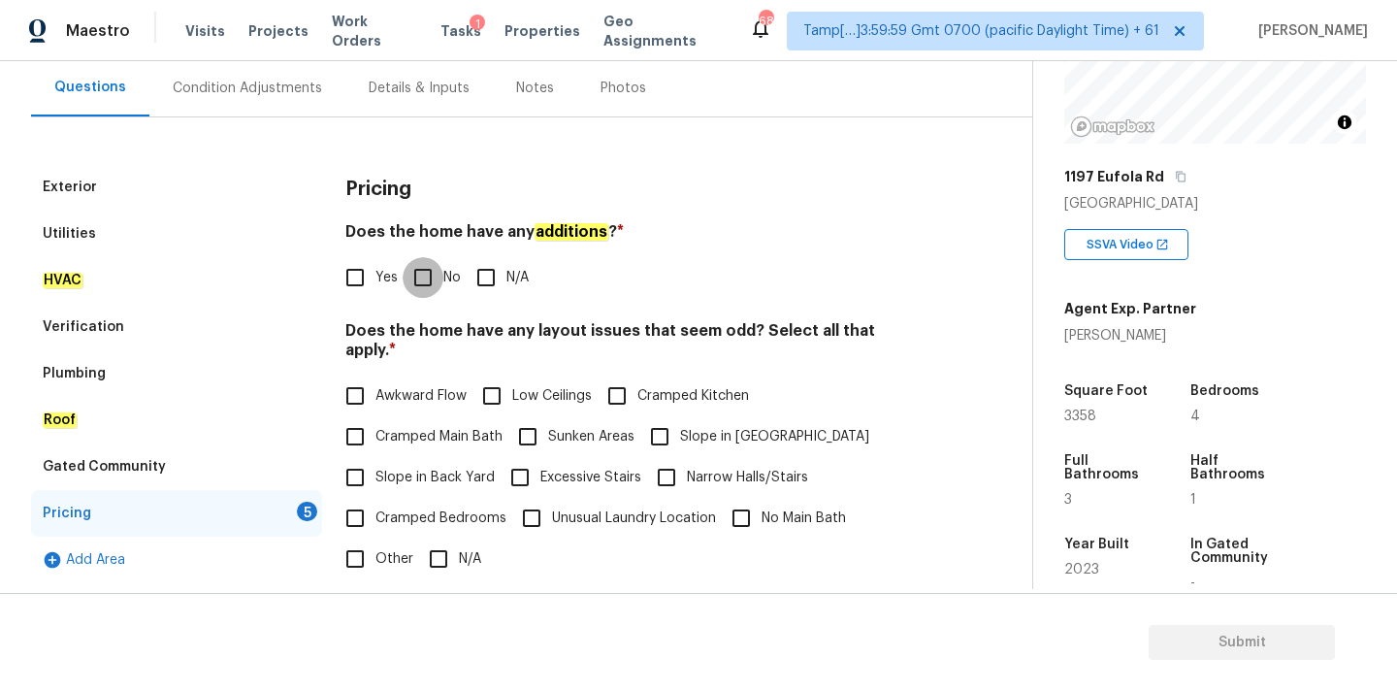
click at [434, 289] on input "No" at bounding box center [423, 277] width 41 height 41
checkbox input "true"
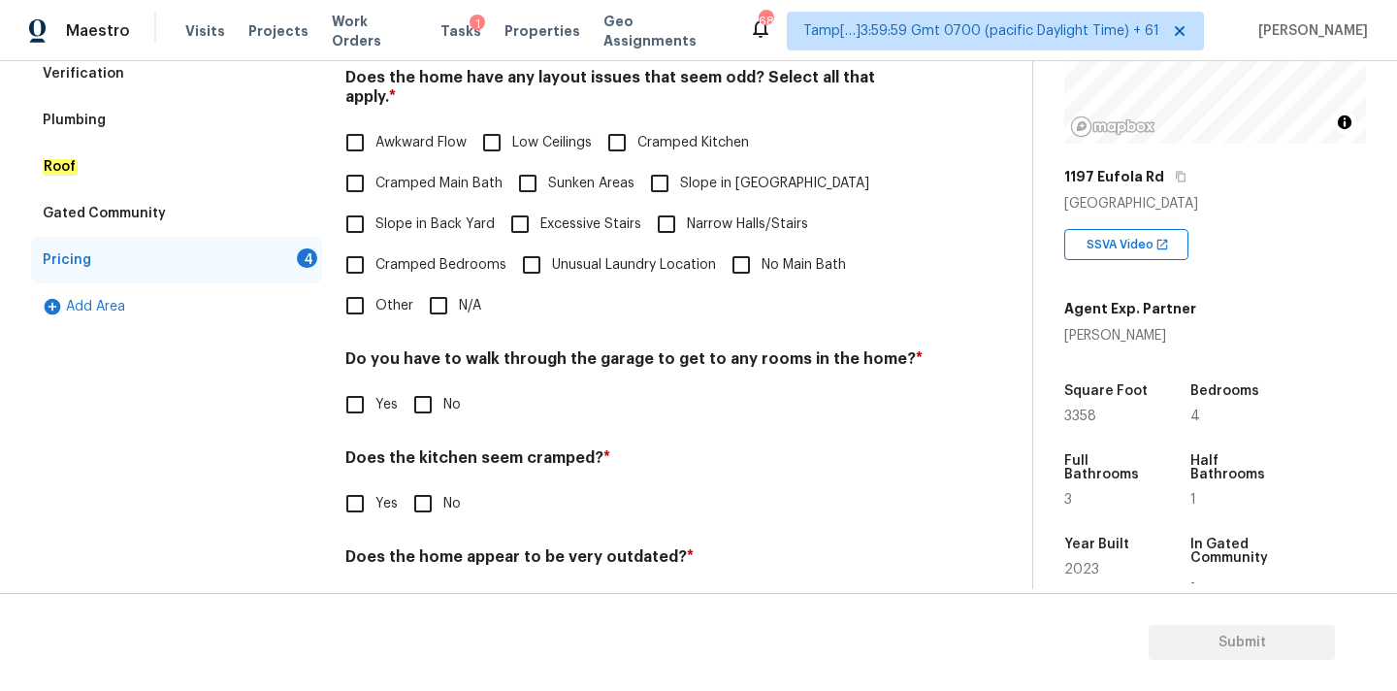
scroll to position [473, 0]
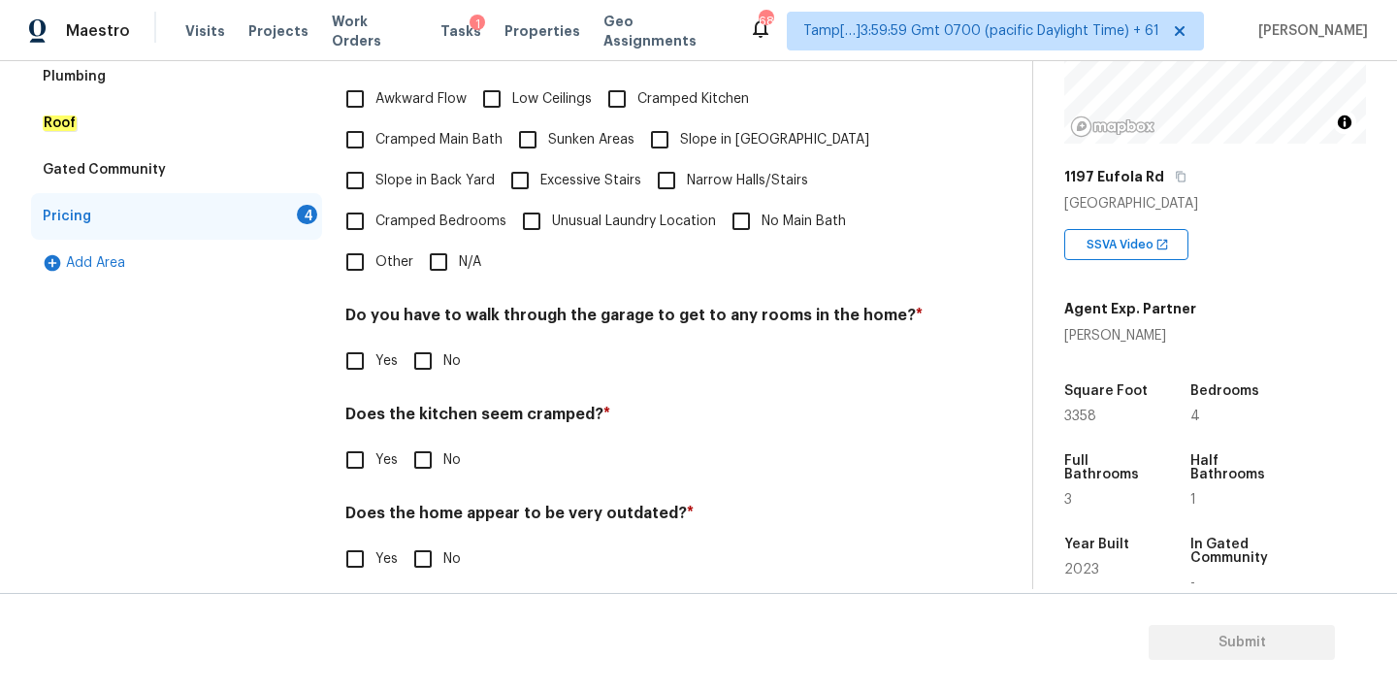
click at [443, 253] on input "N/A" at bounding box center [438, 262] width 41 height 41
checkbox input "true"
click at [432, 347] on input "No" at bounding box center [423, 360] width 41 height 41
checkbox input "true"
click at [427, 439] on input "No" at bounding box center [423, 459] width 41 height 41
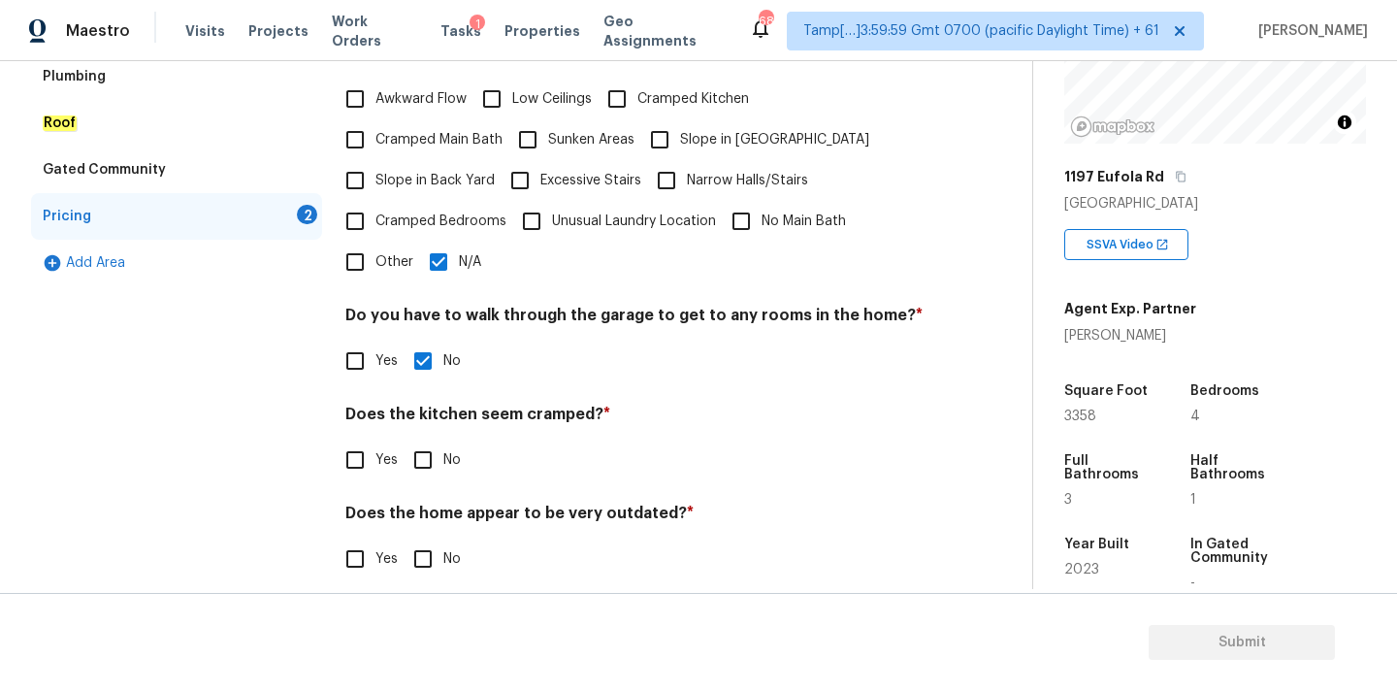
checkbox input "true"
click at [427, 540] on input "No" at bounding box center [423, 560] width 41 height 41
checkbox input "true"
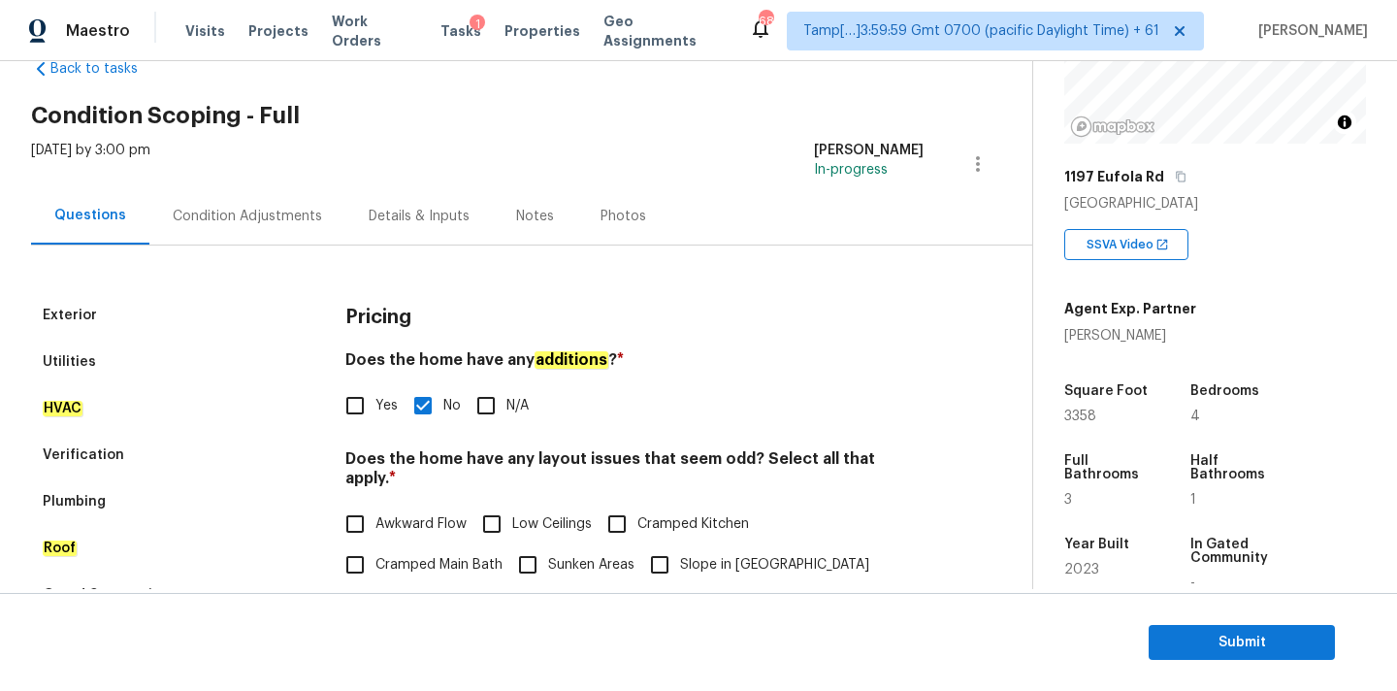
scroll to position [0, 0]
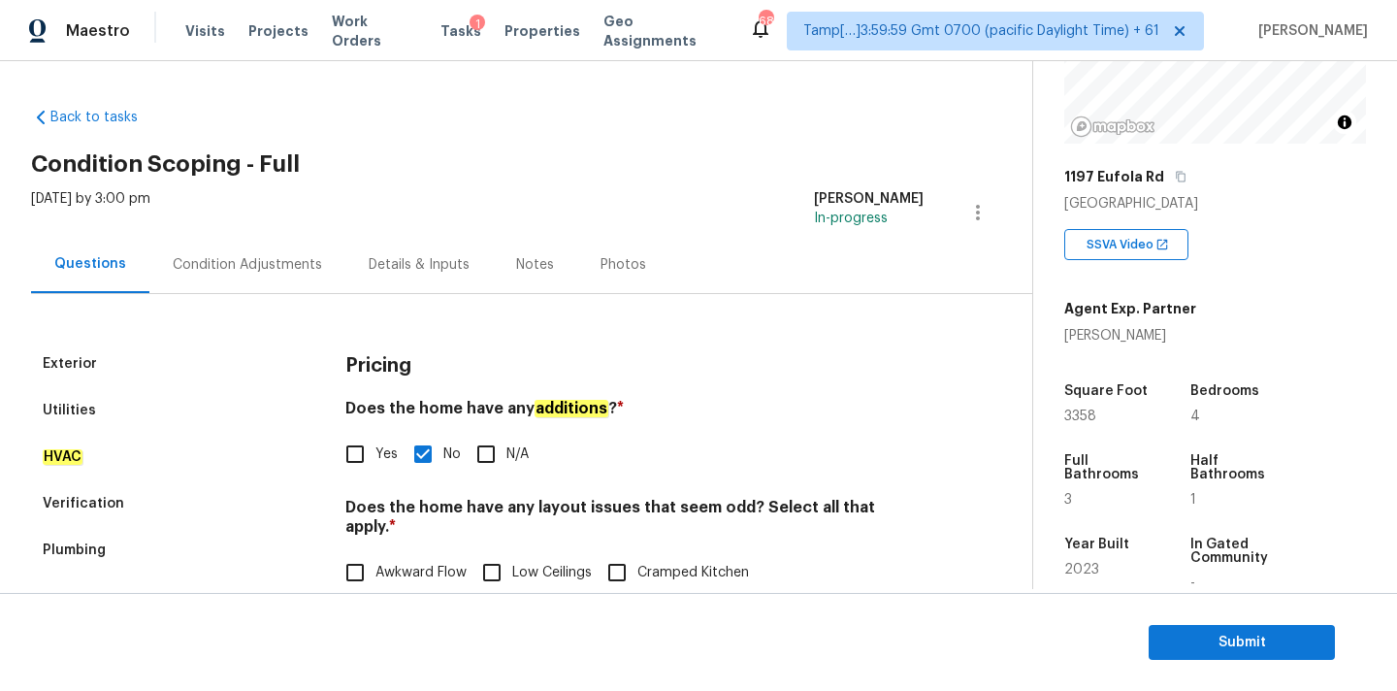
click at [262, 269] on div "Condition Adjustments" at bounding box center [247, 264] width 149 height 19
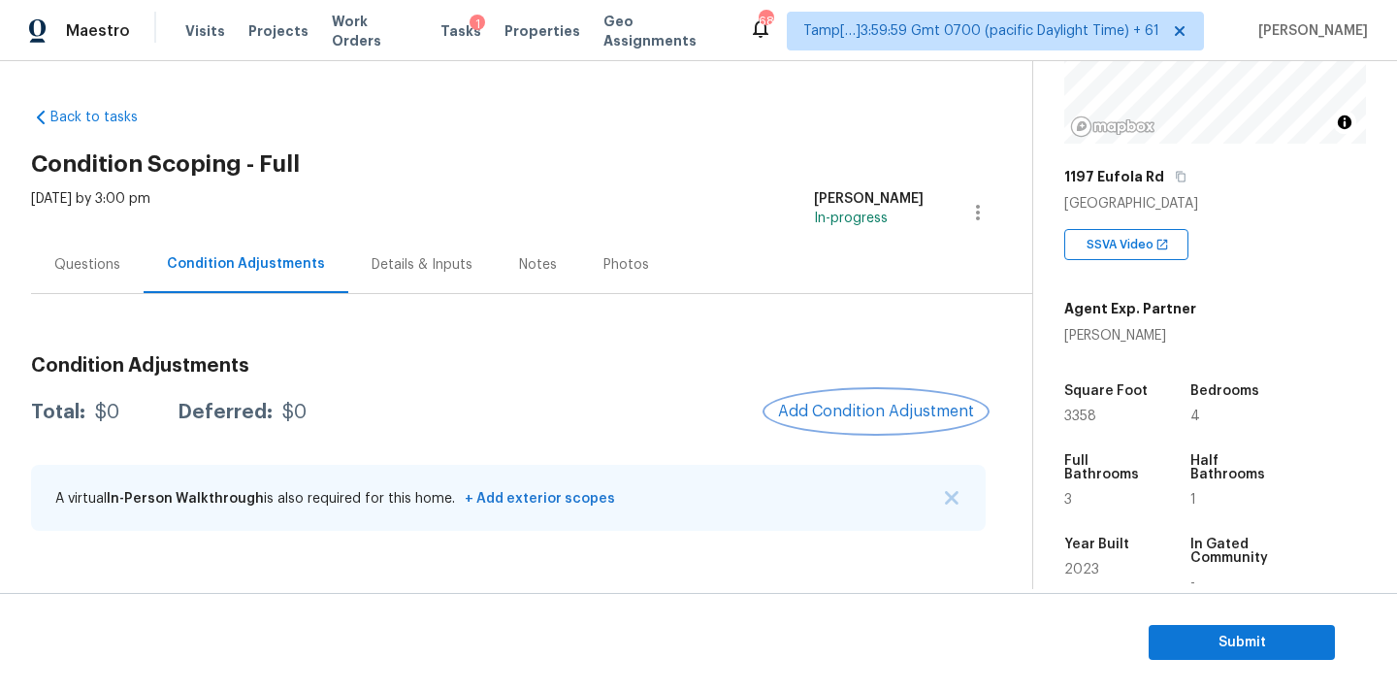
click at [796, 410] on span "Add Condition Adjustment" at bounding box center [876, 411] width 196 height 17
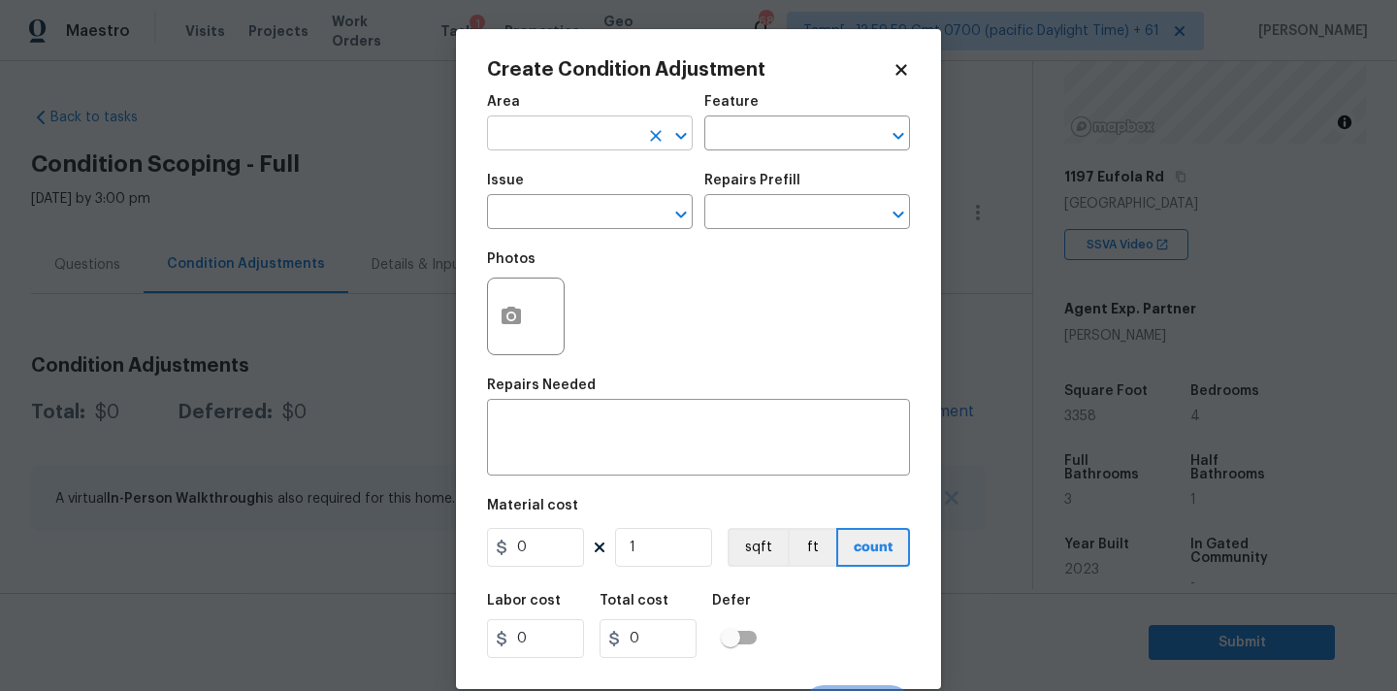
click at [565, 147] on input "text" at bounding box center [562, 135] width 151 height 30
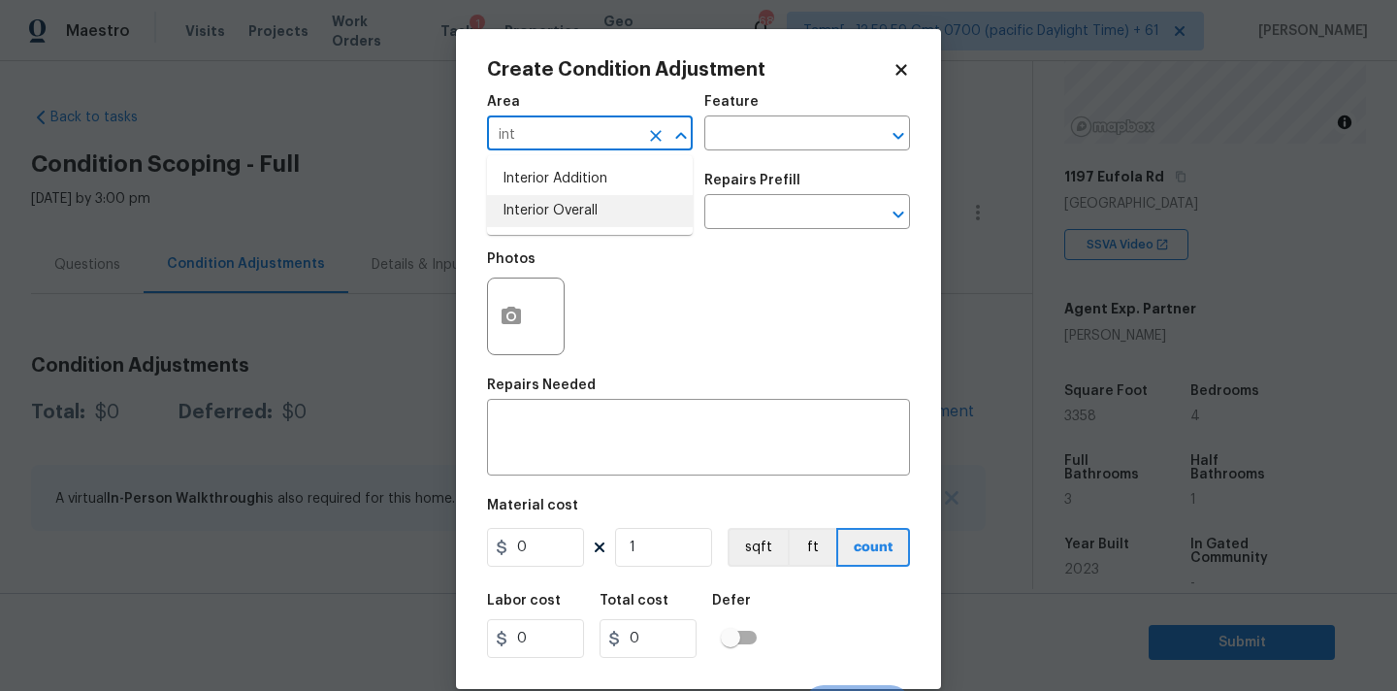
click at [565, 214] on li "Interior Overall" at bounding box center [590, 211] width 206 height 32
type input "Interior Overall"
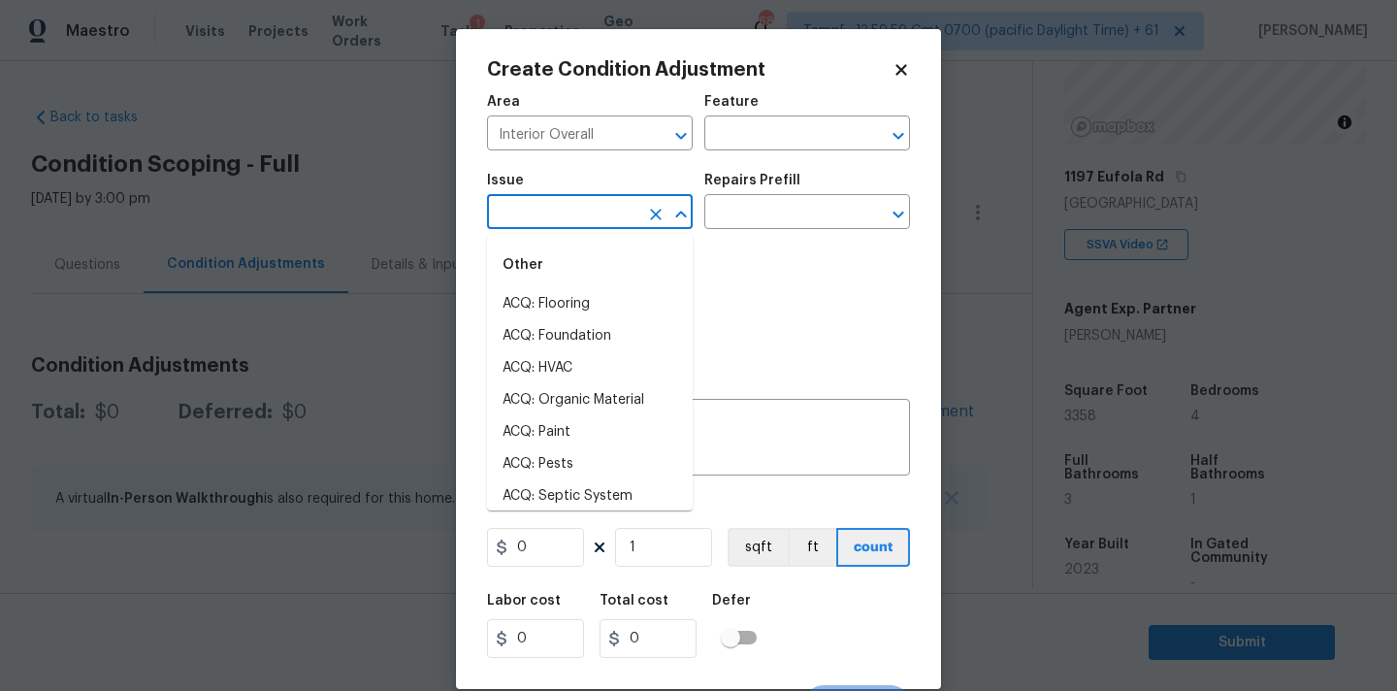
click at [565, 214] on input "text" at bounding box center [562, 214] width 151 height 30
click at [567, 425] on li "ACQ: Paint" at bounding box center [590, 432] width 206 height 32
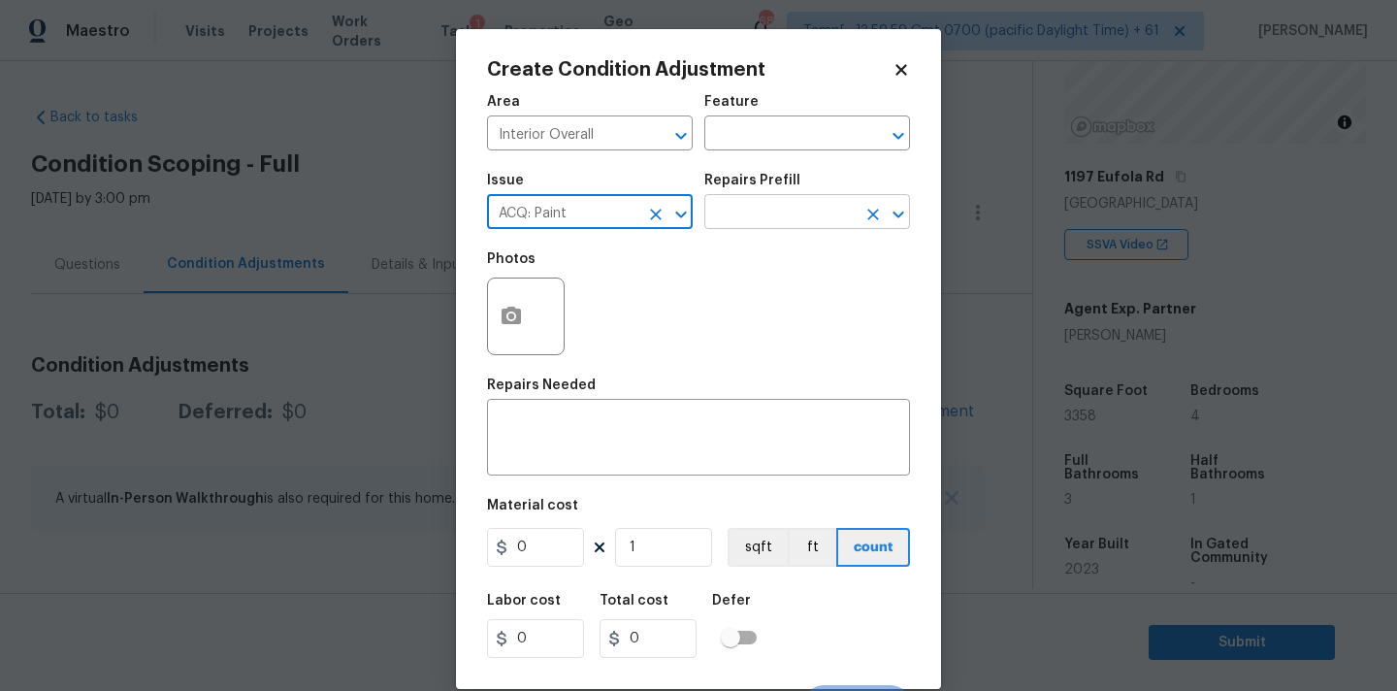
click at [739, 223] on input "text" at bounding box center [779, 214] width 151 height 30
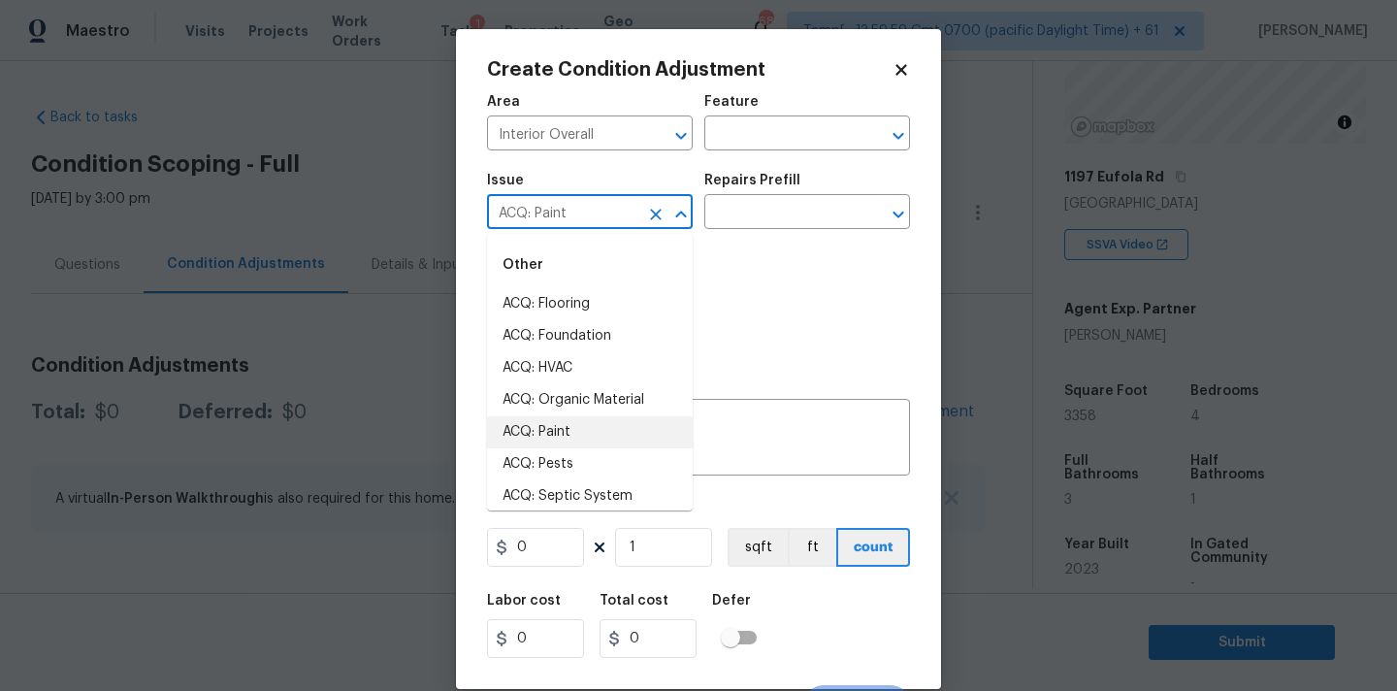
click at [579, 212] on input "ACQ: Paint" at bounding box center [562, 214] width 151 height 30
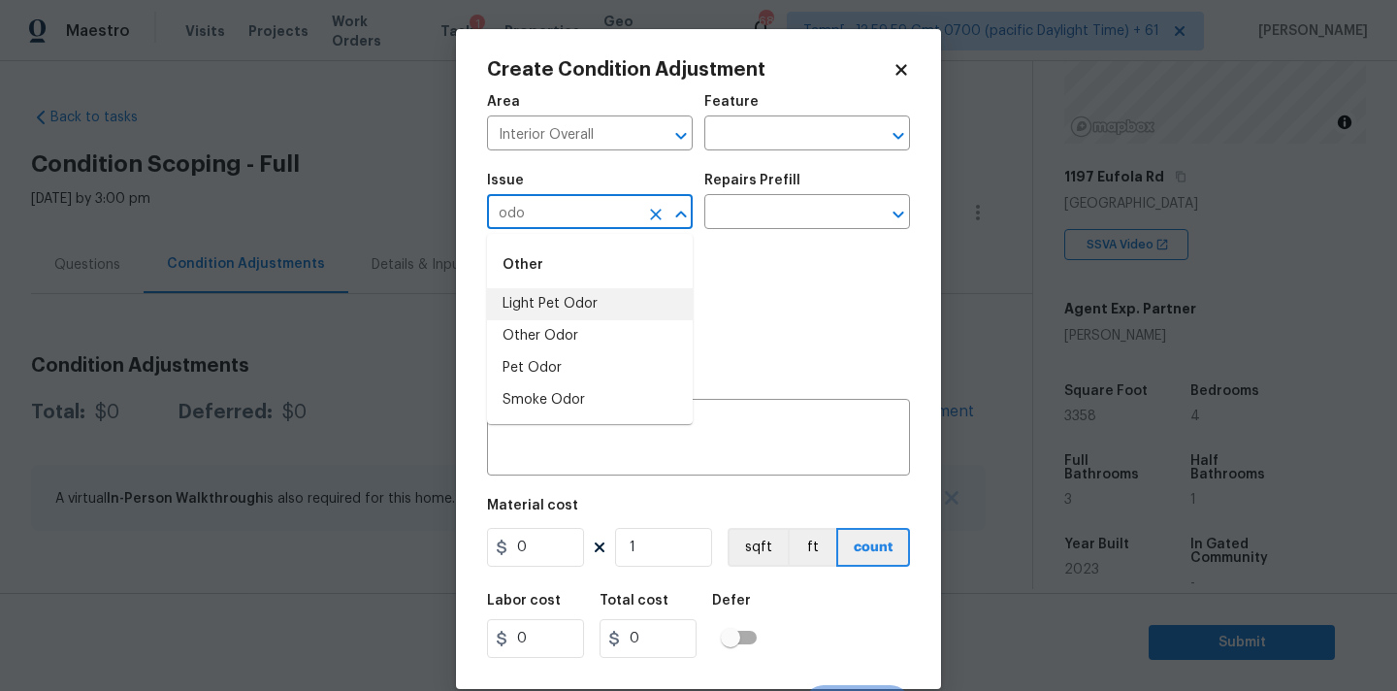
click at [572, 299] on li "Light Pet Odor" at bounding box center [590, 304] width 206 height 32
type input "Light Pet Odor"
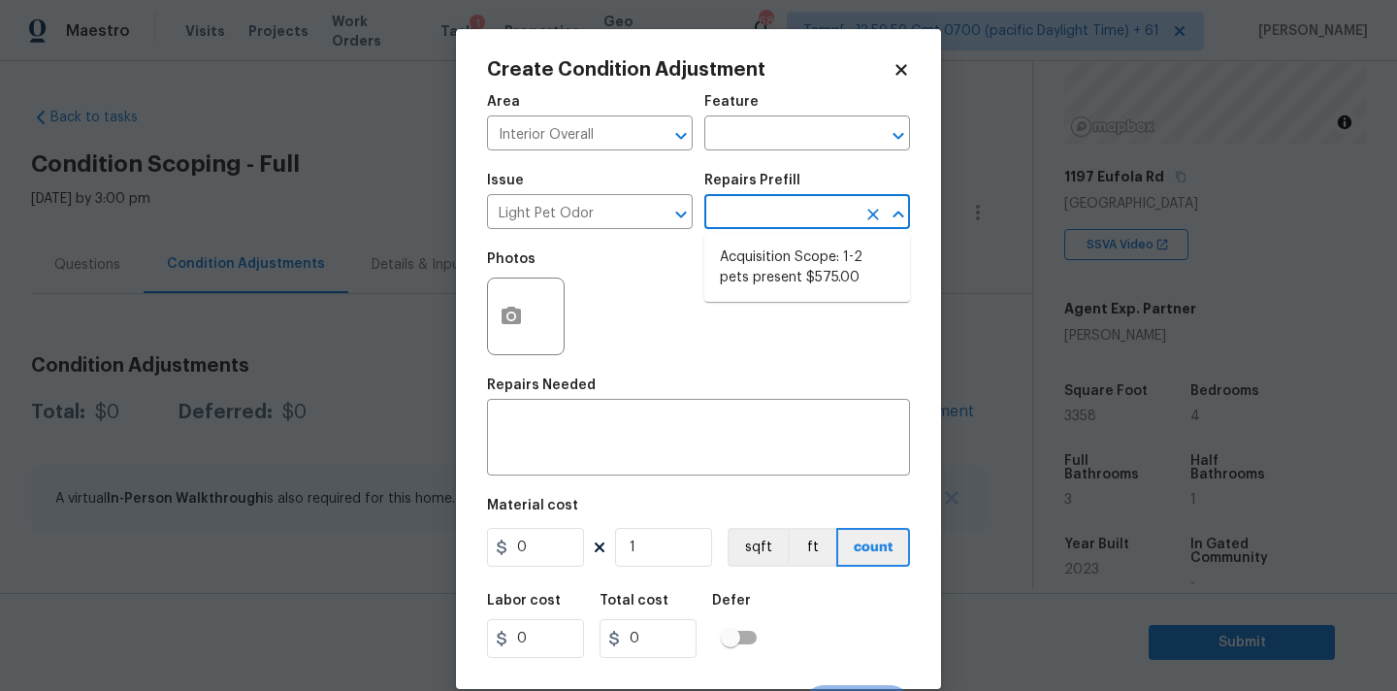
click at [780, 205] on input "text" at bounding box center [779, 214] width 151 height 30
click at [780, 264] on li "Acquisition Scope: 1-2 pets present $575.00" at bounding box center [807, 268] width 206 height 52
type textarea "Acquisition Scope: 1-2 pets present"
type input "575"
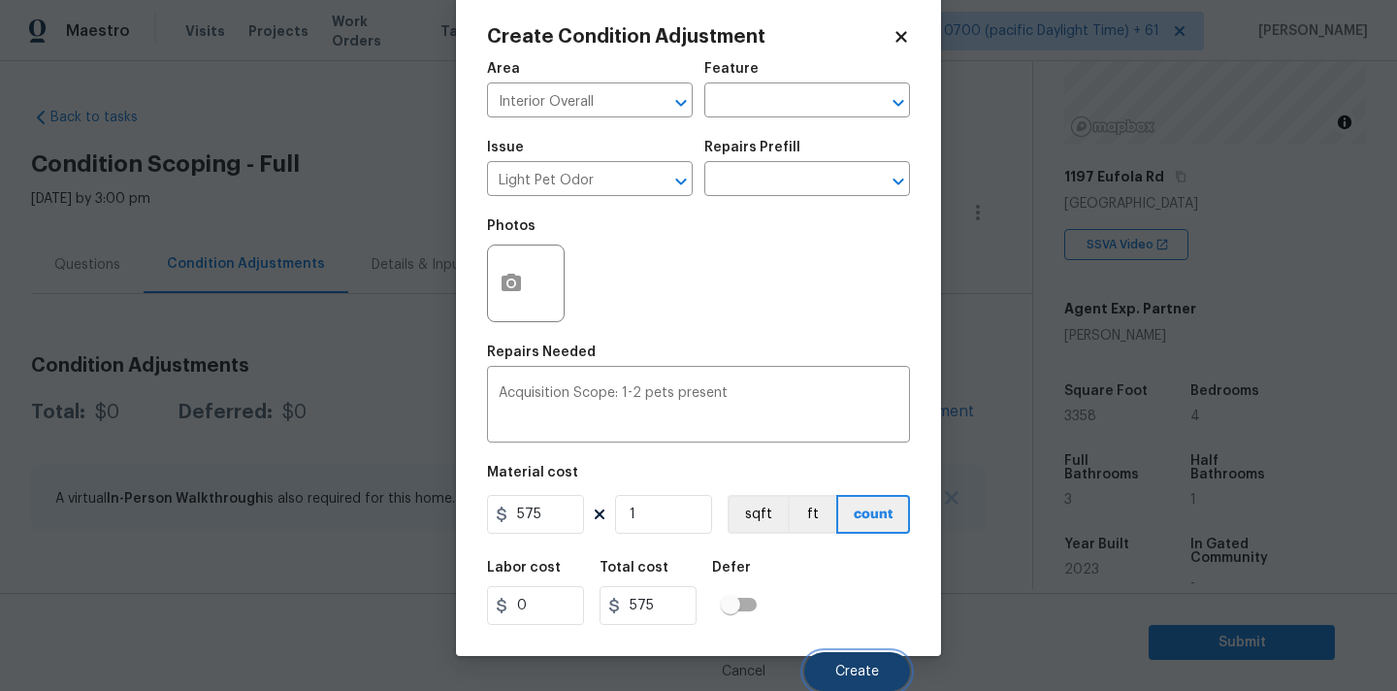
click at [841, 670] on span "Create" at bounding box center [857, 671] width 44 height 15
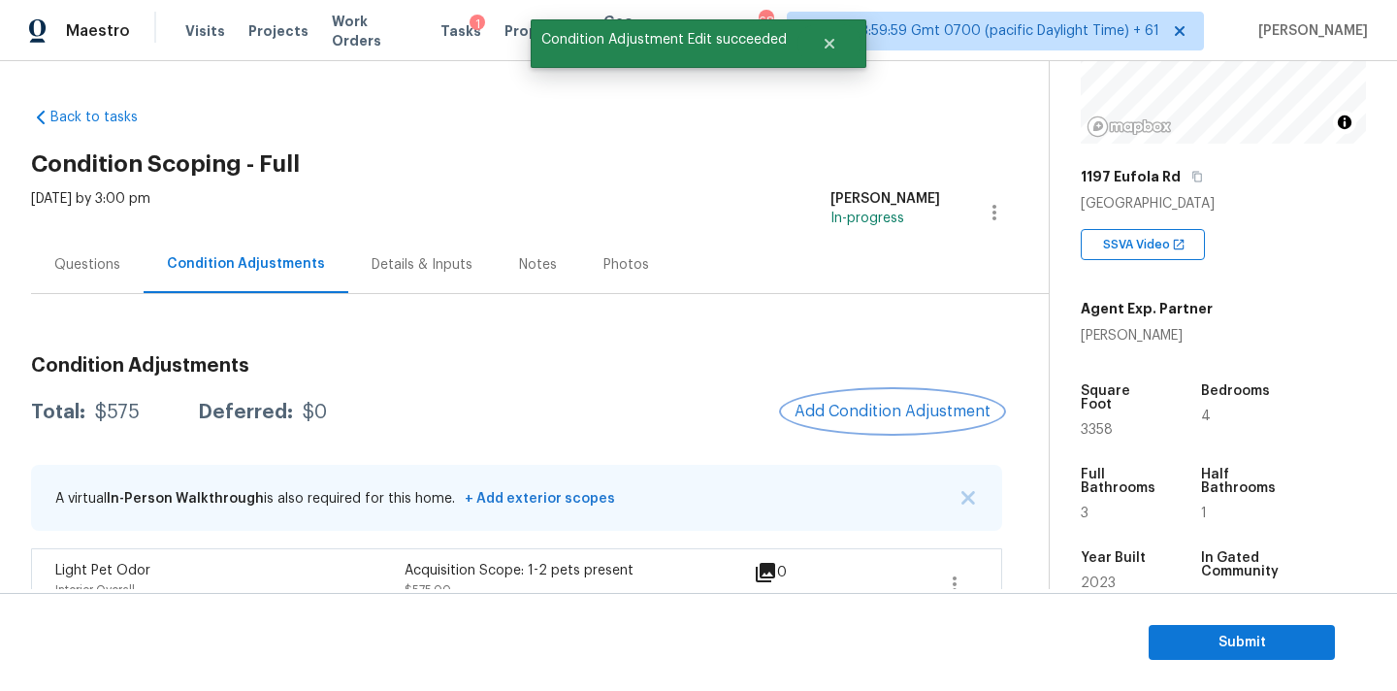
click at [845, 401] on button "Add Condition Adjustment" at bounding box center [892, 411] width 219 height 41
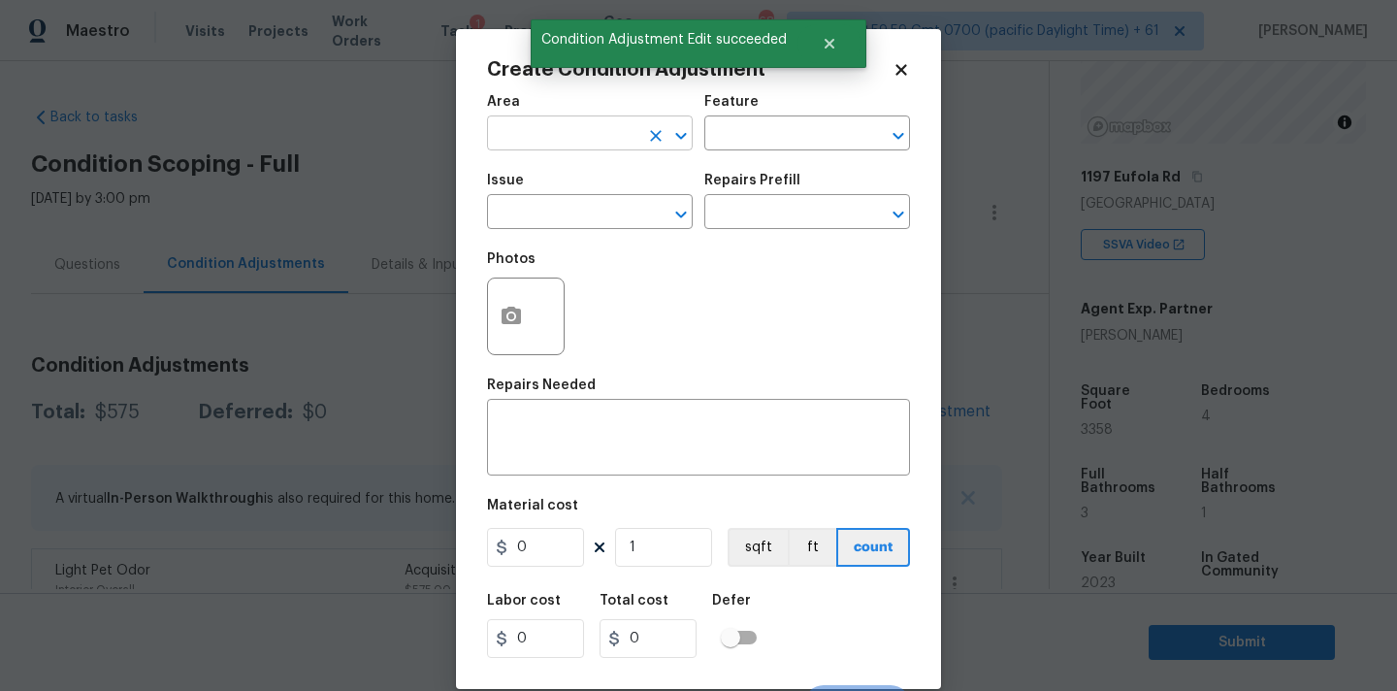
click at [556, 137] on input "text" at bounding box center [562, 135] width 151 height 30
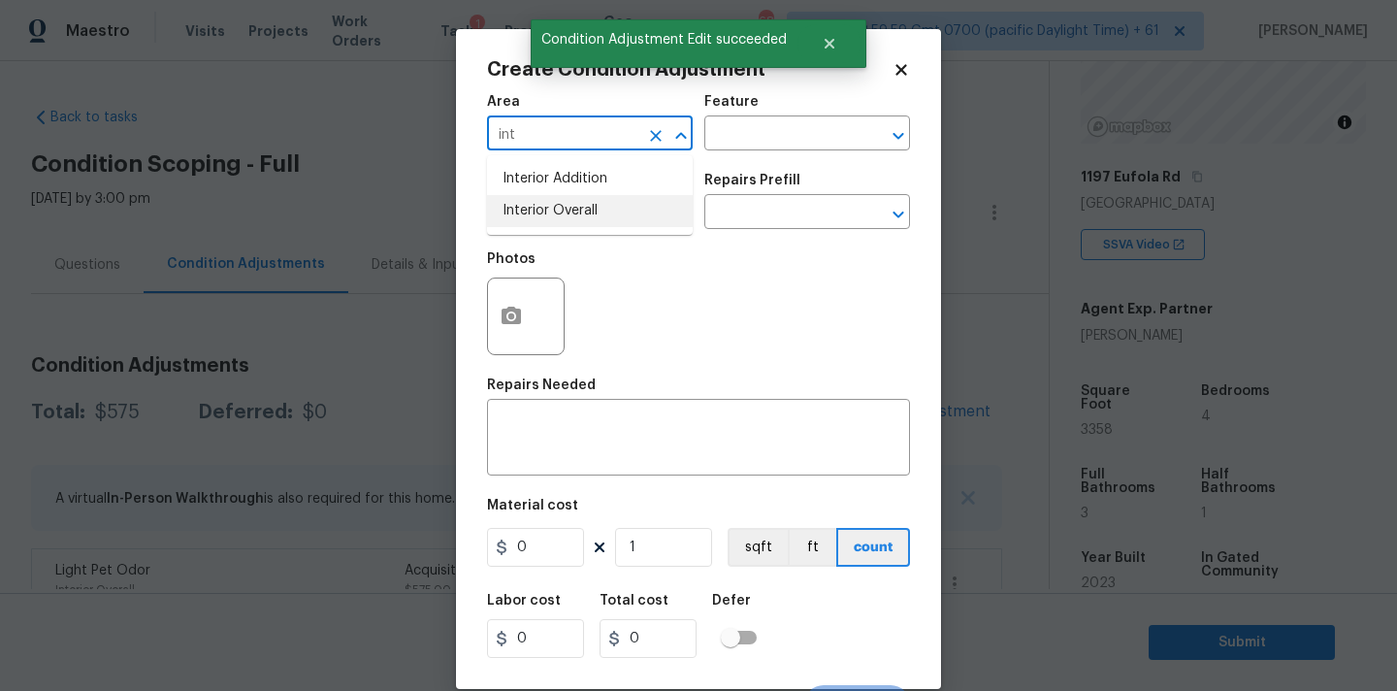
click at [561, 220] on li "Interior Overall" at bounding box center [590, 211] width 206 height 32
type input "Interior Overall"
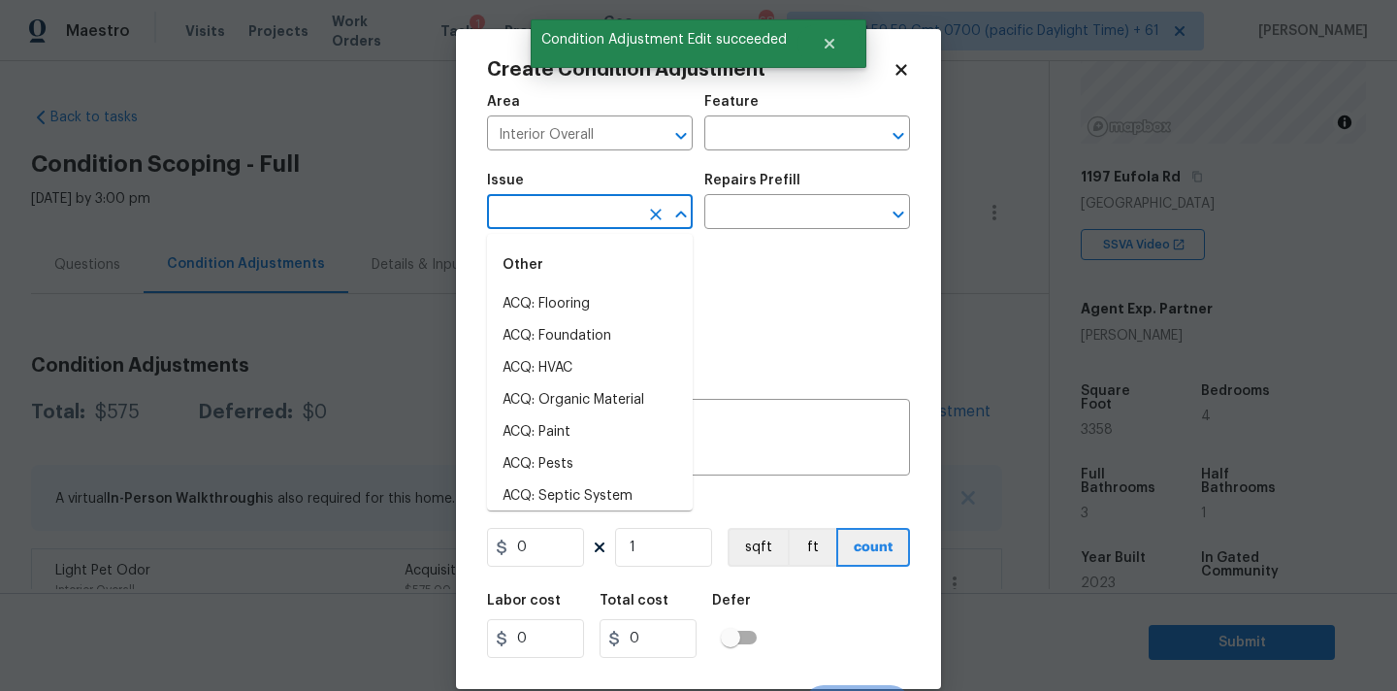
click at [561, 220] on input "text" at bounding box center [562, 214] width 151 height 30
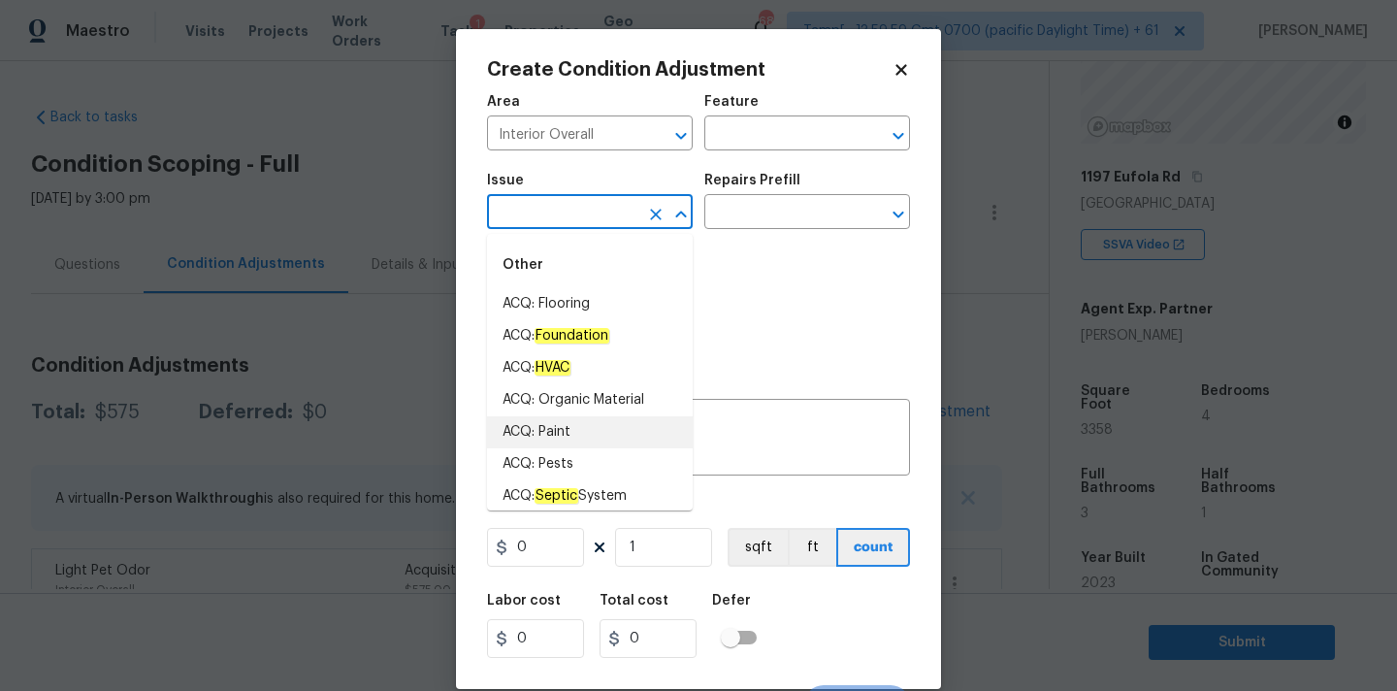
click at [582, 430] on li "ACQ: Paint" at bounding box center [590, 432] width 206 height 32
type input "ACQ: Paint"
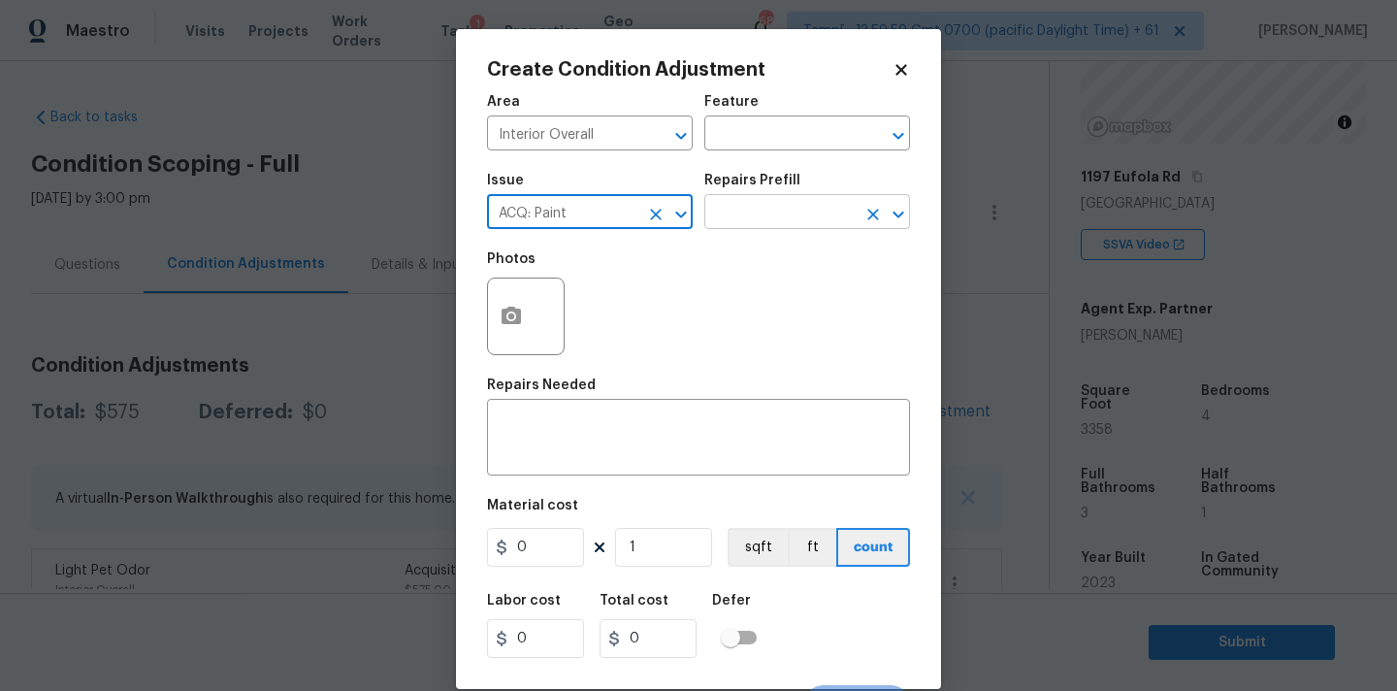
click at [794, 229] on body "Maestro Visits Projects Work Orders Tasks 1 Properties Geo Assignments 684 Tamp…" at bounding box center [698, 345] width 1397 height 691
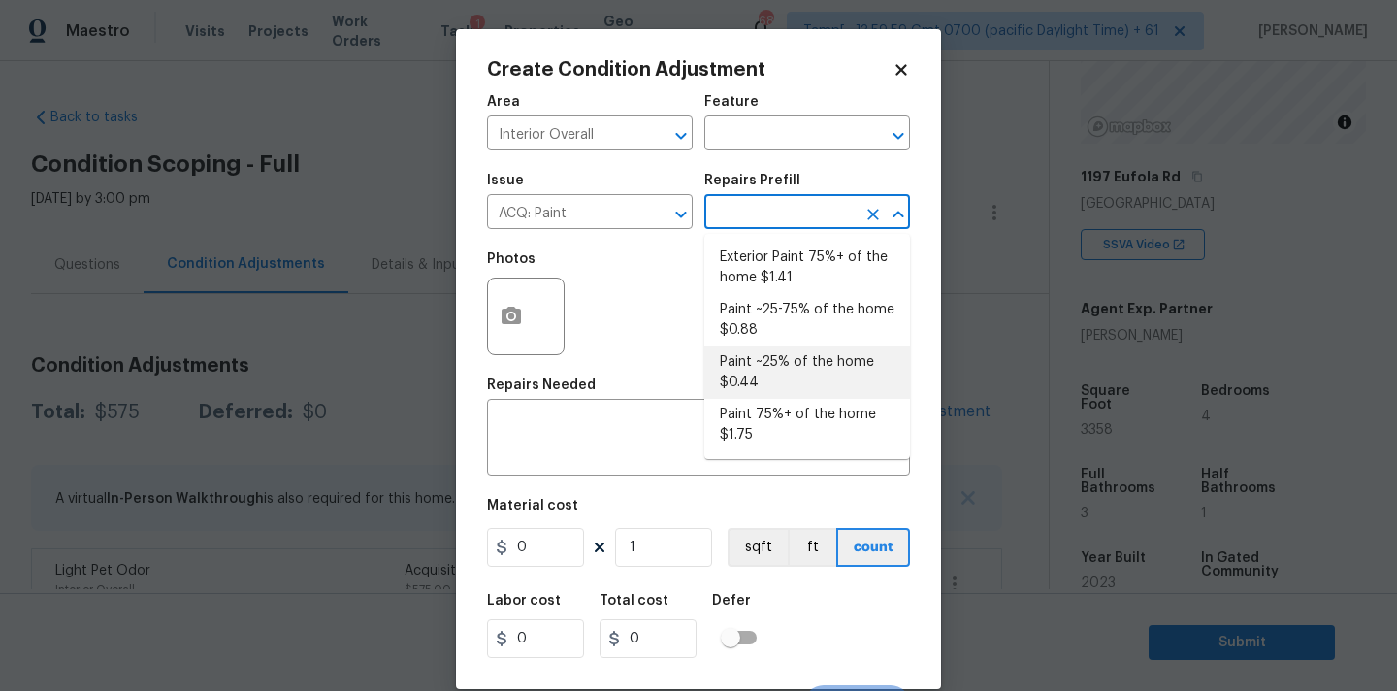
click at [787, 367] on li "Paint ~25% of the home $0.44" at bounding box center [807, 372] width 206 height 52
type input "Acquisition"
type textarea "Acquisition Scope: ~25% of the home needs interior paint"
type input "0.44"
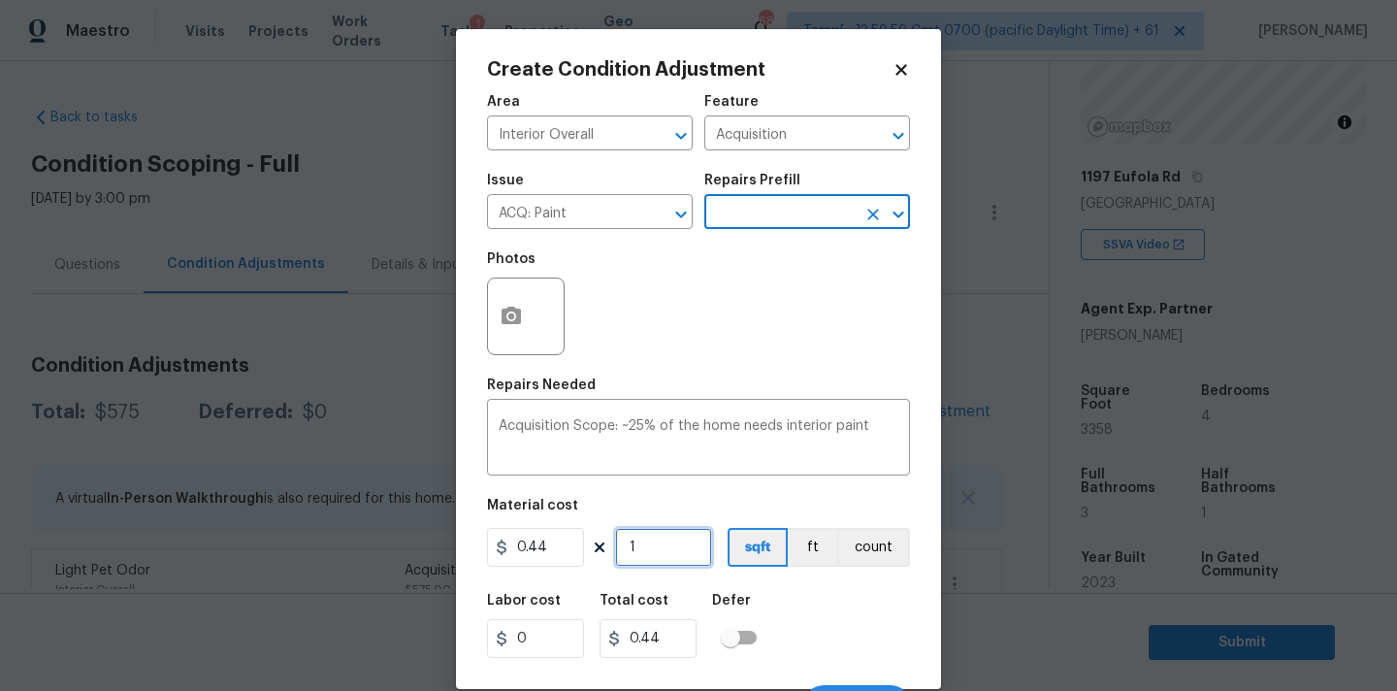
click at [670, 537] on input "1" at bounding box center [663, 547] width 97 height 39
click at [657, 526] on figure "Material cost 0.44 1 sqft ft count" at bounding box center [698, 535] width 423 height 72
click at [656, 545] on input "1" at bounding box center [663, 547] width 97 height 39
type input "3"
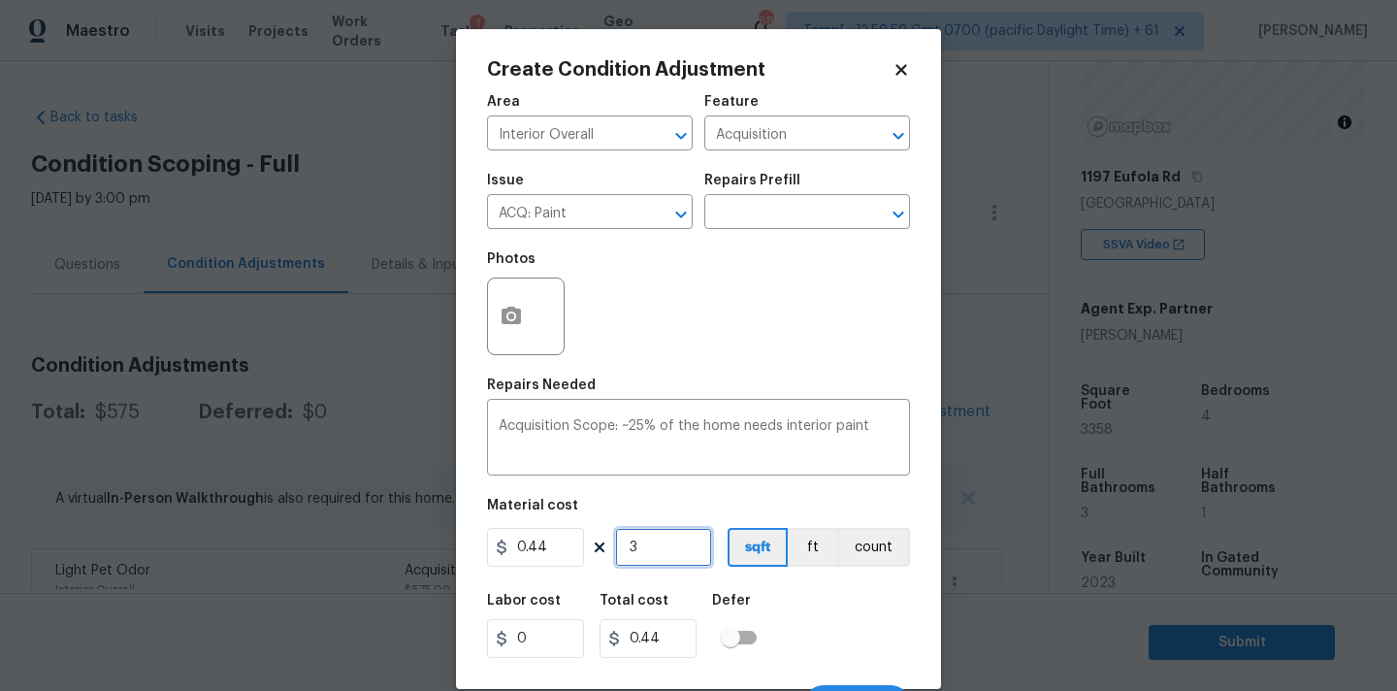
type input "1.32"
type input "33"
type input "14.52"
type input "335"
type input "147.4"
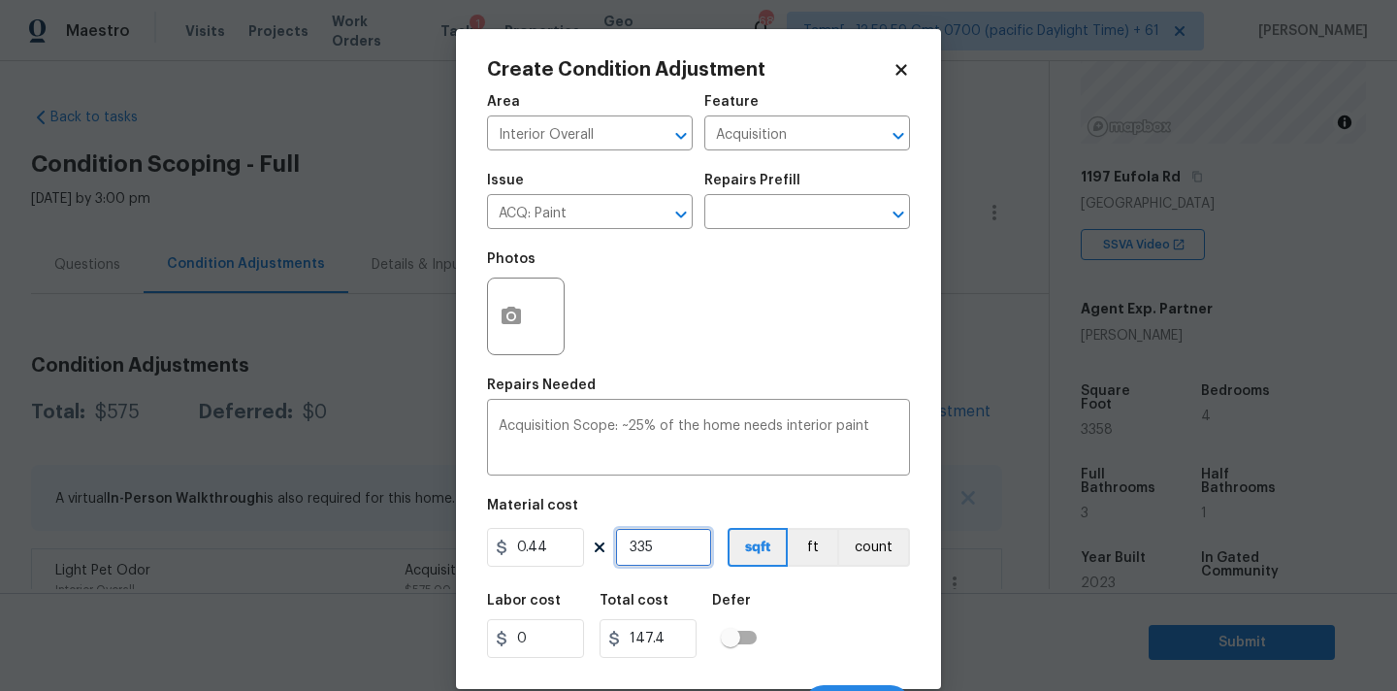
type input "3358"
type input "1477.52"
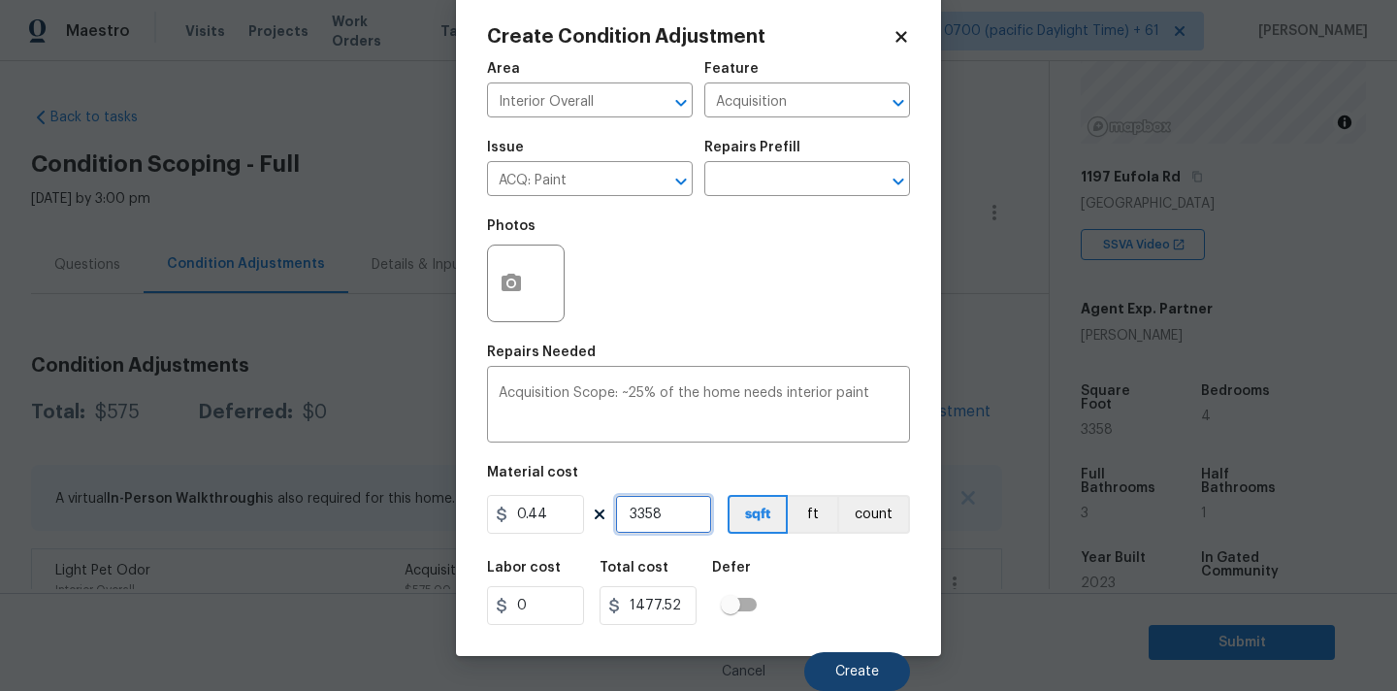
type input "3358"
click at [850, 667] on span "Create" at bounding box center [857, 671] width 44 height 15
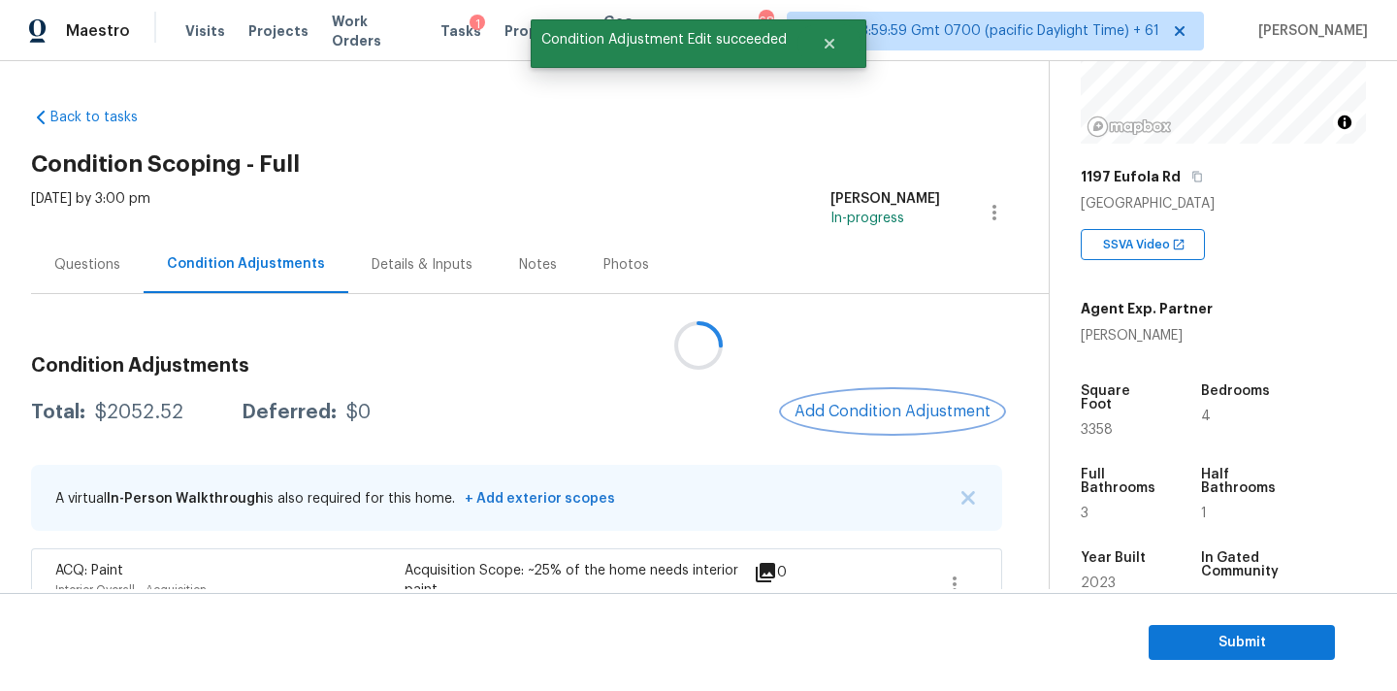
scroll to position [0, 0]
click at [843, 409] on span "Add Condition Adjustment" at bounding box center [892, 411] width 196 height 17
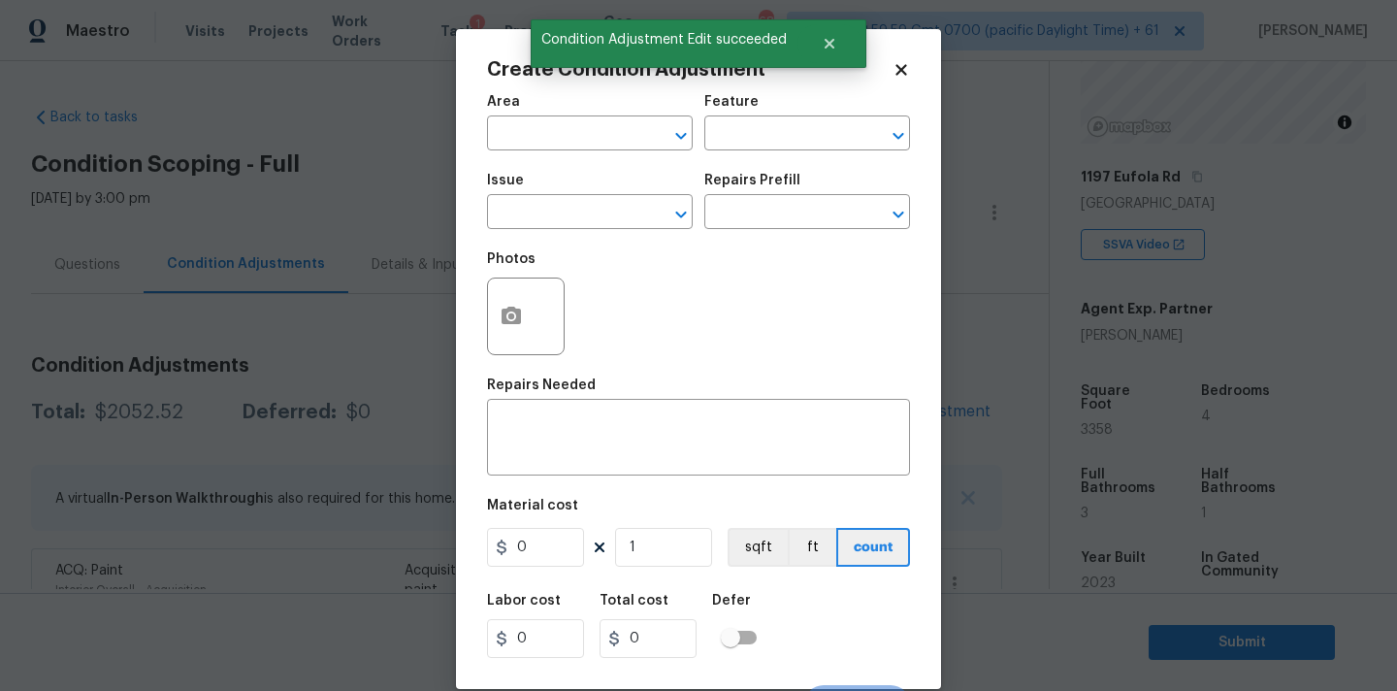
click at [542, 152] on span "Area ​" at bounding box center [590, 122] width 206 height 79
click at [552, 143] on input "text" at bounding box center [562, 135] width 151 height 30
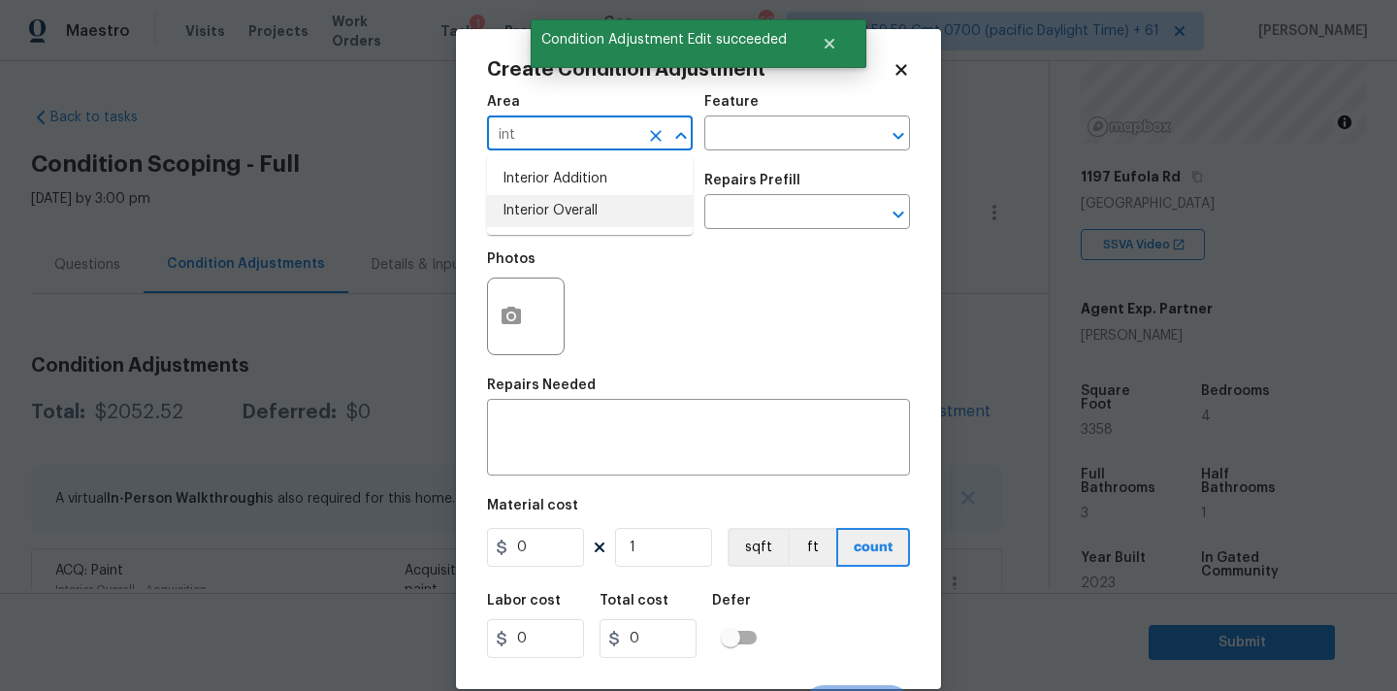
click at [559, 210] on li "Interior Overall" at bounding box center [590, 211] width 206 height 32
type input "Interior Overall"
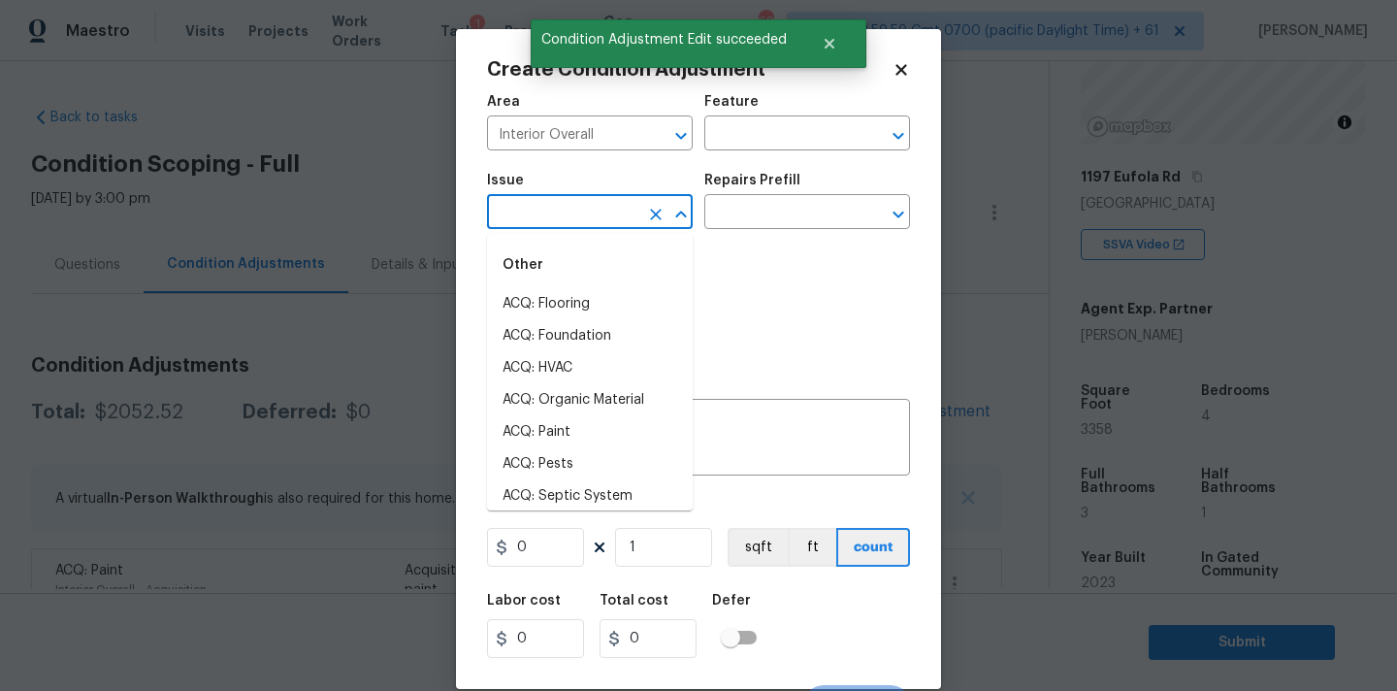
click at [559, 212] on input "text" at bounding box center [562, 214] width 151 height 30
click at [570, 300] on li "ACQ: Flooring" at bounding box center [590, 304] width 206 height 32
type input "ACQ: Flooring"
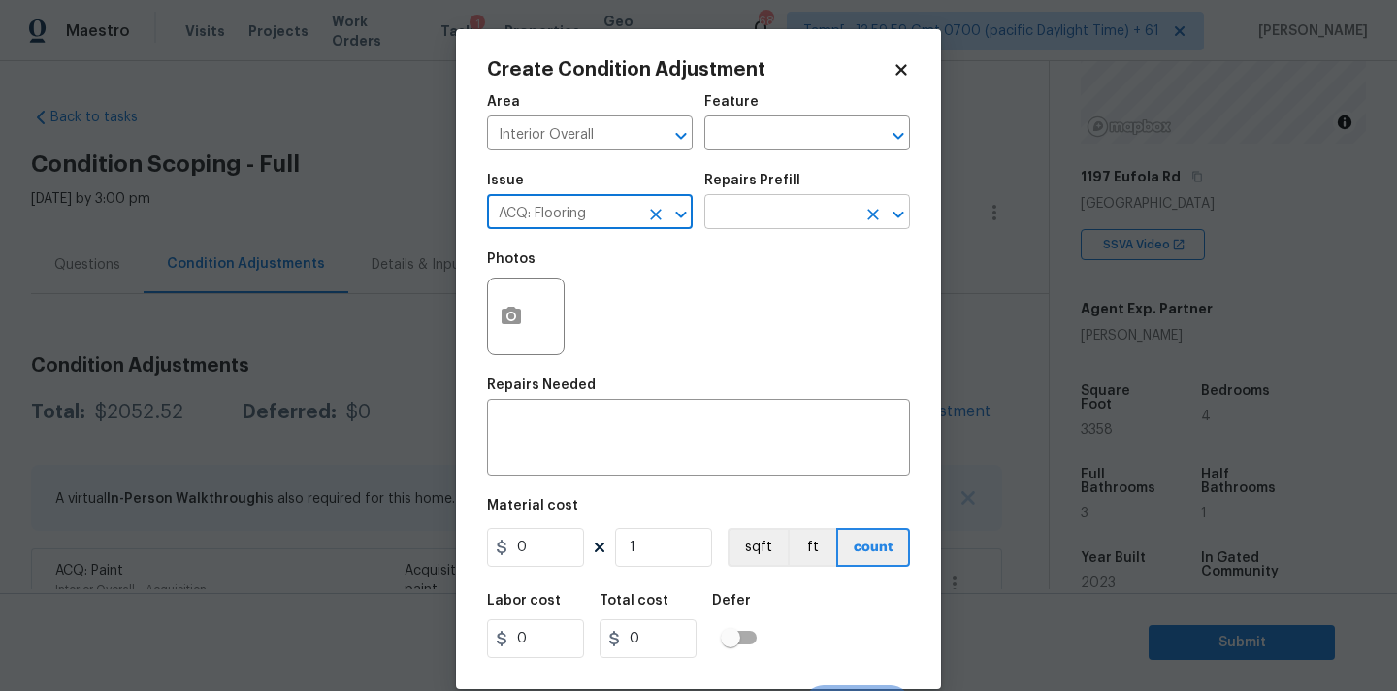
click at [773, 226] on input "text" at bounding box center [779, 214] width 151 height 30
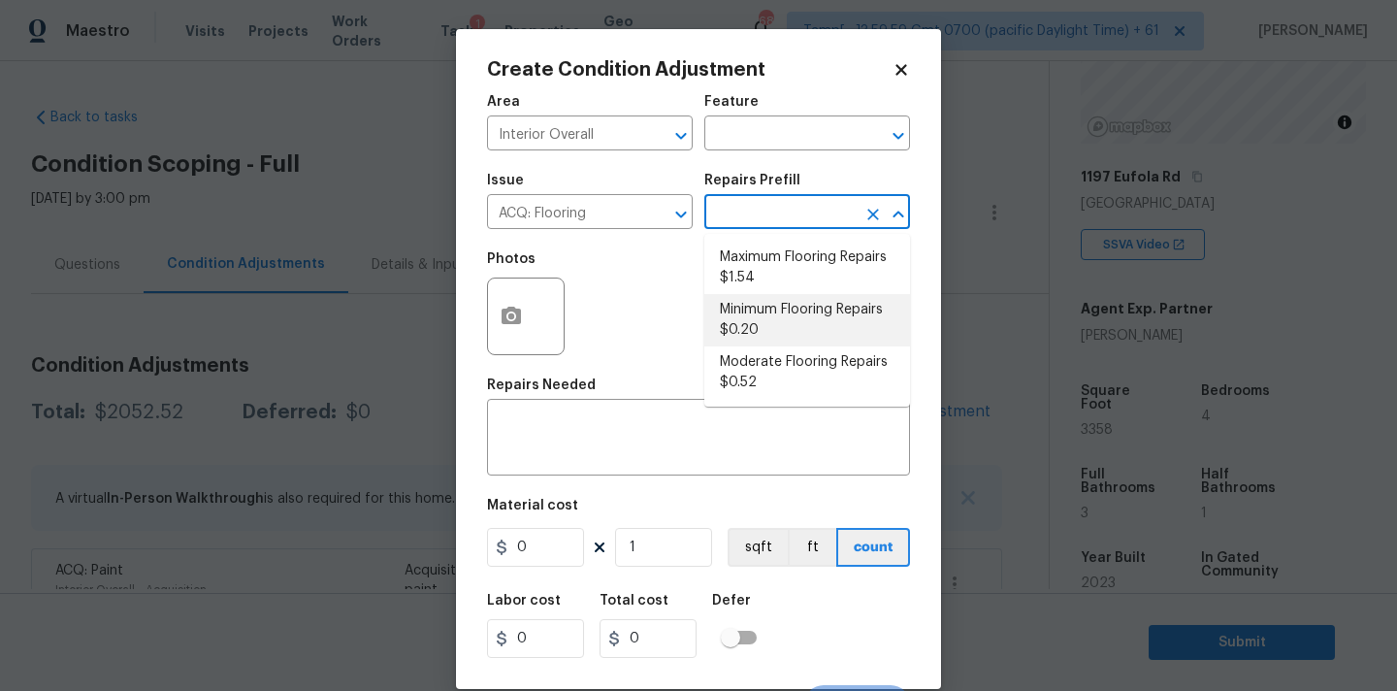
click at [769, 333] on li "Minimum Flooring Repairs $0.20" at bounding box center [807, 320] width 206 height 52
type input "Acquisition"
type textarea "Acquisition Scope: Minimum flooring repairs"
type input "0.2"
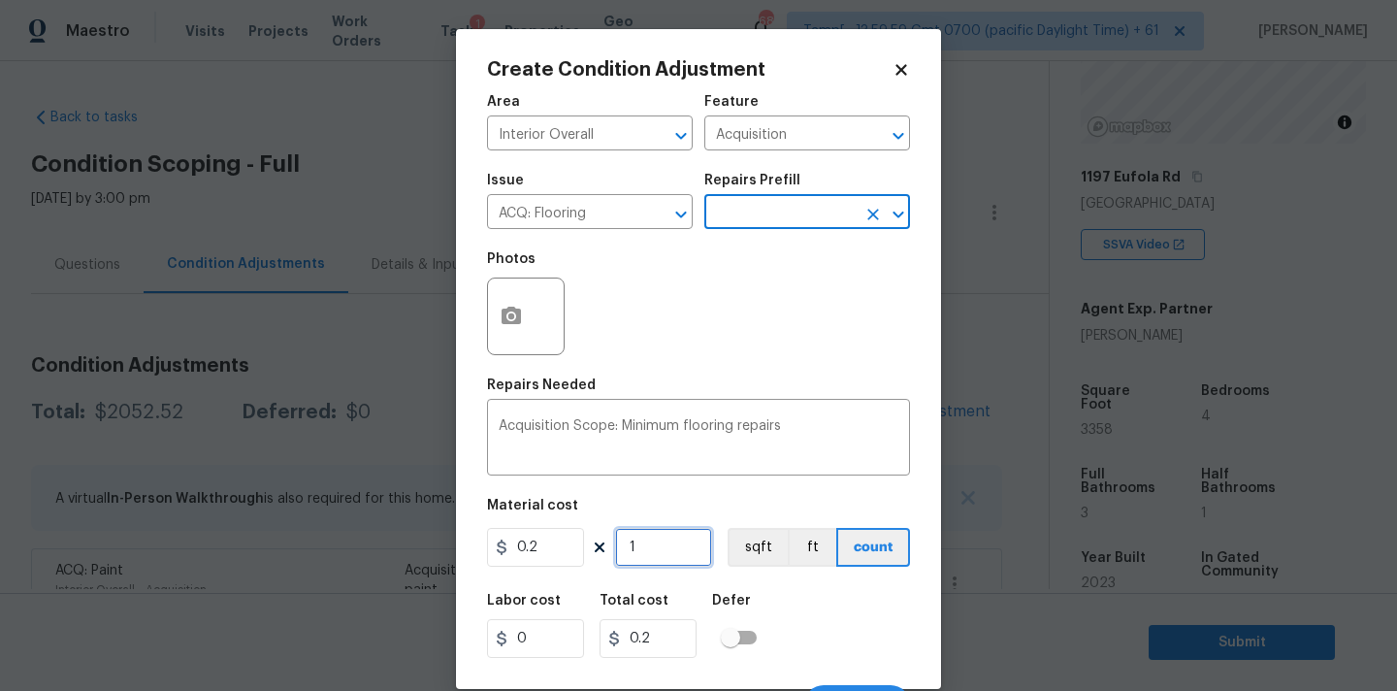
click at [655, 552] on input "1" at bounding box center [663, 547] width 97 height 39
type input "3"
type input "0.6"
type input "33"
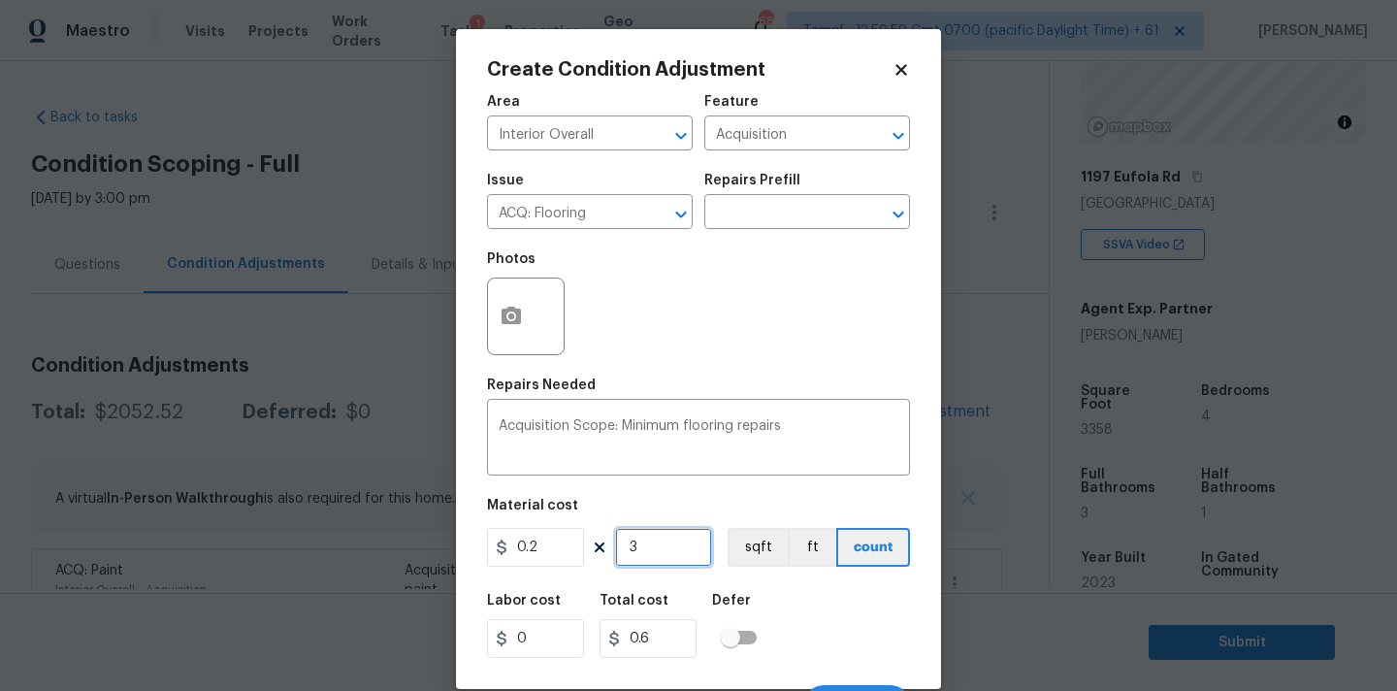
type input "6.6"
type input "335"
type input "67"
type input "3358"
type input "671.6"
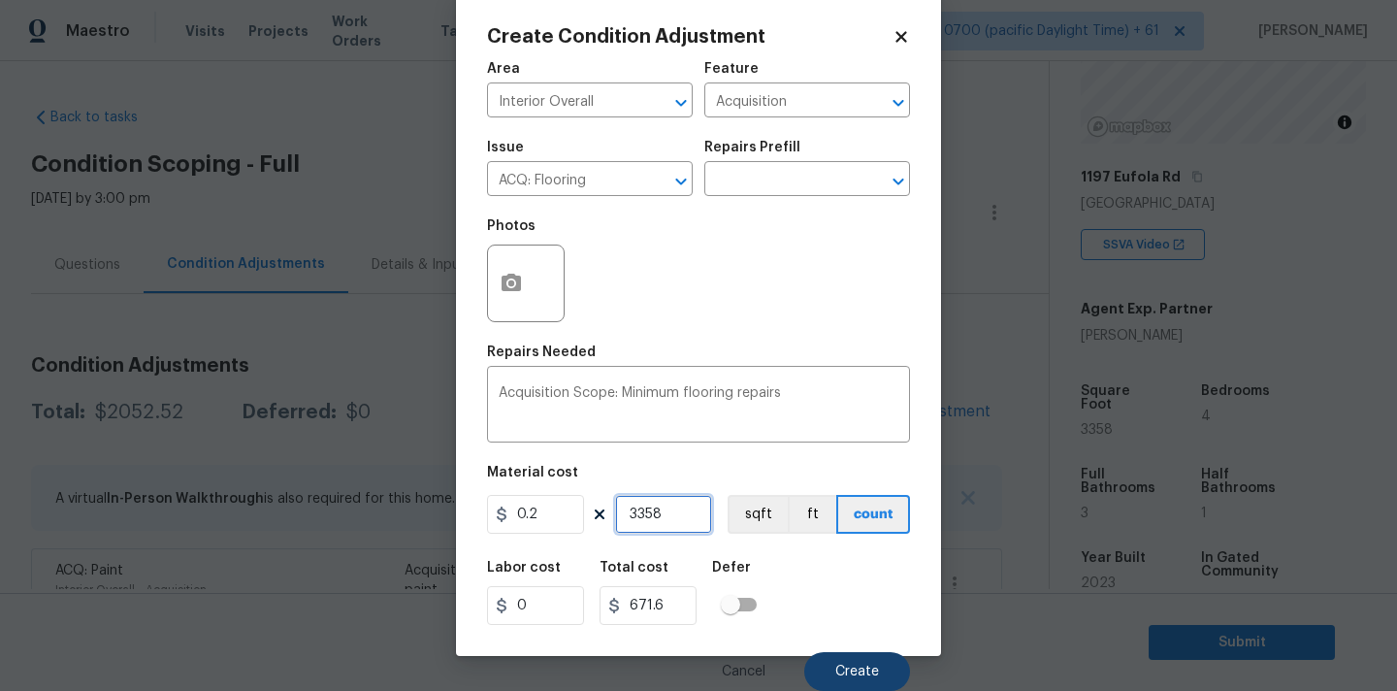
type input "3358"
click at [879, 673] on button "Create" at bounding box center [857, 671] width 106 height 39
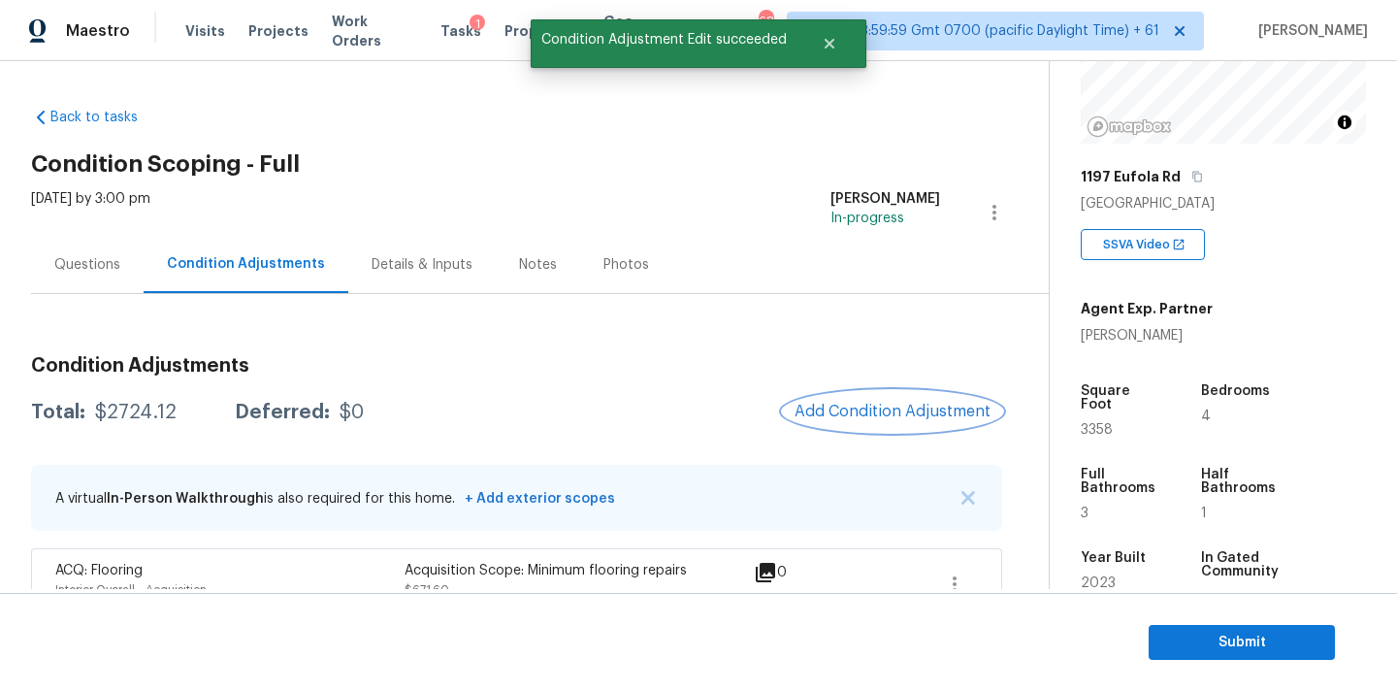
click at [859, 405] on span "Add Condition Adjustment" at bounding box center [892, 411] width 196 height 17
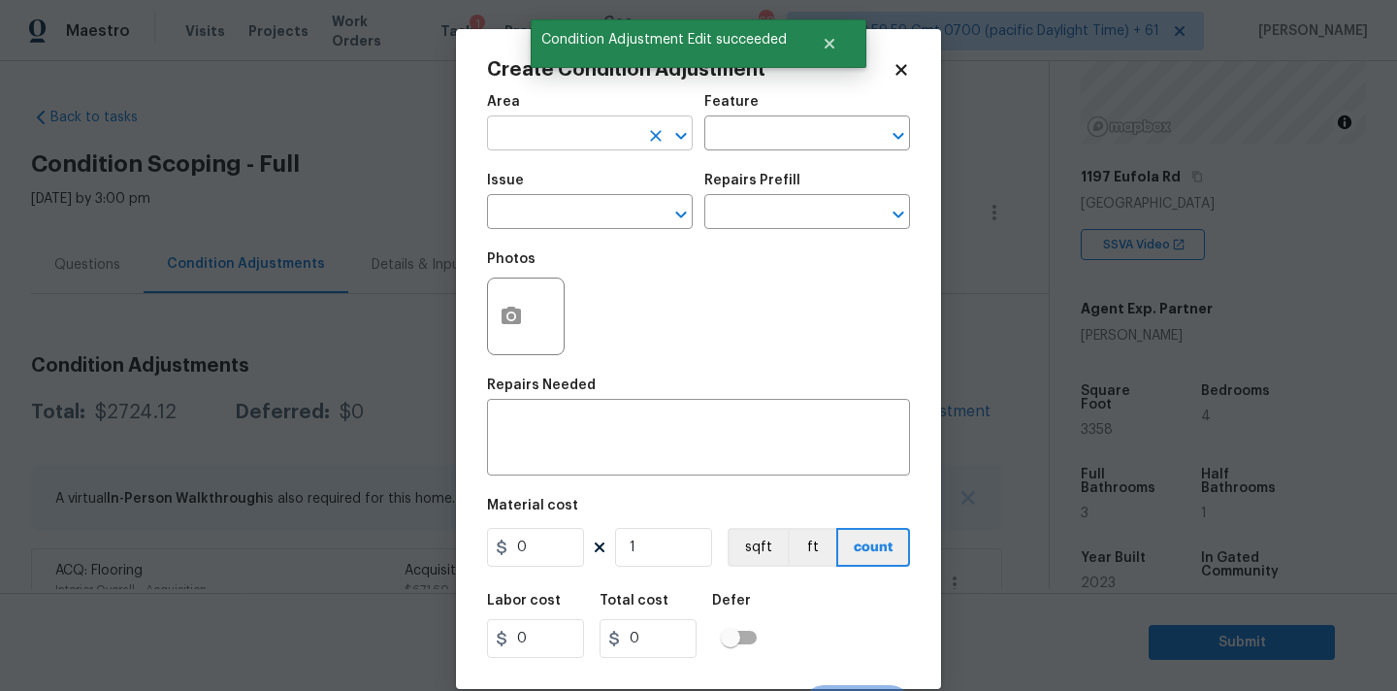
click at [536, 124] on input "text" at bounding box center [562, 135] width 151 height 30
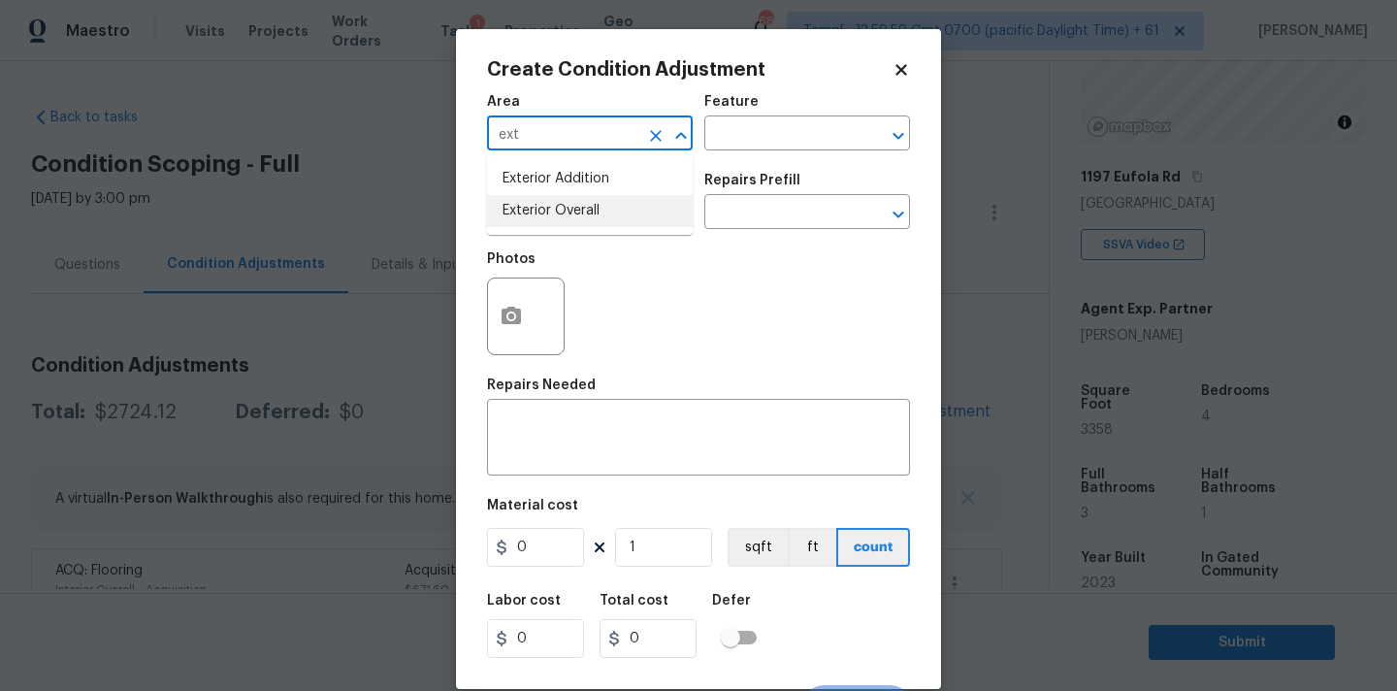
click at [542, 207] on li "Exterior Overall" at bounding box center [590, 211] width 206 height 32
type input "Exterior Overall"
click at [550, 224] on input "text" at bounding box center [562, 214] width 151 height 30
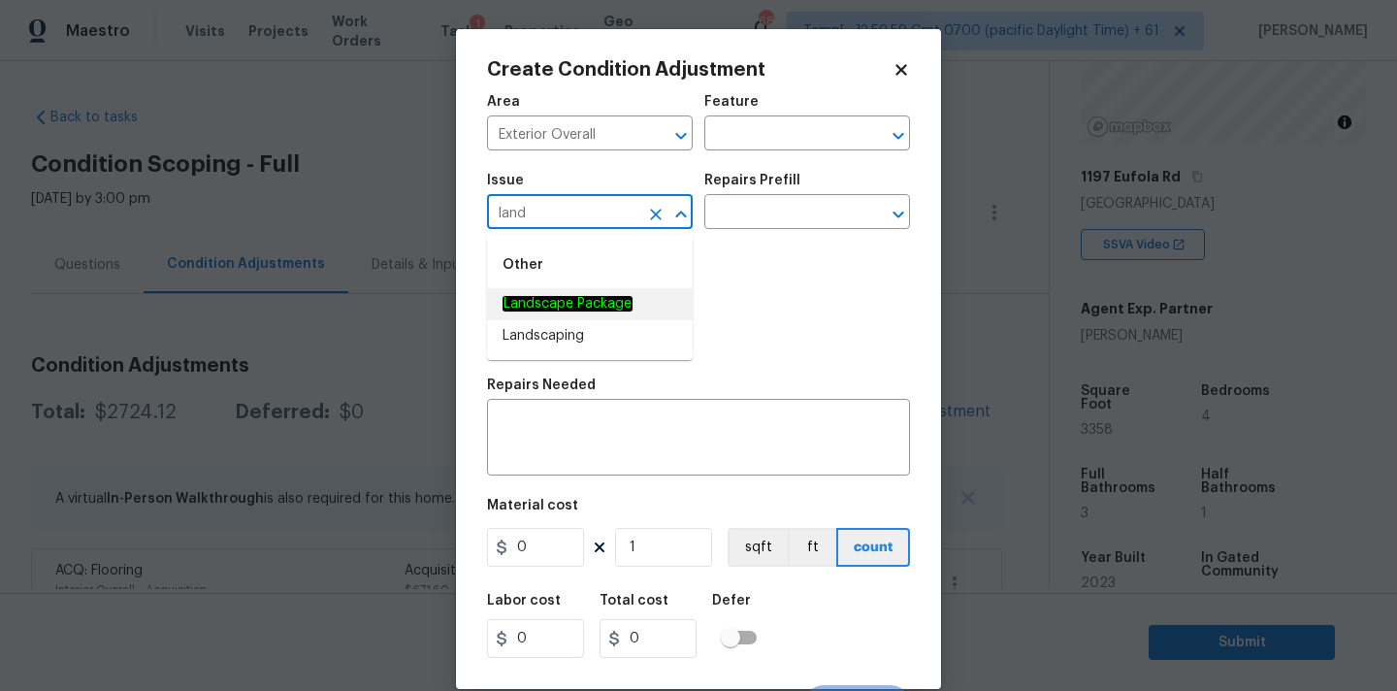
click at [579, 298] on em "Landscape Package" at bounding box center [567, 304] width 130 height 16
type input "Landscape Package"
click at [738, 230] on div "Issue Landscape Package ​ Repairs Prefill ​" at bounding box center [698, 201] width 423 height 79
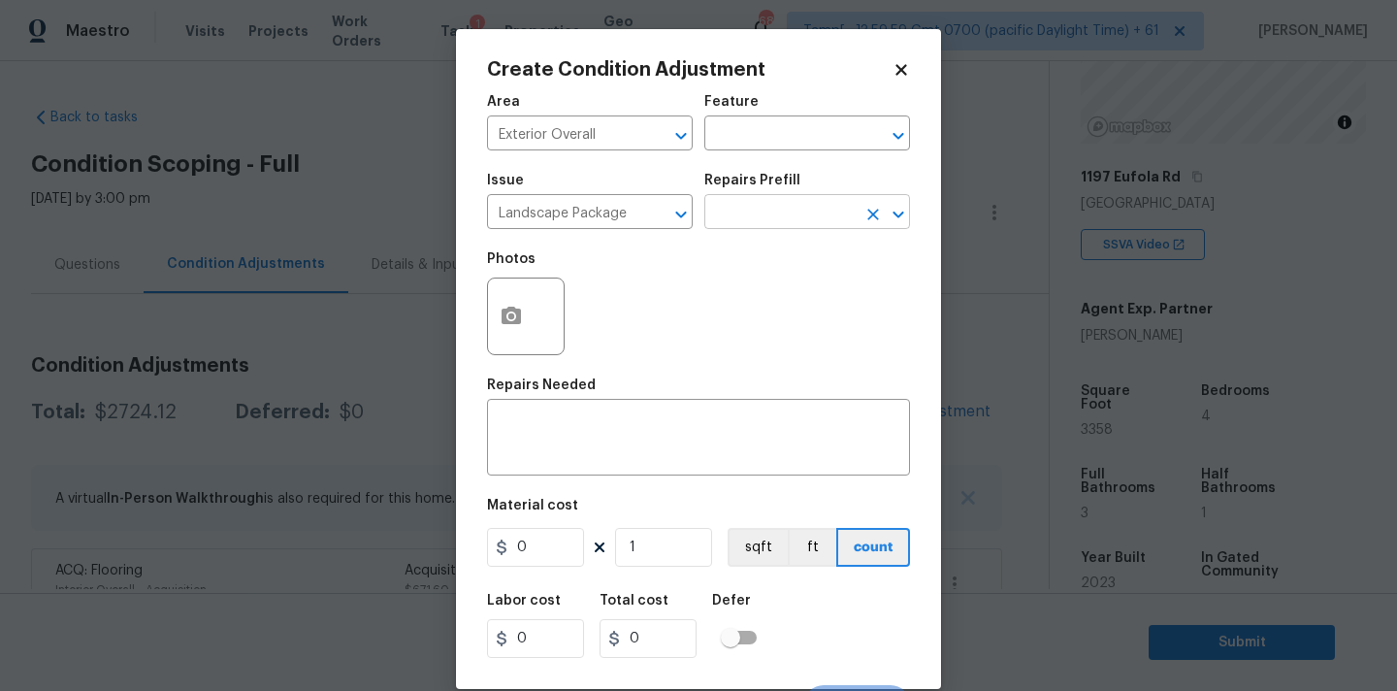
click at [754, 224] on input "text" at bounding box center [779, 214] width 151 height 30
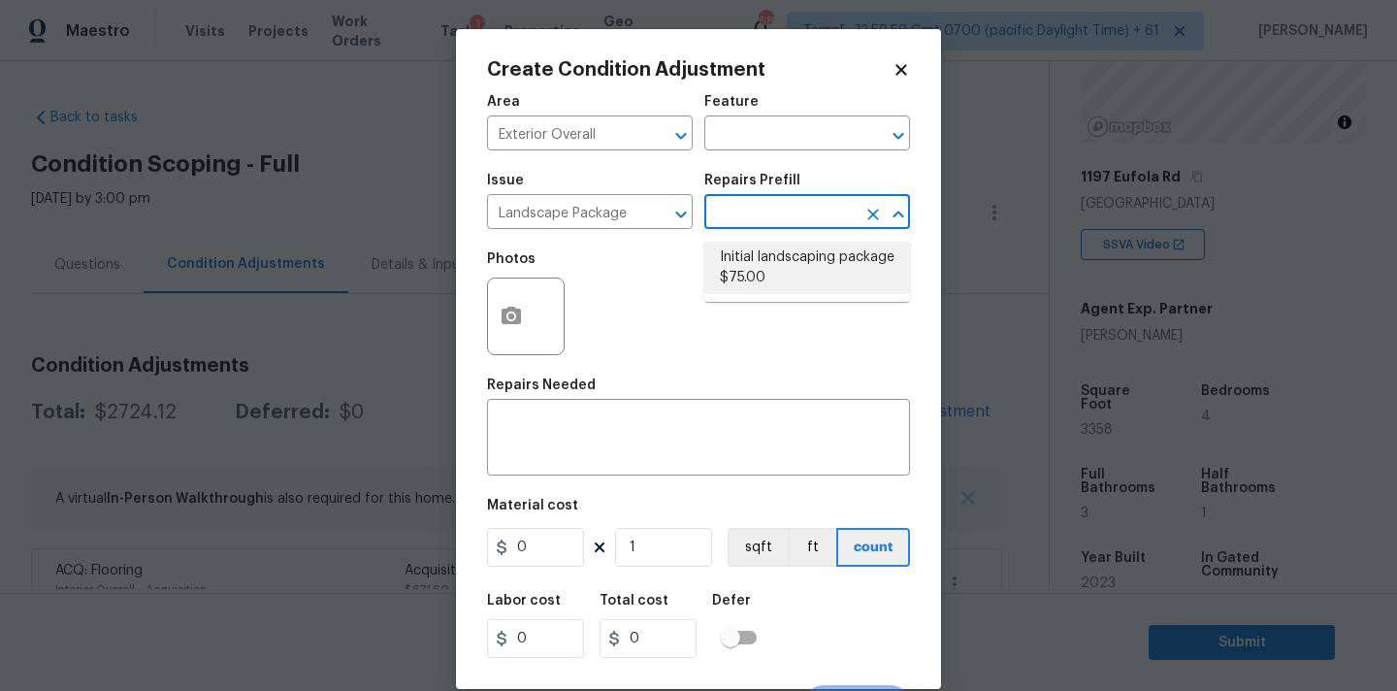
click at [754, 281] on li "Initial landscaping package $75.00" at bounding box center [807, 268] width 206 height 52
type input "Home Readiness Packages"
type textarea "Mowing of grass up to 6" in height. Mow, edge along driveways & sidewalks, trim…"
type input "75"
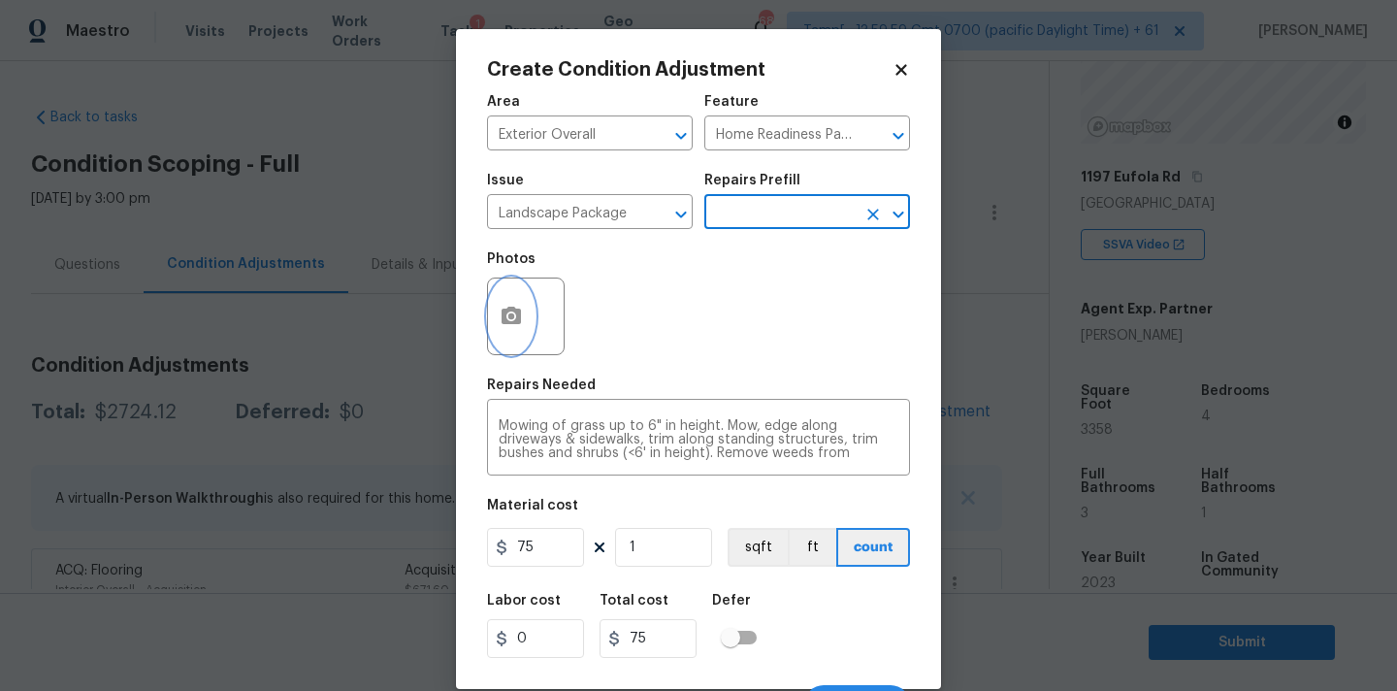
click at [519, 307] on icon "button" at bounding box center [511, 316] width 23 height 23
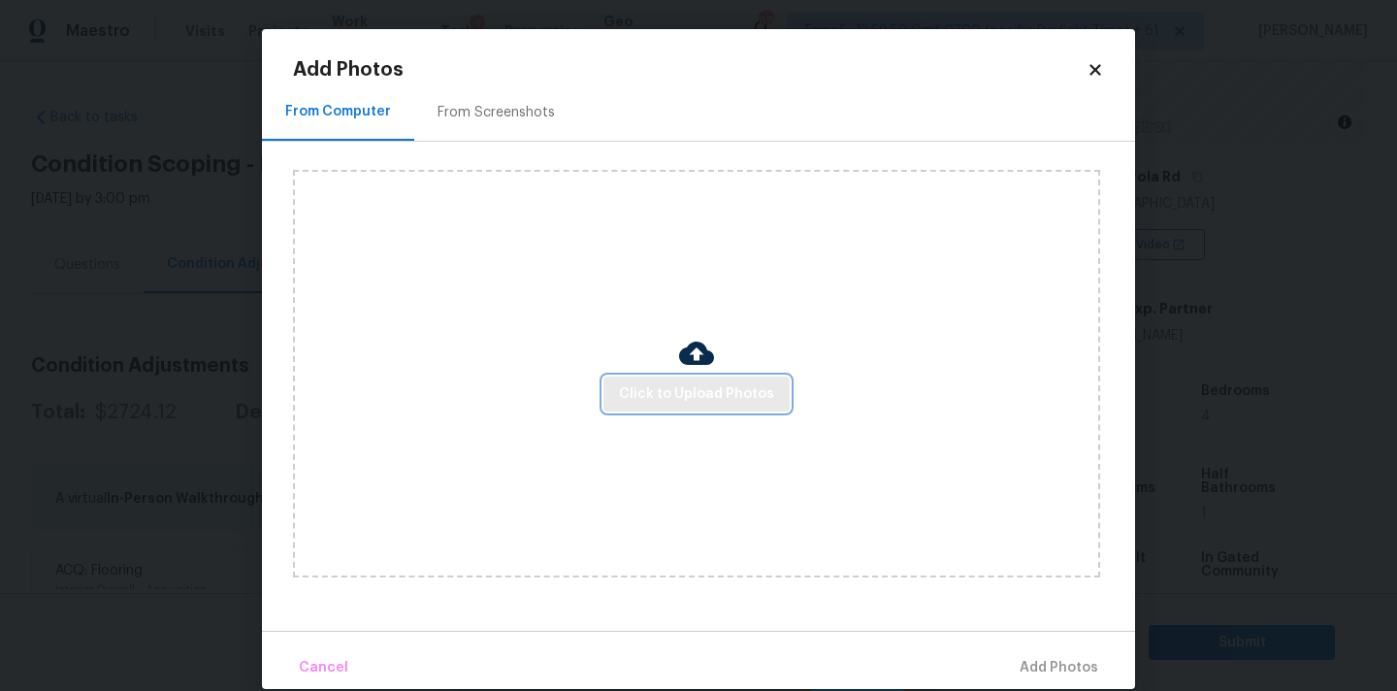
click at [638, 388] on span "Click to Upload Photos" at bounding box center [696, 394] width 155 height 24
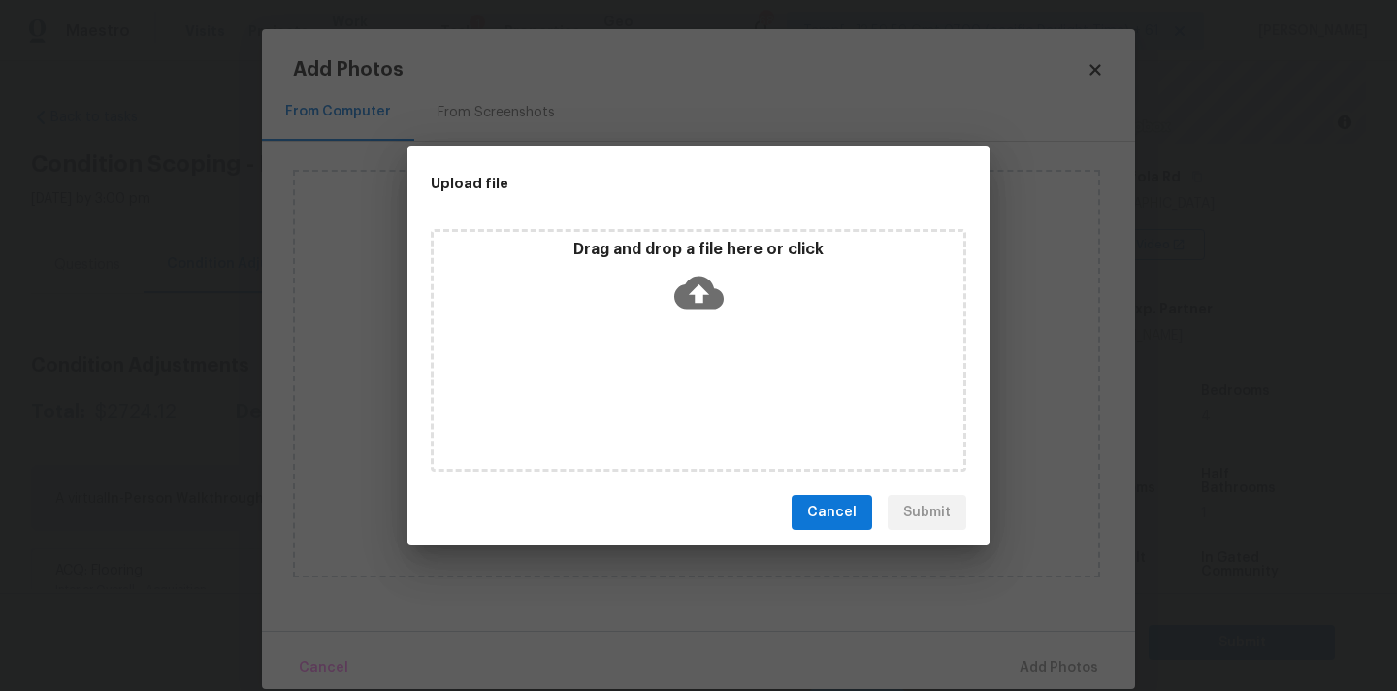
click at [688, 256] on p "Drag and drop a file here or click" at bounding box center [699, 250] width 530 height 20
